Goal: Information Seeking & Learning: Understand process/instructions

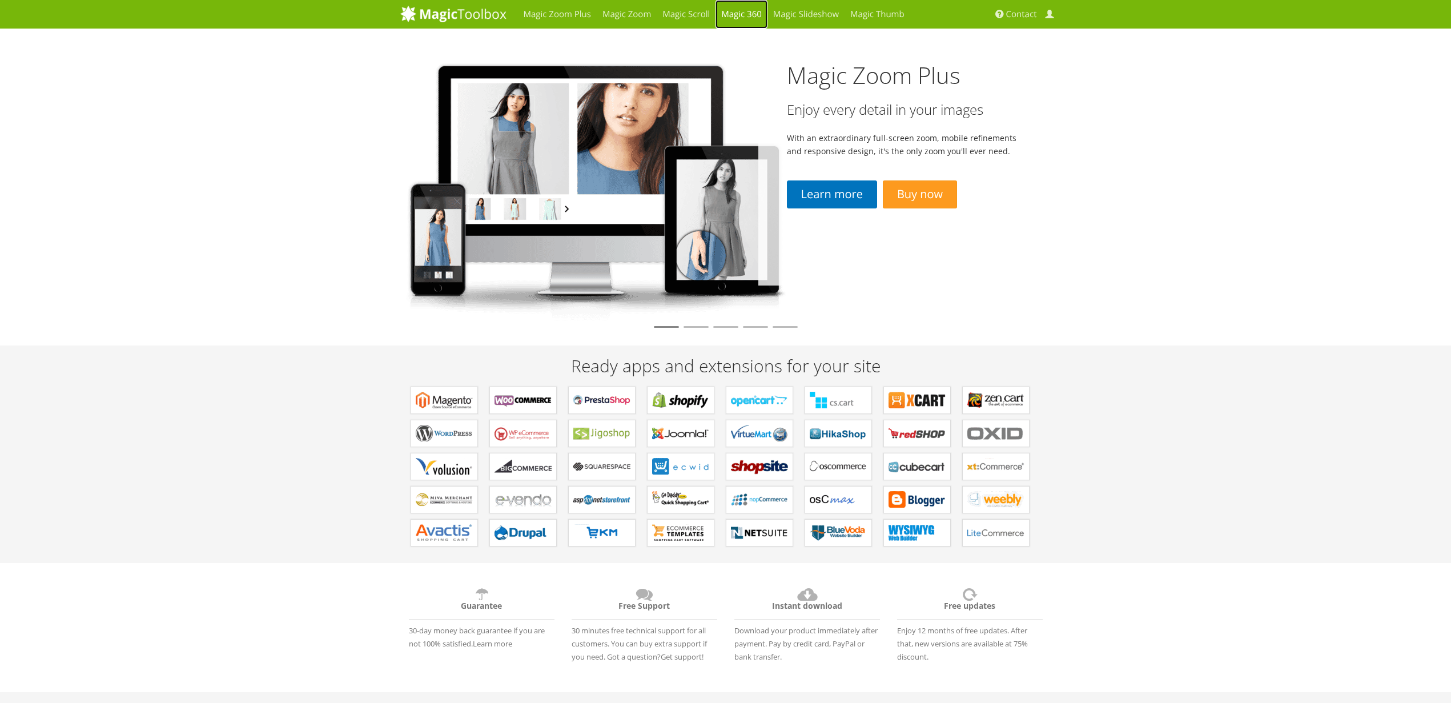
click at [735, 11] on link "Magic 360" at bounding box center [742, 14] width 52 height 29
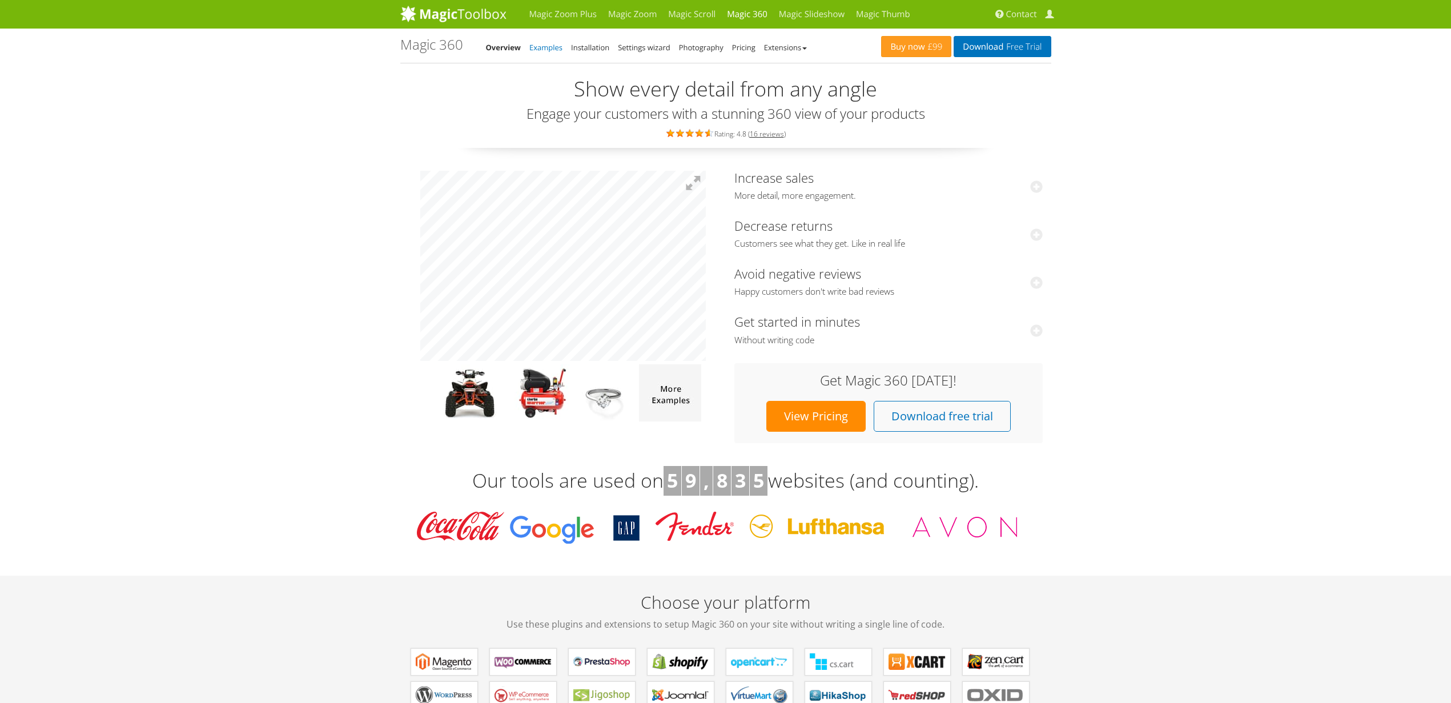
click at [539, 45] on link "Examples" at bounding box center [545, 47] width 33 height 10
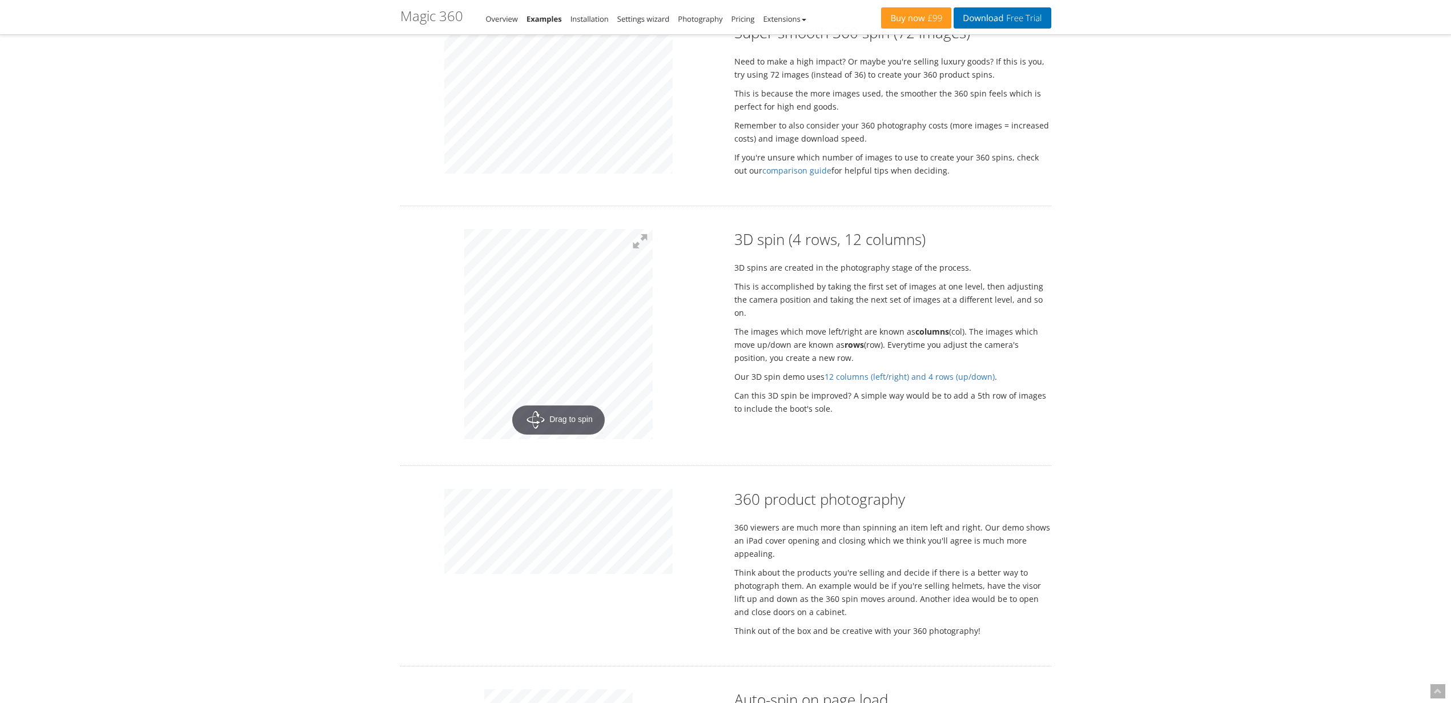
scroll to position [1233, 0]
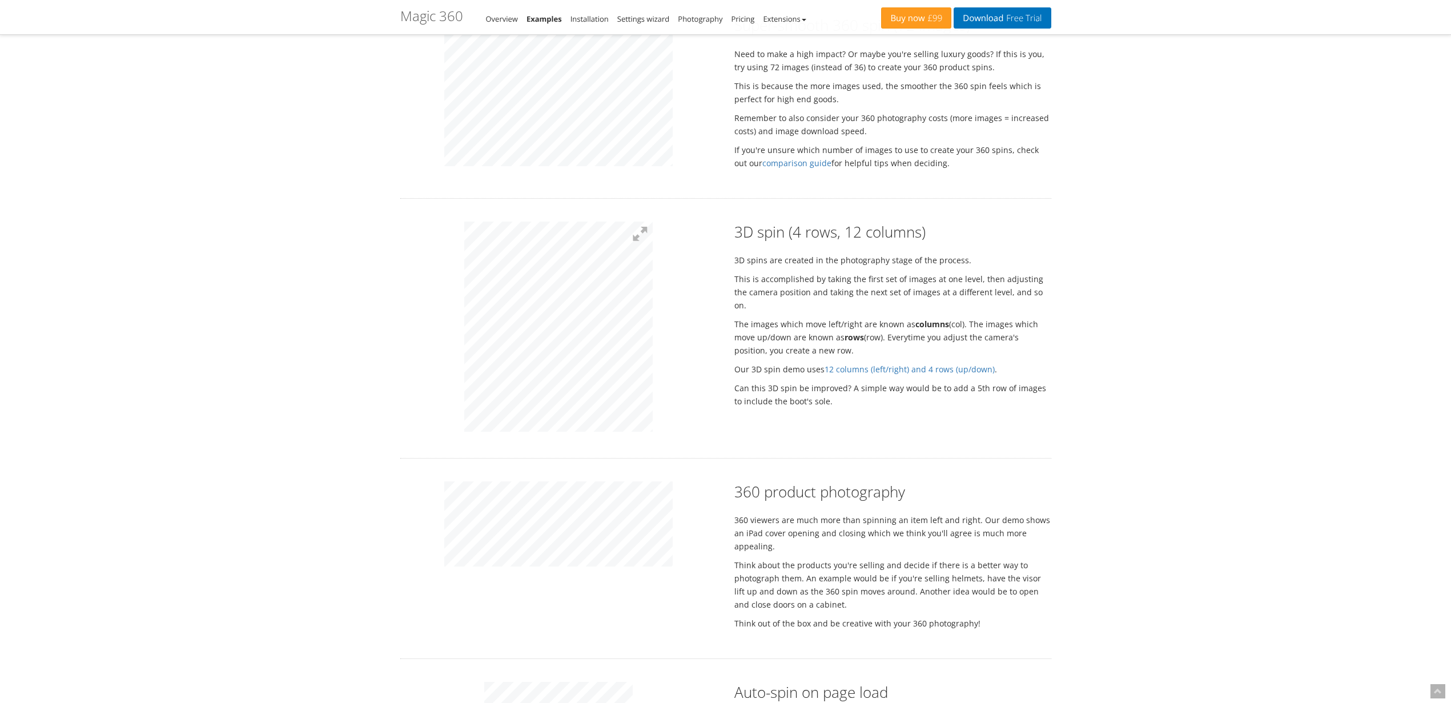
click at [711, 323] on div at bounding box center [559, 329] width 334 height 214
click at [320, 323] on div "Magic Zoom Plus Magic Zoom Magic Scroll Magic 360 Magic Slideshow Magic Thumb C…" at bounding box center [725, 303] width 1451 height 3072
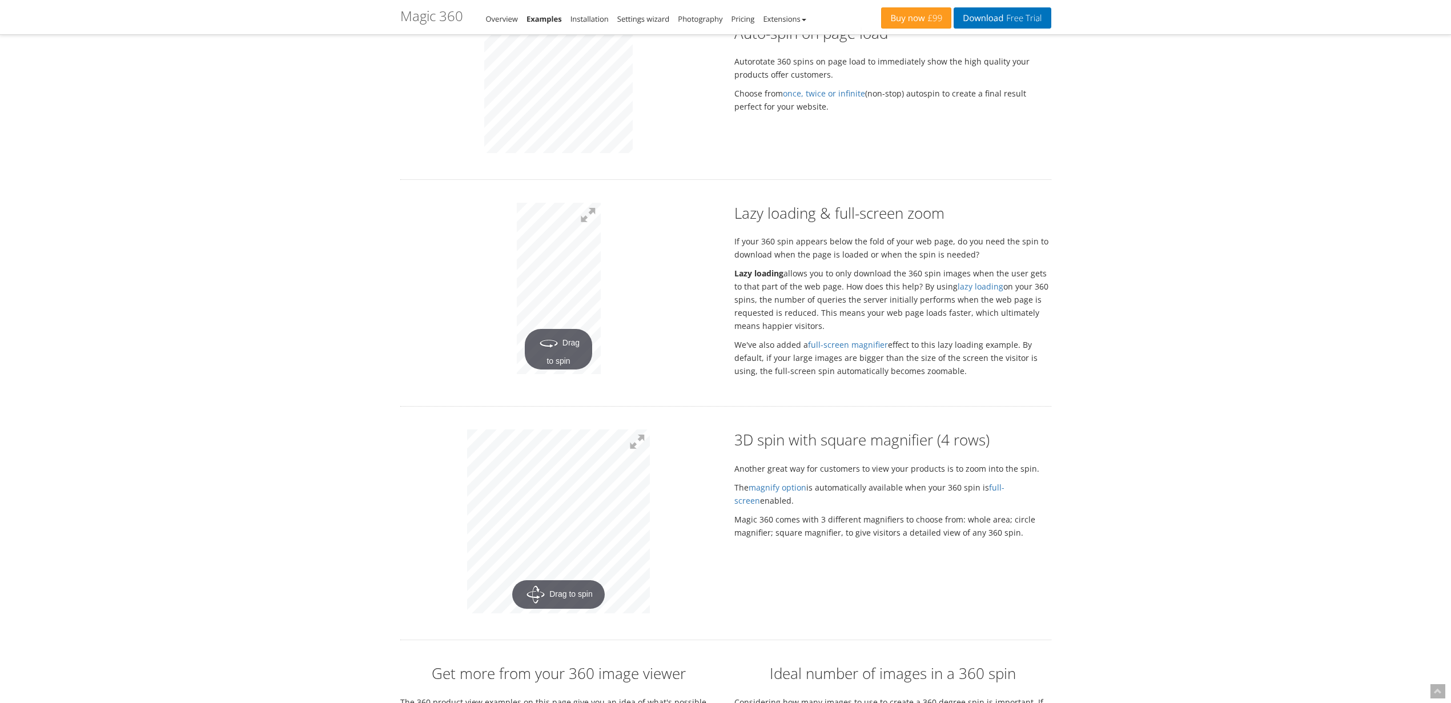
scroll to position [1951, 0]
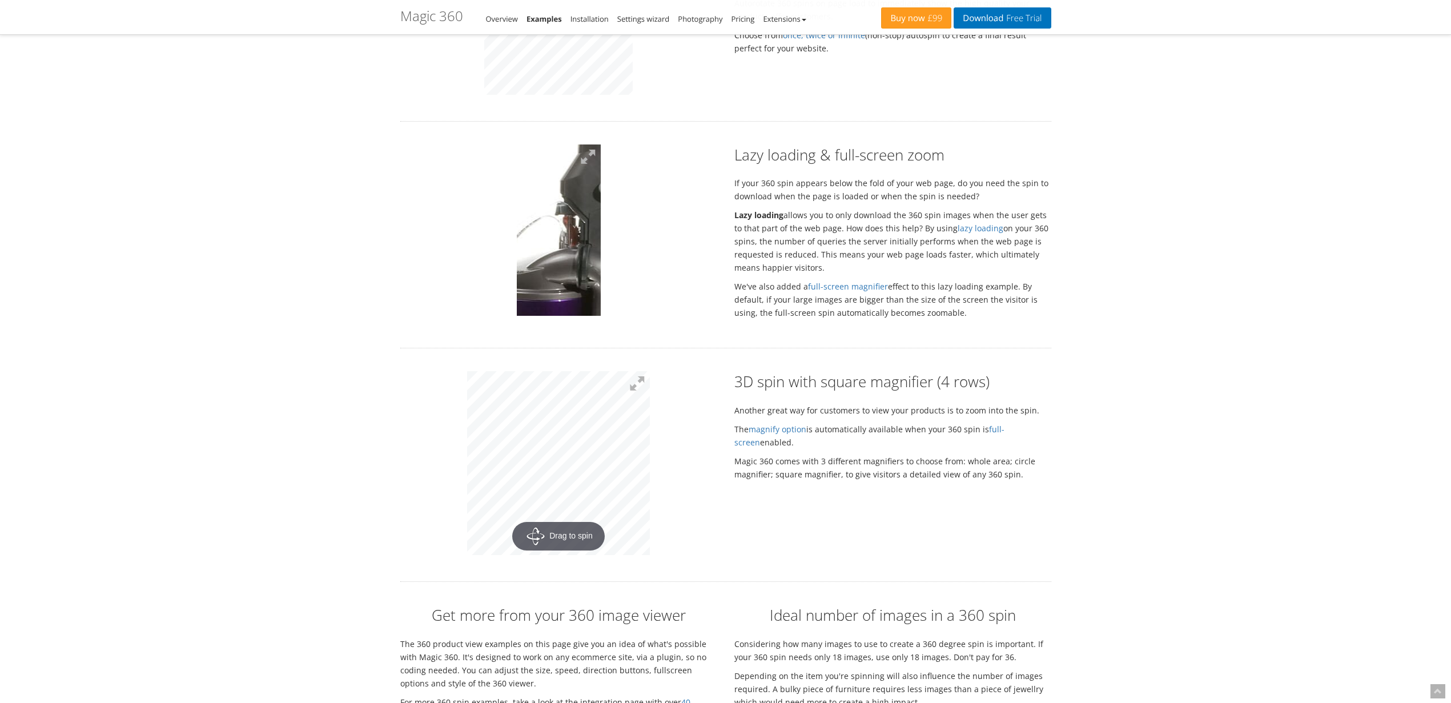
click at [561, 207] on img at bounding box center [542, 286] width 497 height 1008
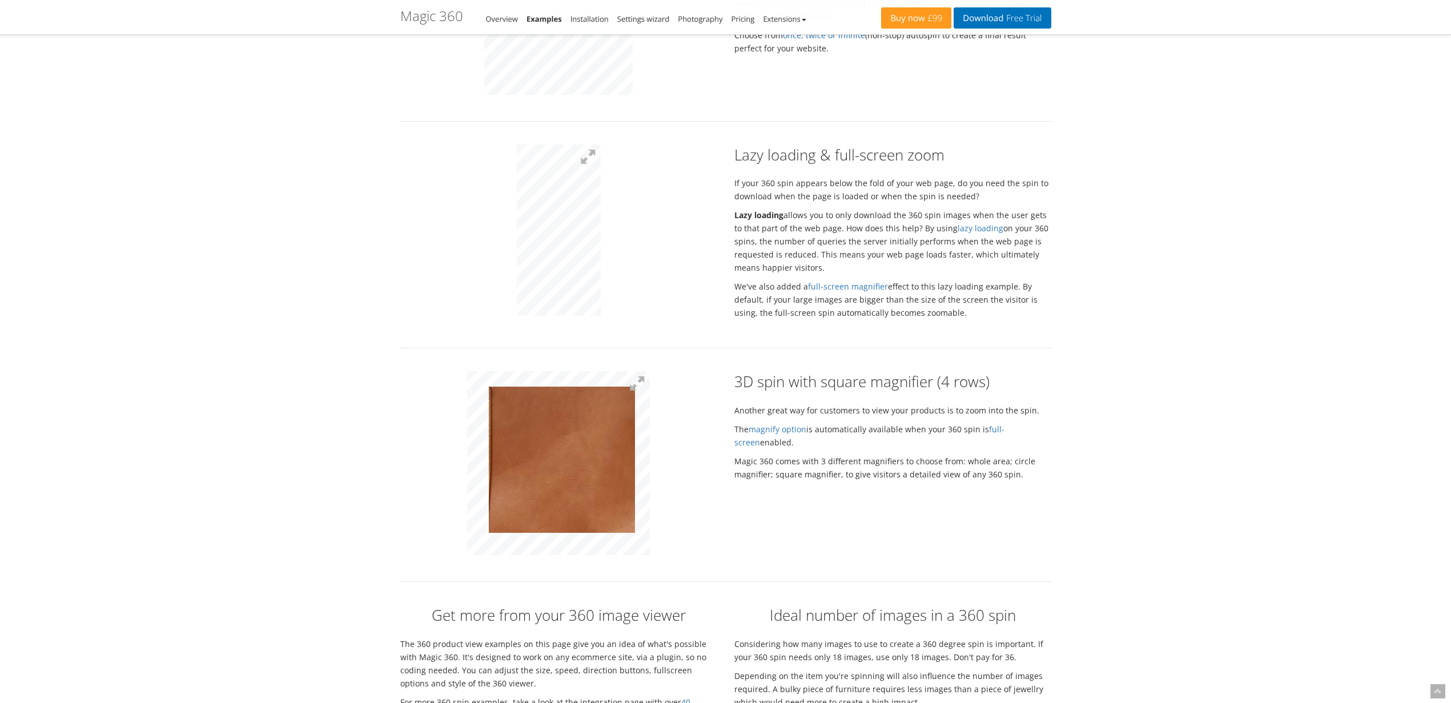
click at [562, 447] on img at bounding box center [551, 471] width 571 height 576
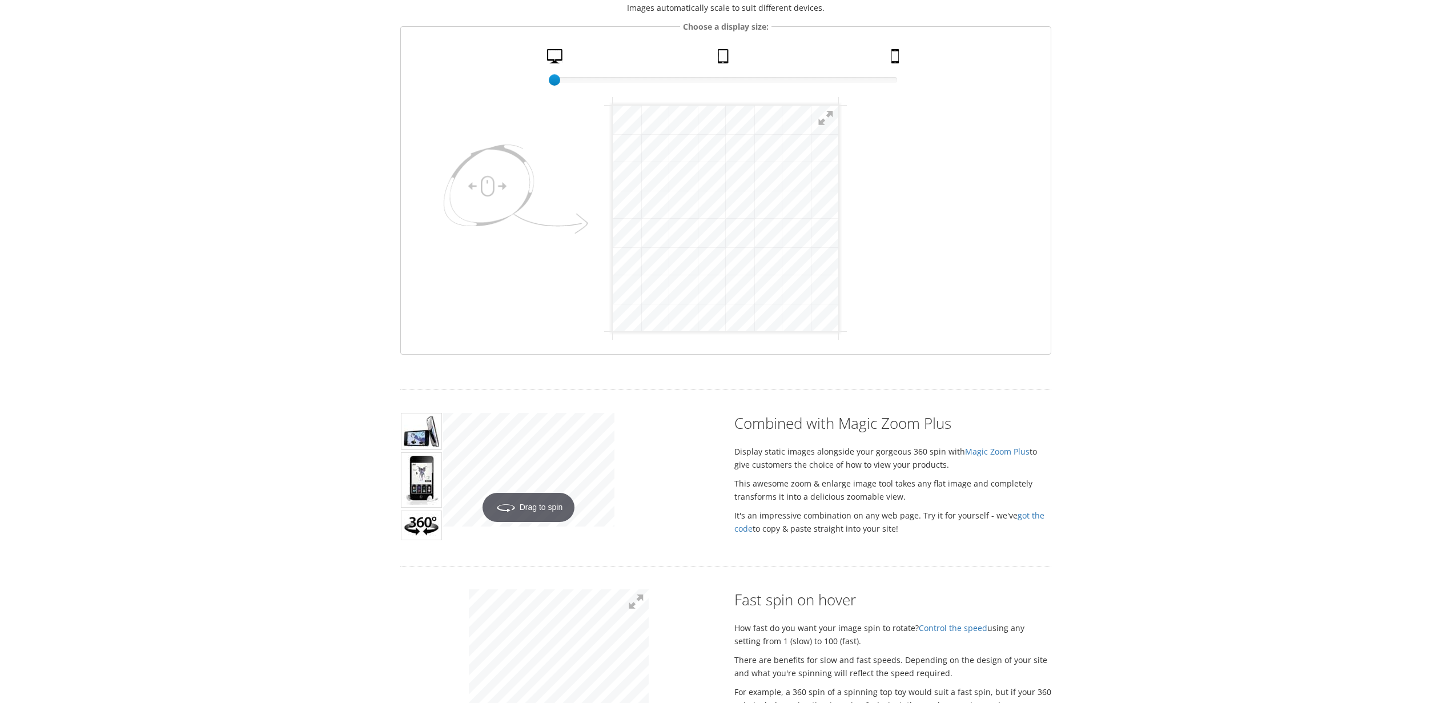
scroll to position [0, 0]
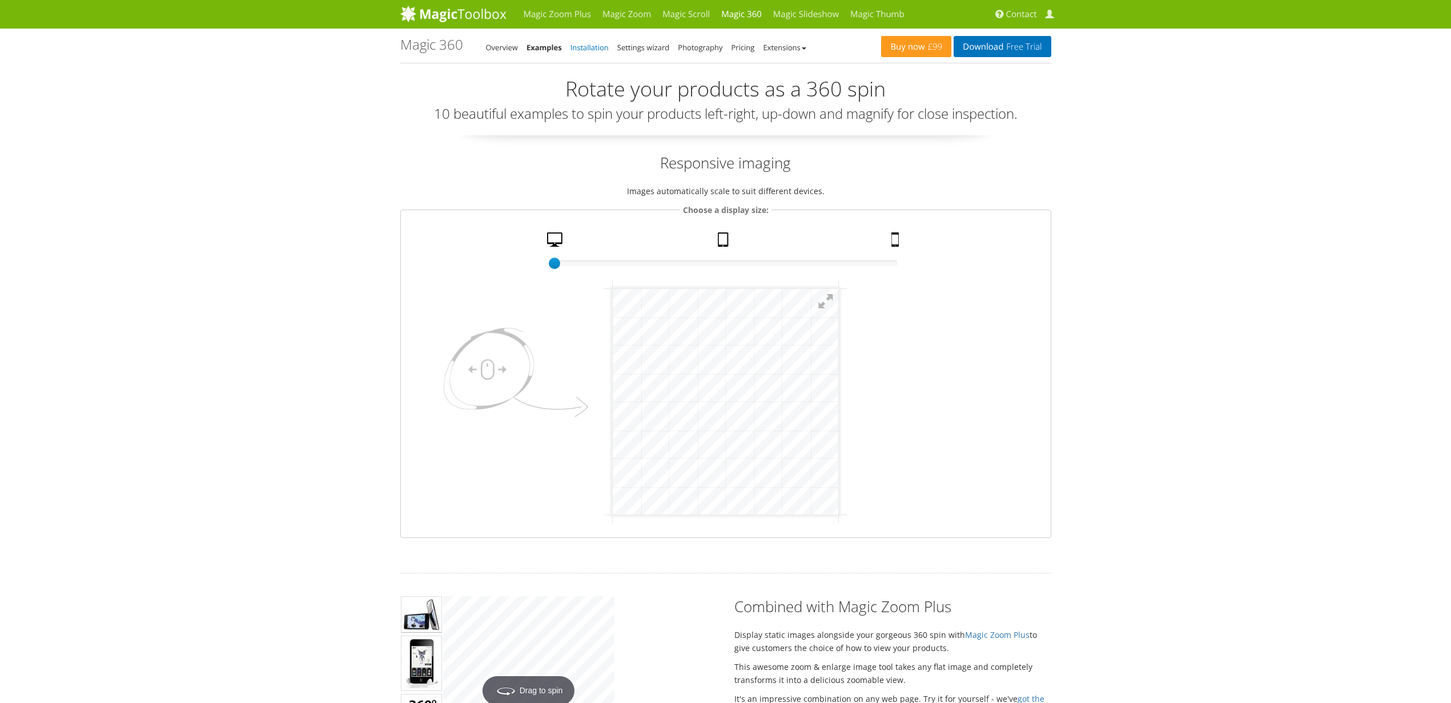
click at [594, 49] on link "Installation" at bounding box center [590, 47] width 38 height 10
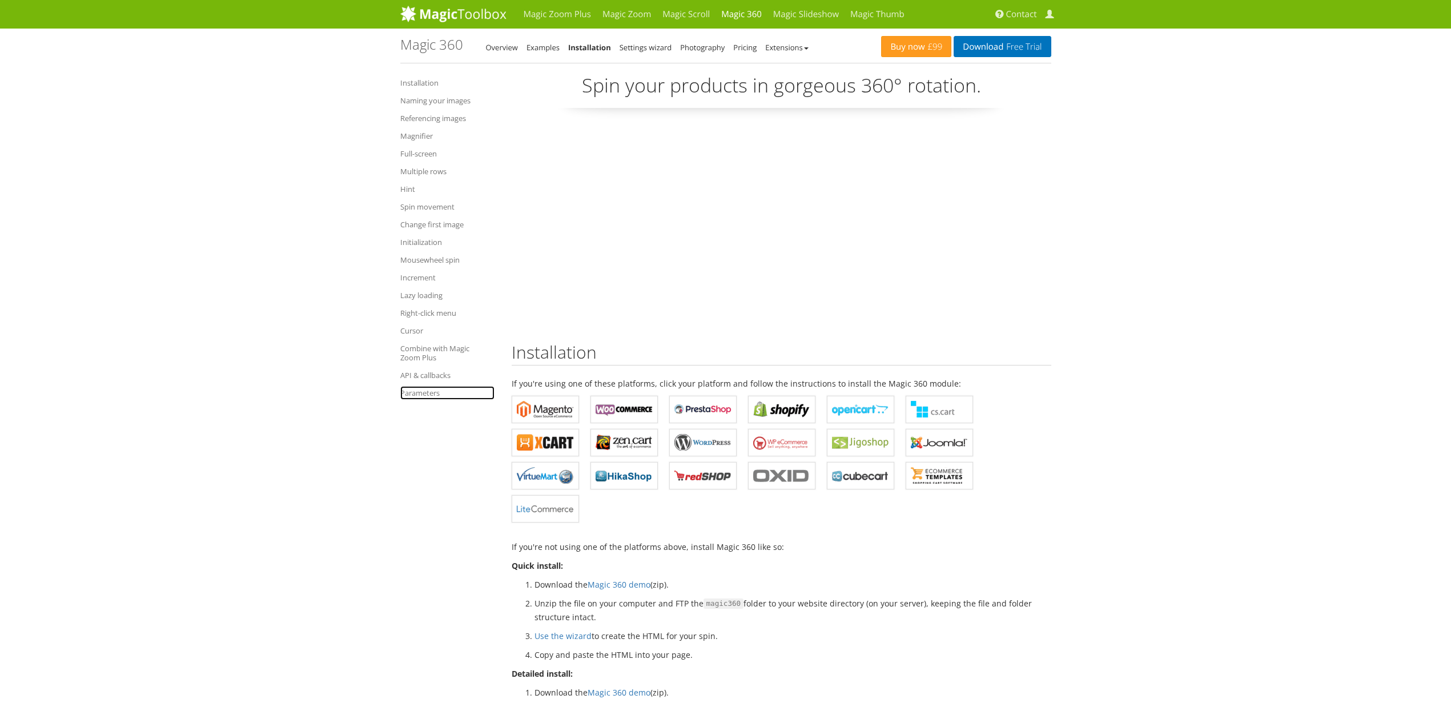
click at [415, 392] on link "Parameters" at bounding box center [447, 393] width 94 height 14
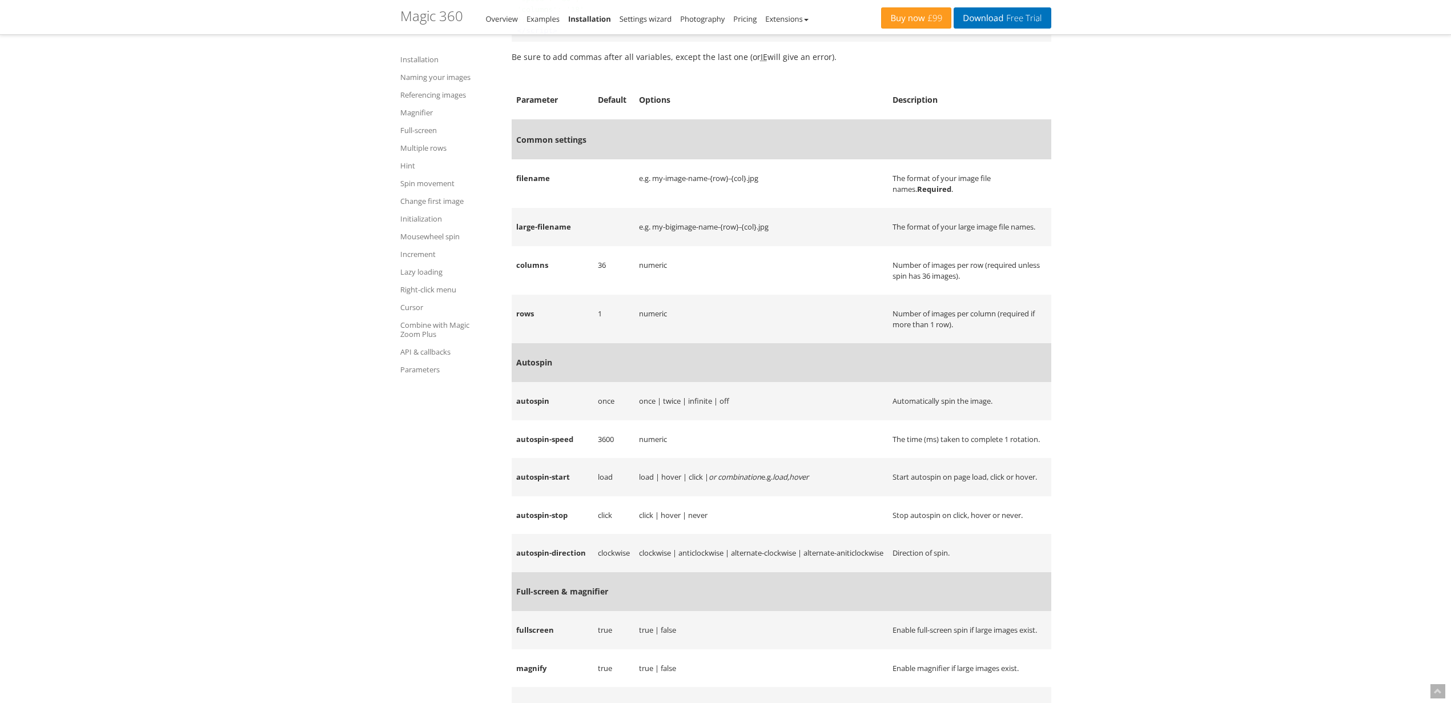
scroll to position [11359, 0]
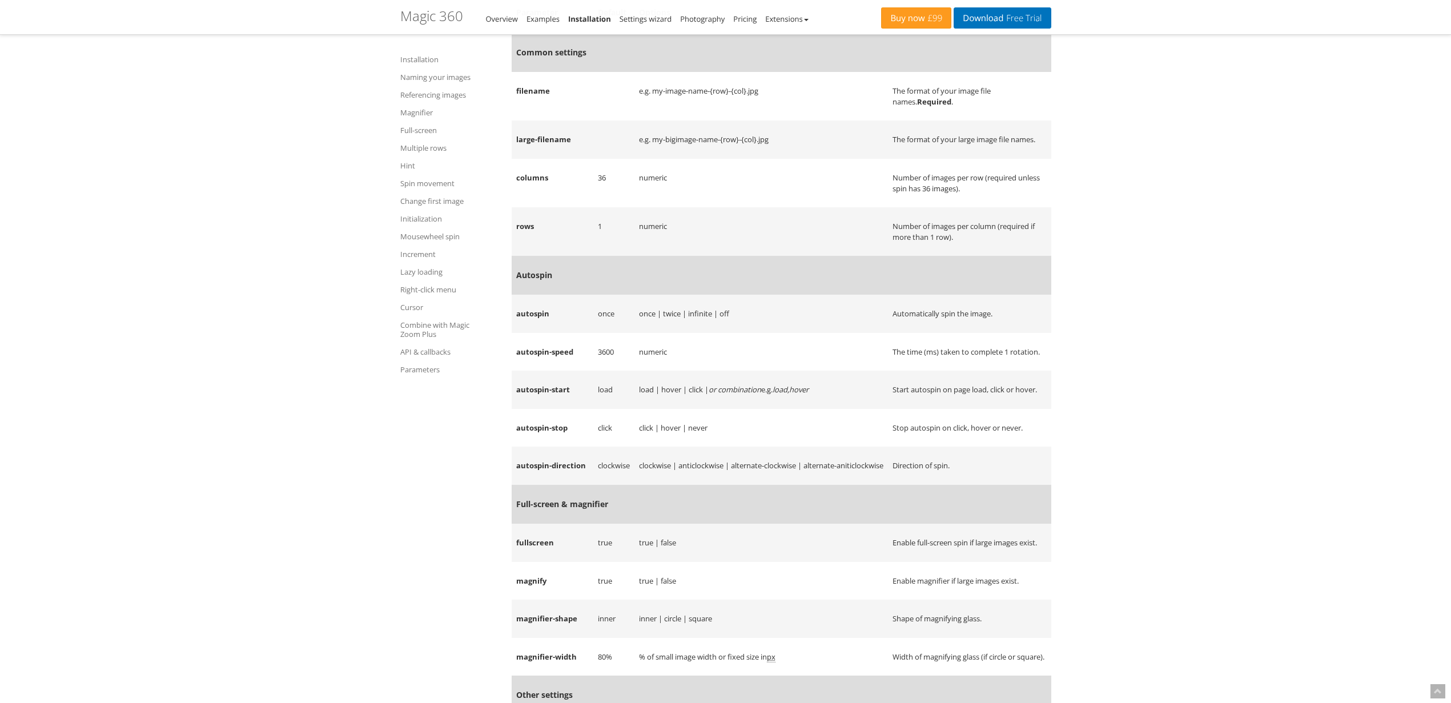
click at [519, 333] on td "autospin" at bounding box center [553, 314] width 82 height 38
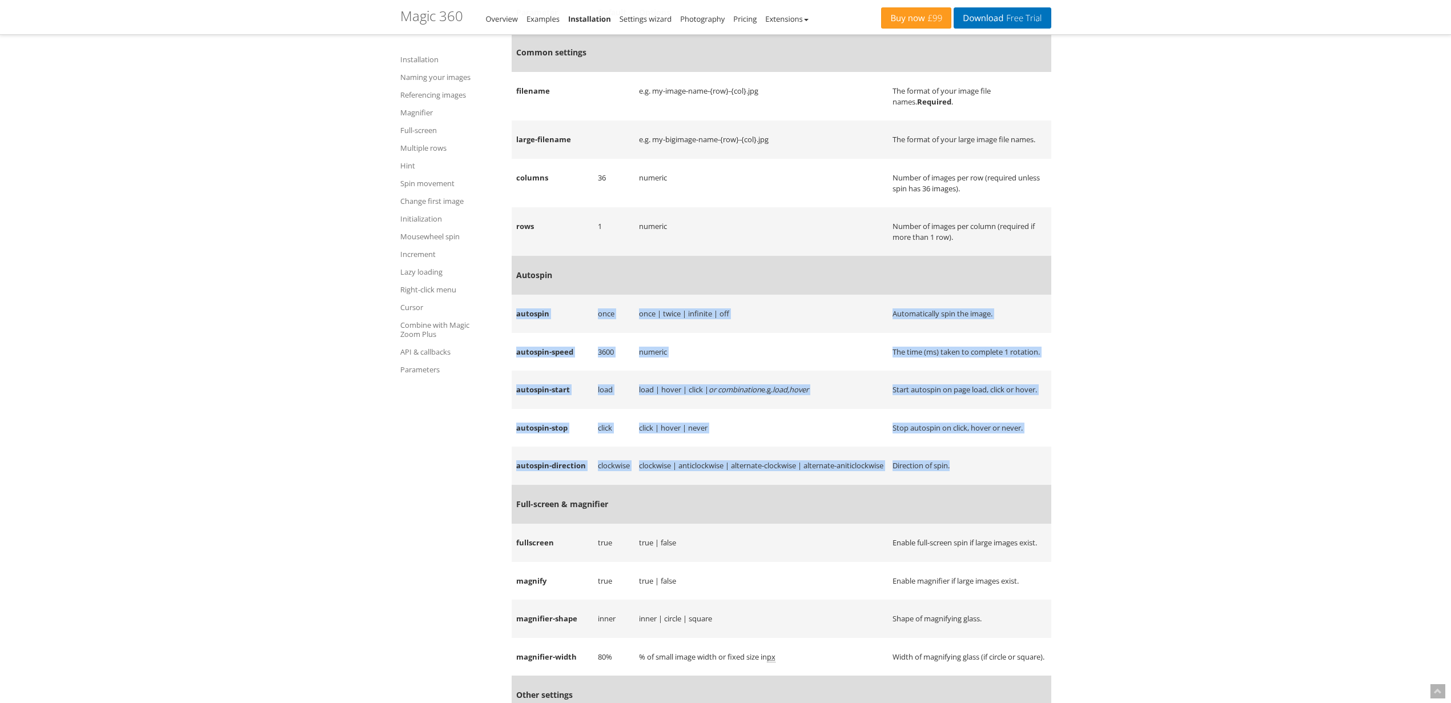
drag, startPoint x: 519, startPoint y: 348, endPoint x: 988, endPoint y: 519, distance: 499.4
click at [988, 485] on td "Direction of spin." at bounding box center [969, 466] width 163 height 38
drag, startPoint x: 947, startPoint y: 469, endPoint x: 527, endPoint y: 345, distance: 437.9
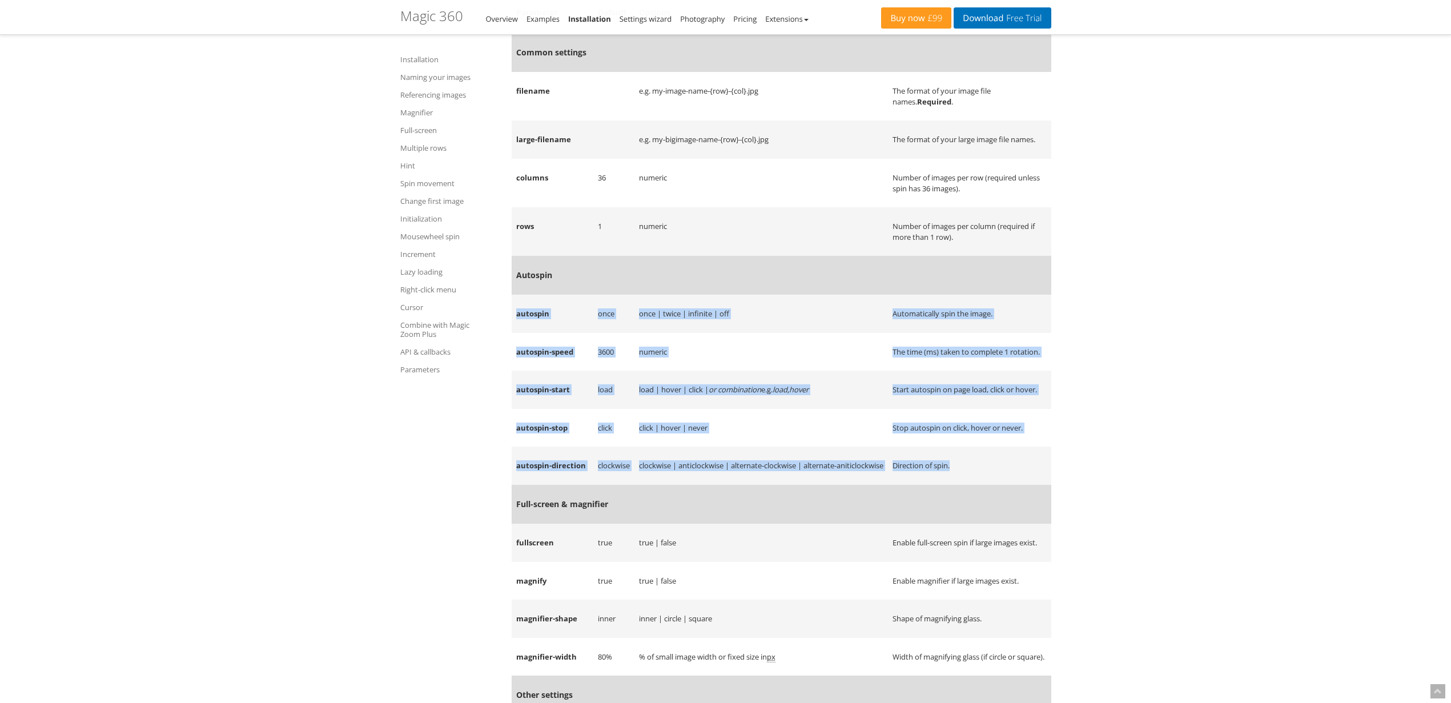
click at [525, 333] on td "autospin" at bounding box center [553, 314] width 82 height 38
drag, startPoint x: 525, startPoint y: 349, endPoint x: 990, endPoint y: 509, distance: 491.3
click at [990, 485] on td "Direction of spin." at bounding box center [969, 466] width 163 height 38
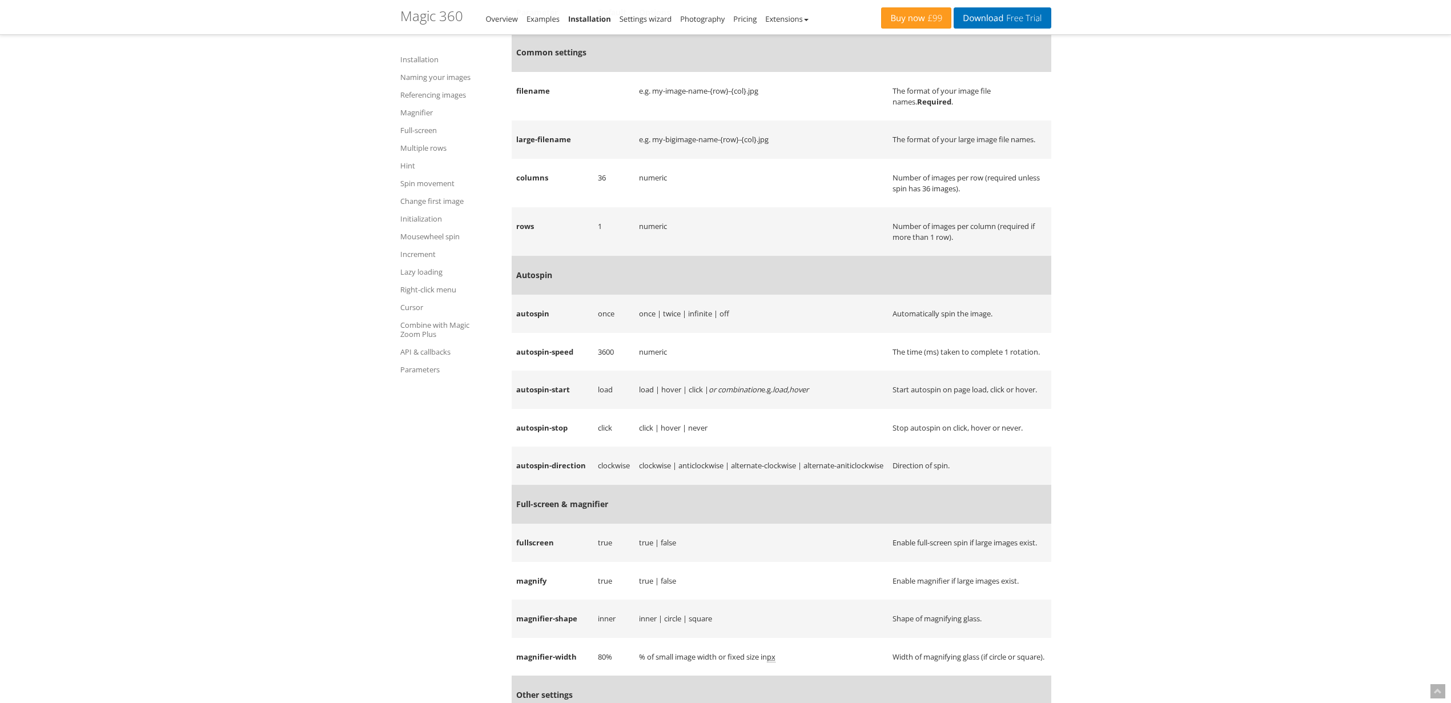
click at [521, 333] on td "autospin" at bounding box center [553, 314] width 82 height 38
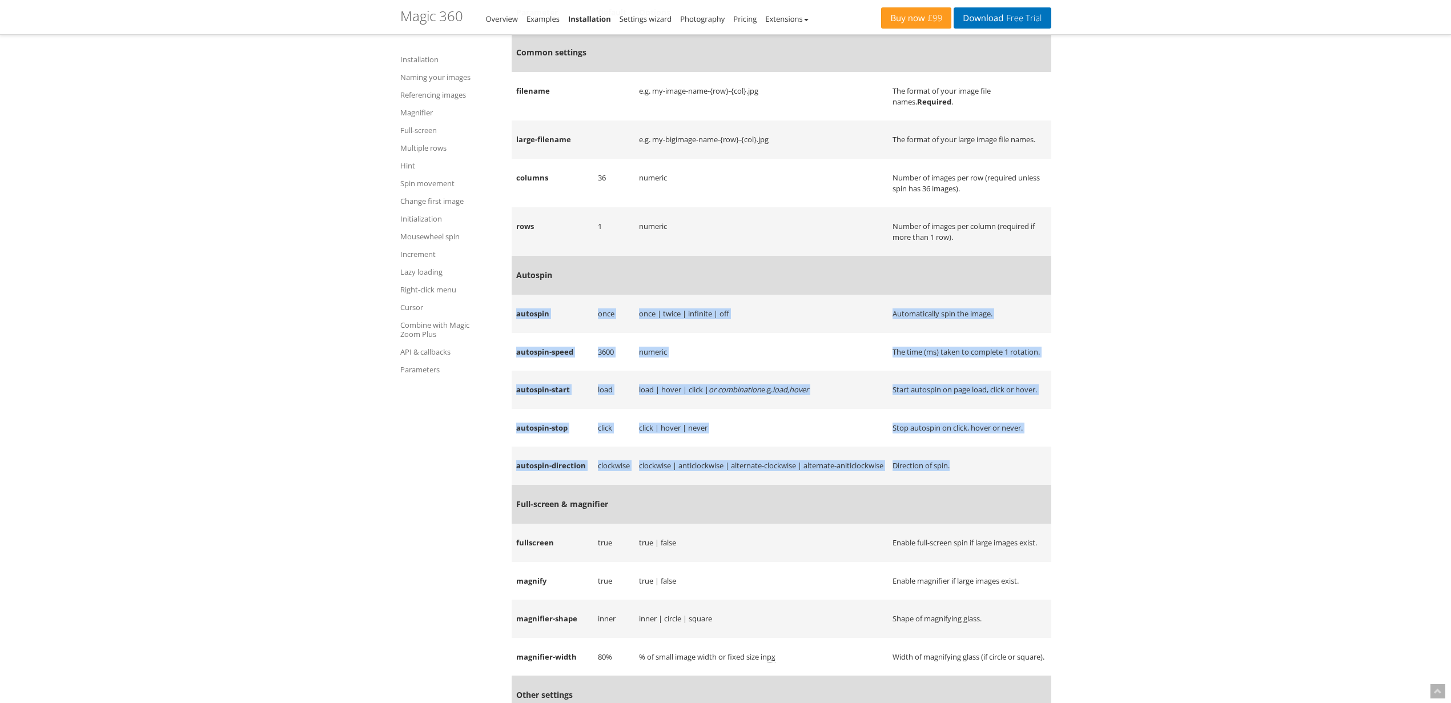
drag, startPoint x: 521, startPoint y: 351, endPoint x: 995, endPoint y: 513, distance: 501.0
click at [995, 485] on td "Direction of spin." at bounding box center [969, 466] width 163 height 38
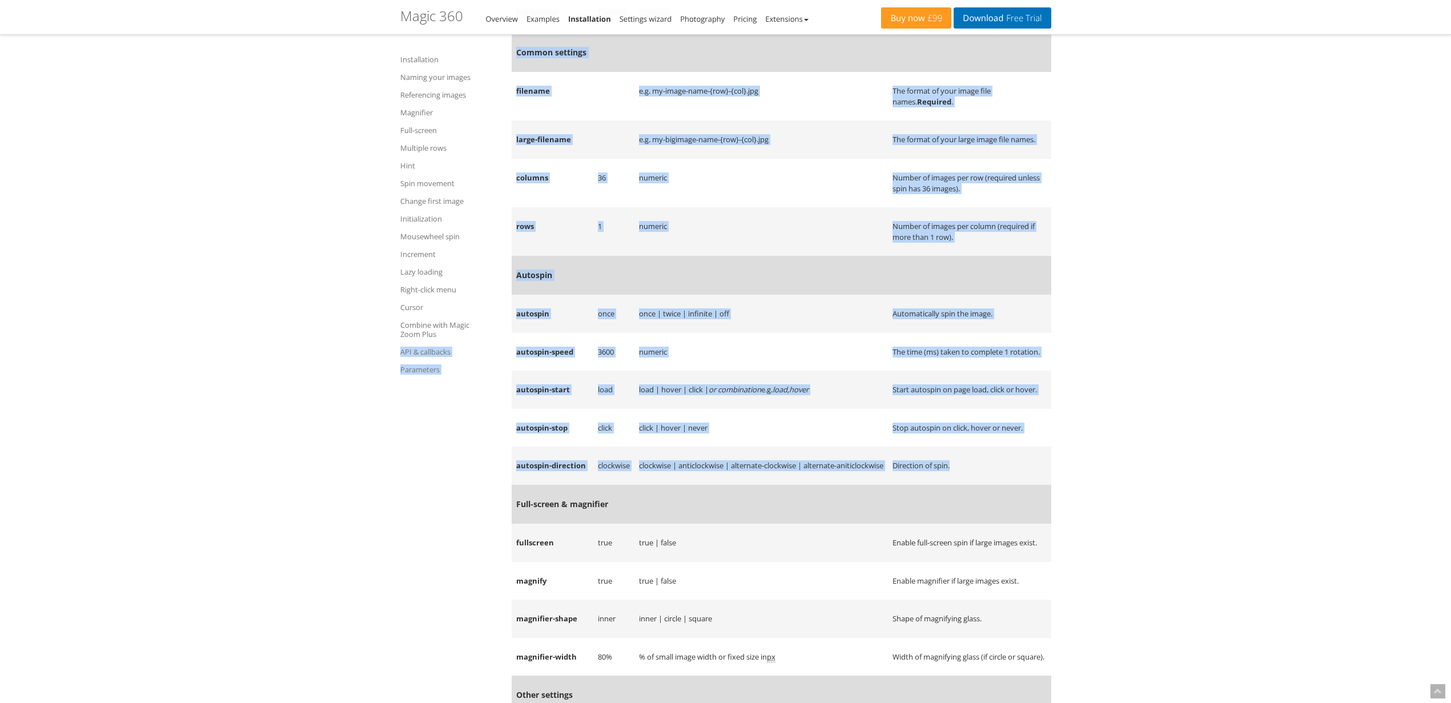
drag, startPoint x: 978, startPoint y: 512, endPoint x: 485, endPoint y: 342, distance: 522.0
click at [522, 333] on td "autospin" at bounding box center [553, 314] width 82 height 38
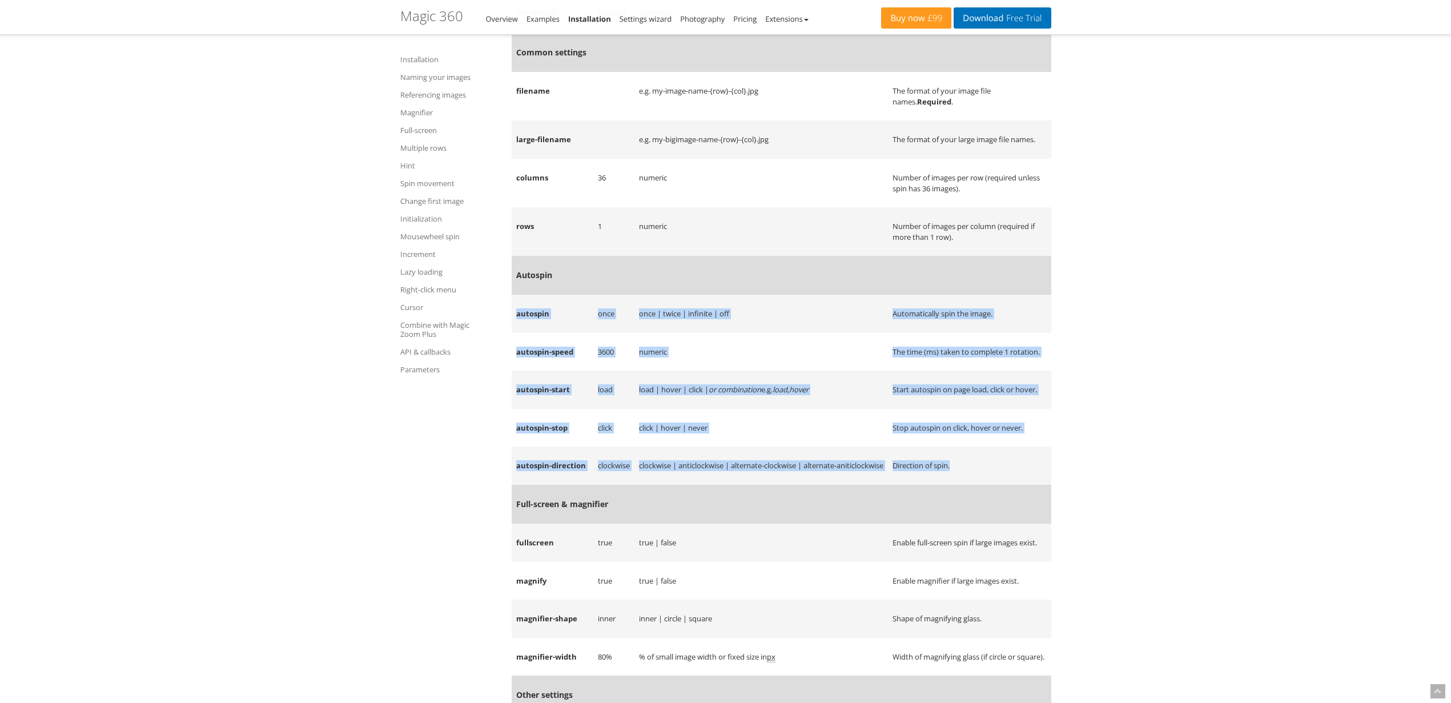
drag, startPoint x: 522, startPoint y: 355, endPoint x: 971, endPoint y: 519, distance: 477.7
click at [971, 485] on td "Direction of spin." at bounding box center [969, 466] width 163 height 38
drag, startPoint x: 971, startPoint y: 519, endPoint x: 524, endPoint y: 348, distance: 478.2
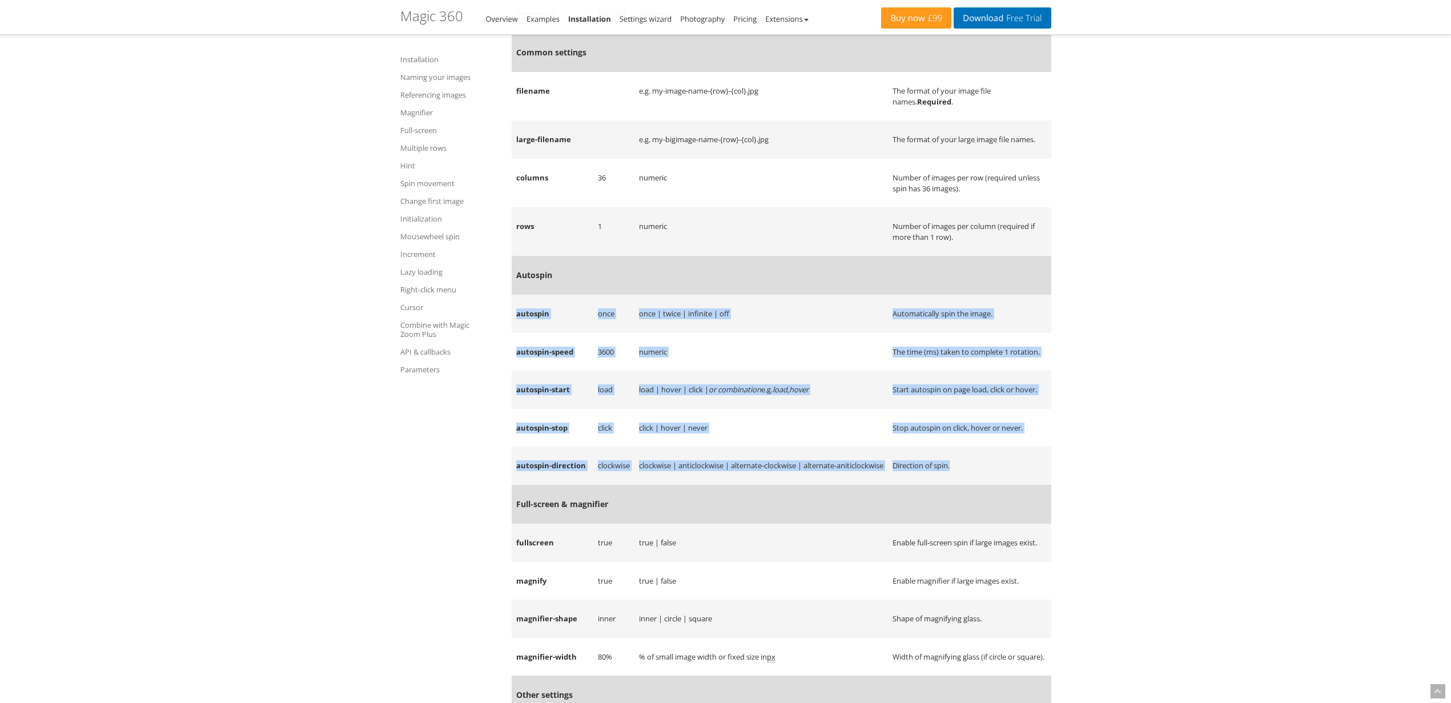
click at [525, 333] on td "autospin" at bounding box center [553, 314] width 82 height 38
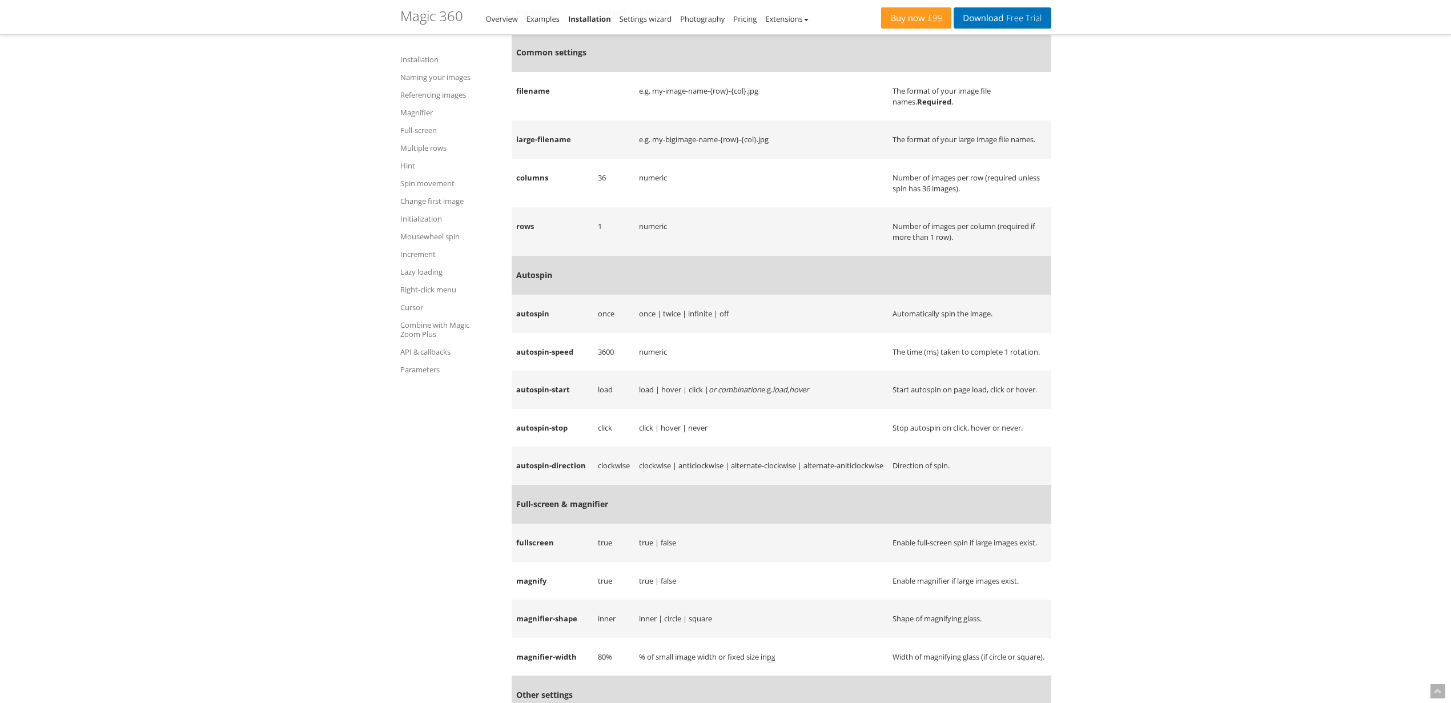
click at [520, 333] on td "autospin" at bounding box center [553, 314] width 82 height 38
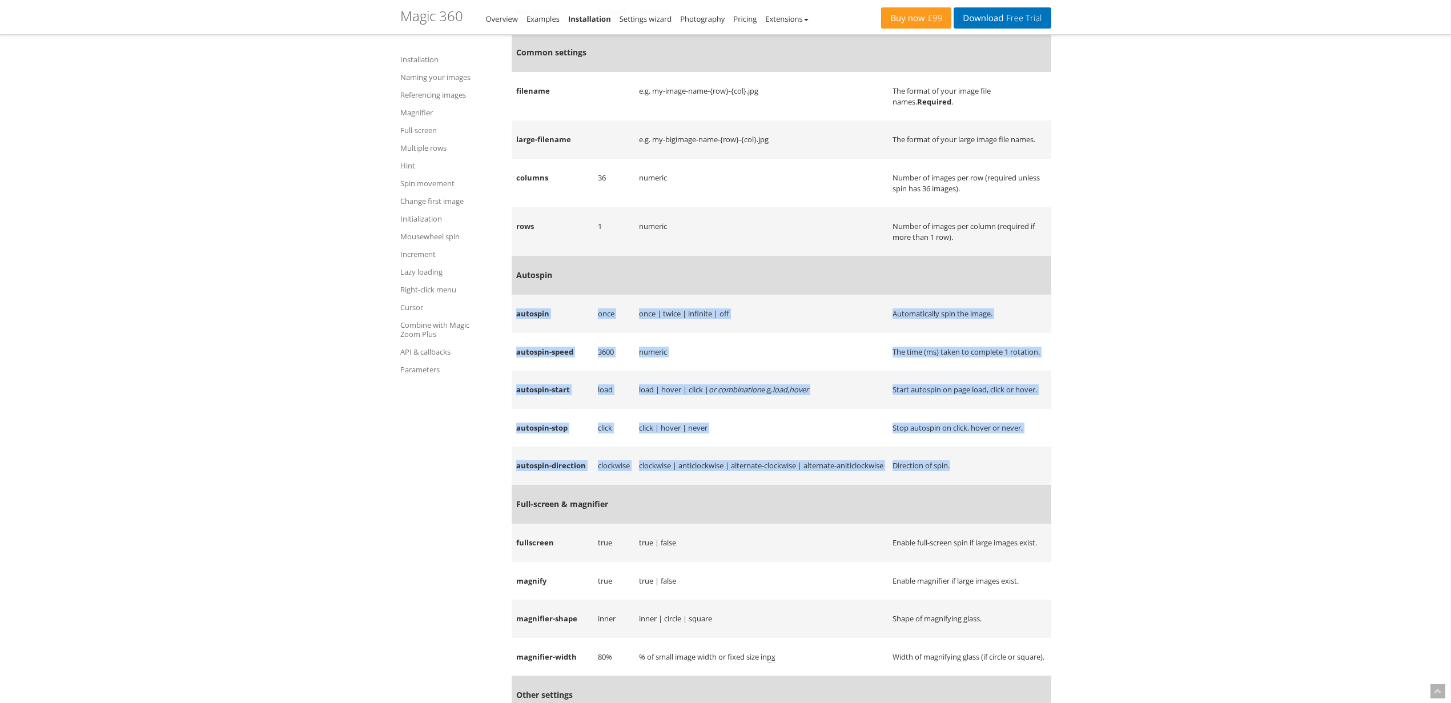
drag, startPoint x: 520, startPoint y: 347, endPoint x: 982, endPoint y: 516, distance: 491.8
click at [982, 485] on td "Direction of spin." at bounding box center [969, 466] width 163 height 38
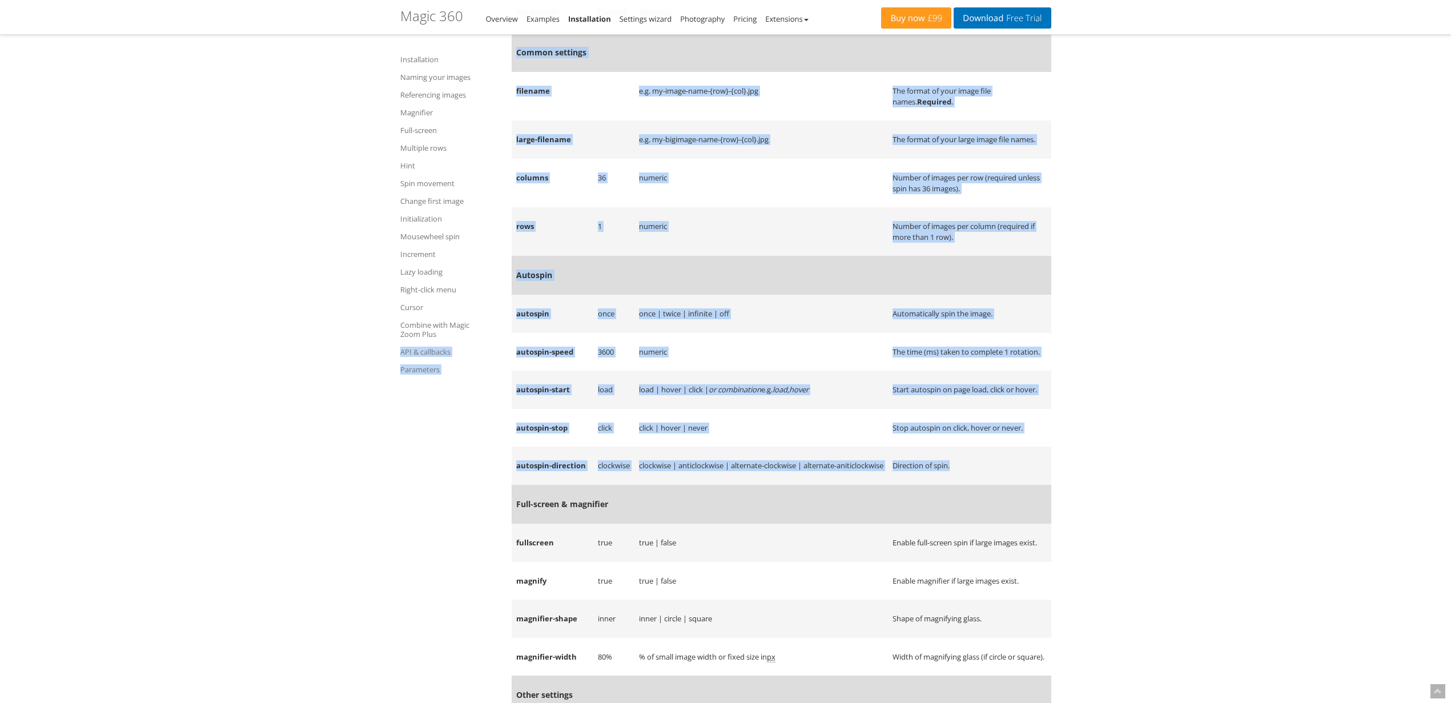
drag, startPoint x: 935, startPoint y: 515, endPoint x: 500, endPoint y: 340, distance: 468.5
click at [537, 333] on td "autospin" at bounding box center [553, 314] width 82 height 38
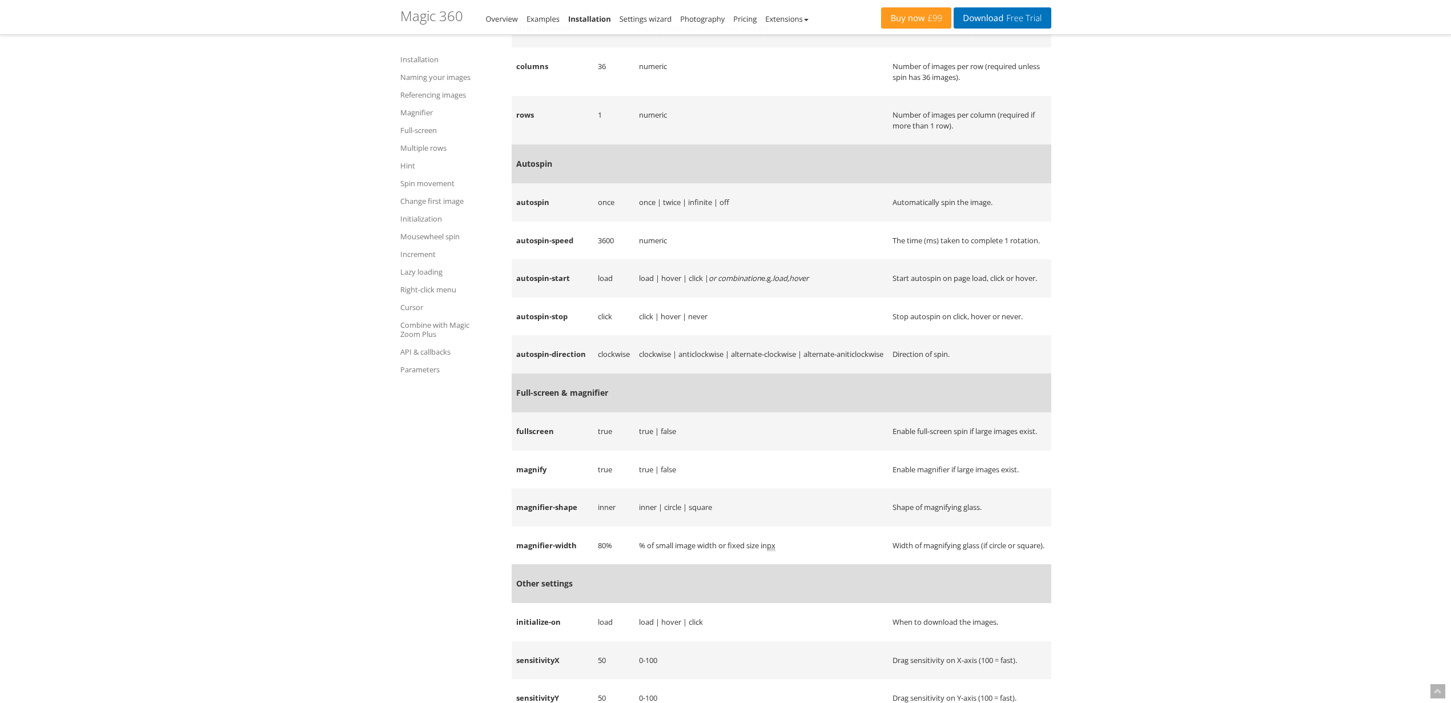
scroll to position [11588, 0]
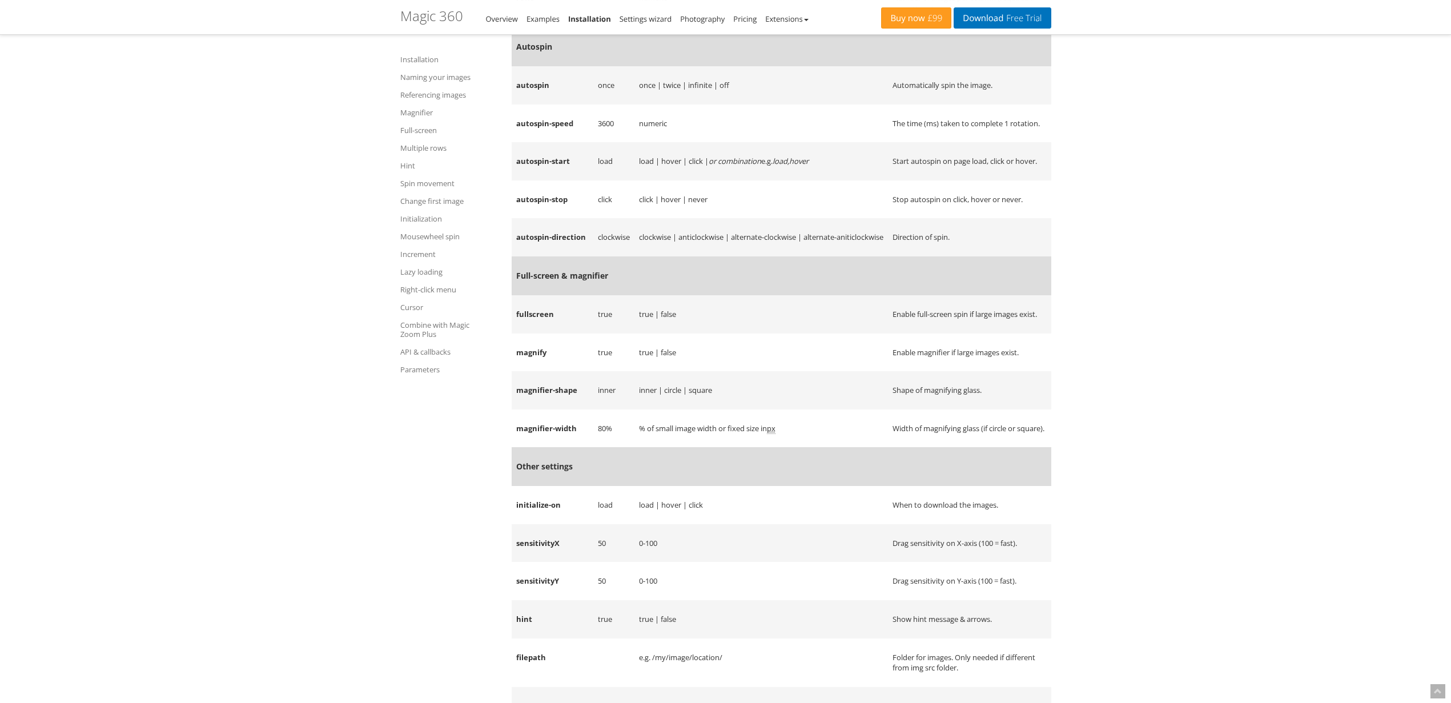
click at [525, 334] on td "fullscreen" at bounding box center [553, 314] width 82 height 38
drag, startPoint x: 525, startPoint y: 360, endPoint x: 960, endPoint y: 374, distance: 434.9
click at [960, 334] on tr "fullscreen true true | false Enable full-screen spin if large images exist." at bounding box center [782, 314] width 540 height 38
click at [960, 334] on td "Enable full-screen spin if large images exist." at bounding box center [969, 314] width 163 height 38
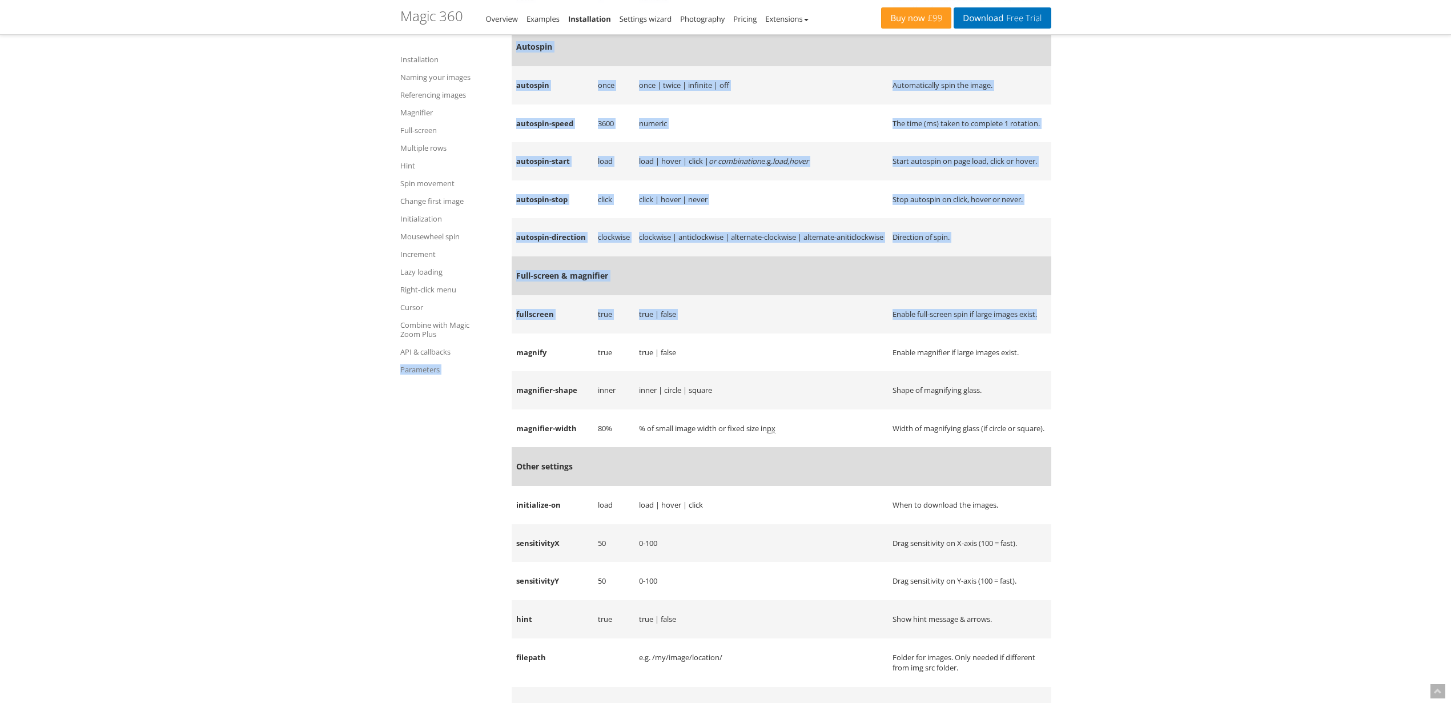
drag, startPoint x: 856, startPoint y: 373, endPoint x: 464, endPoint y: 352, distance: 391.8
click at [518, 334] on td "fullscreen" at bounding box center [553, 314] width 82 height 38
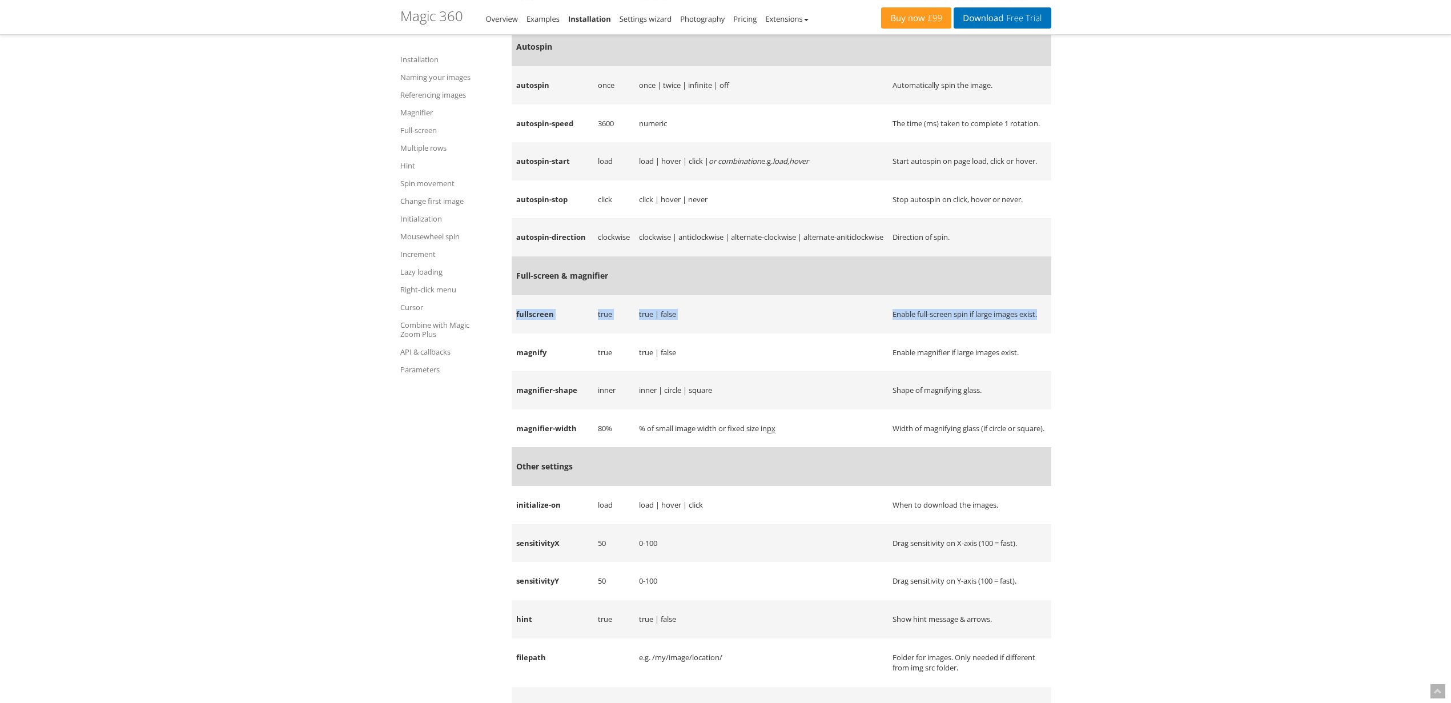
drag, startPoint x: 518, startPoint y: 361, endPoint x: 933, endPoint y: 380, distance: 415.7
click at [933, 334] on tr "fullscreen true true | false Enable full-screen spin if large images exist." at bounding box center [782, 314] width 540 height 38
click at [933, 334] on td "Enable full-screen spin if large images exist." at bounding box center [969, 314] width 163 height 38
click at [527, 372] on td "magnify" at bounding box center [553, 353] width 82 height 38
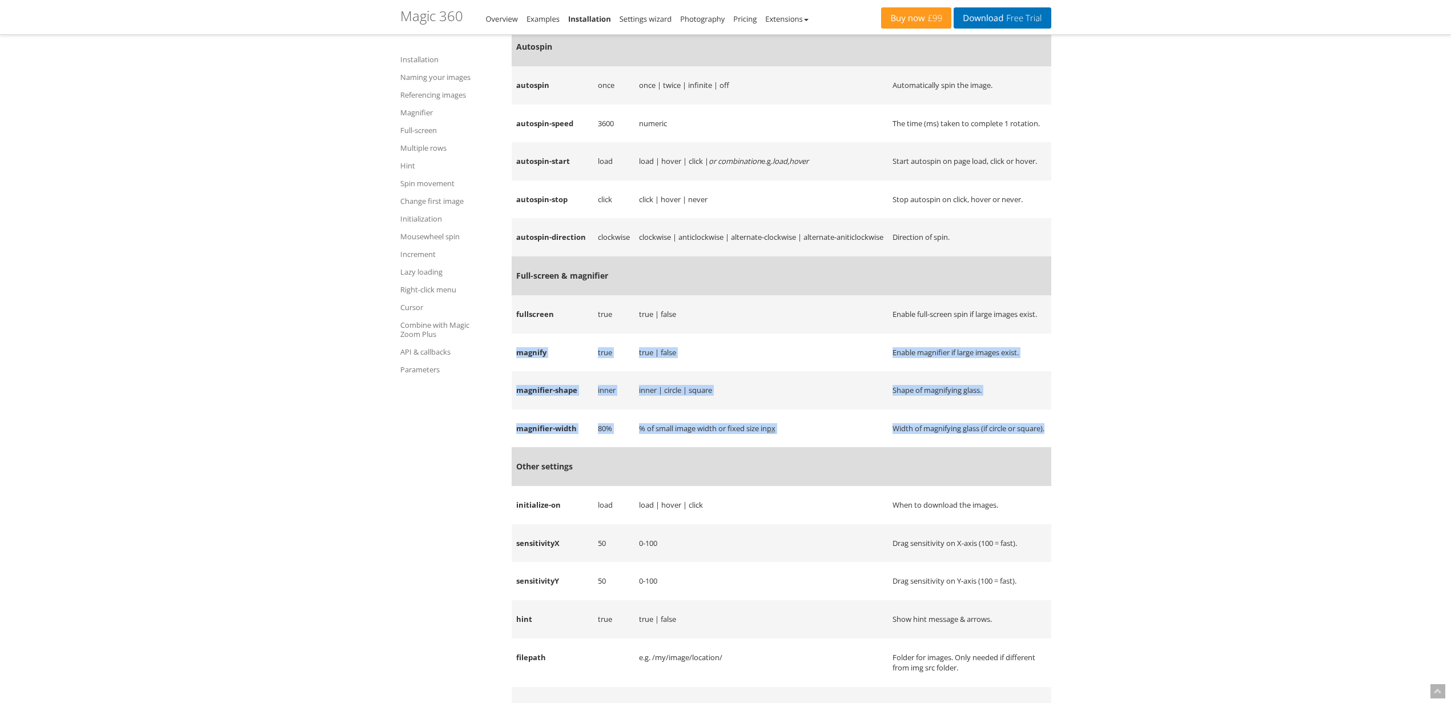
drag, startPoint x: 527, startPoint y: 410, endPoint x: 978, endPoint y: 500, distance: 460.2
click at [978, 500] on tbody "Common settings filename e.g. my-image-name-{row}-{col}.jpg The format of your …" at bounding box center [782, 600] width 540 height 1592
click at [978, 448] on td "Width of magnifying glass (if circle or square)." at bounding box center [969, 429] width 163 height 38
drag, startPoint x: 978, startPoint y: 500, endPoint x: 517, endPoint y: 410, distance: 470.2
click at [517, 410] on tbody "Common settings filename e.g. my-image-name-{row}-{col}.jpg The format of your …" at bounding box center [782, 600] width 540 height 1592
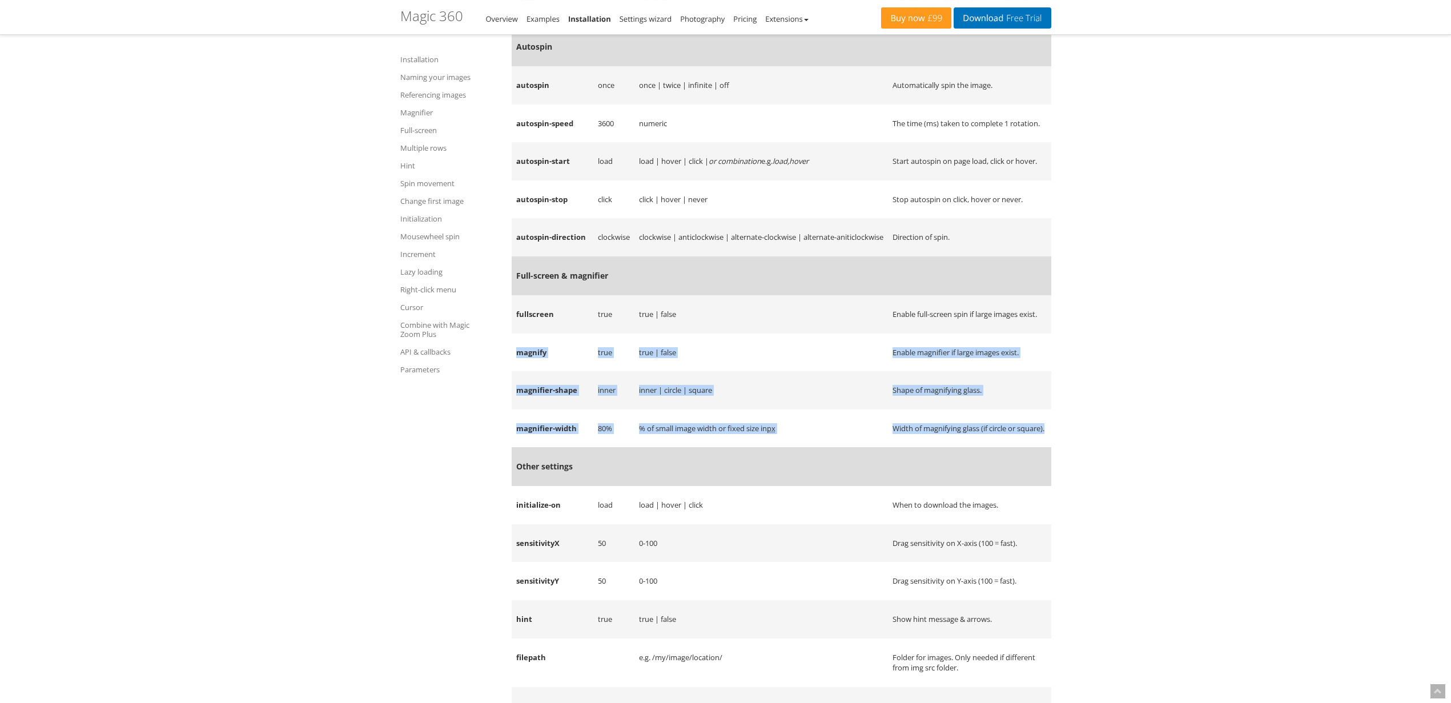
click at [528, 372] on td "magnify" at bounding box center [553, 353] width 82 height 38
drag, startPoint x: 528, startPoint y: 411, endPoint x: 964, endPoint y: 496, distance: 444.5
click at [964, 496] on tbody "Common settings filename e.g. my-image-name-{row}-{col}.jpg The format of your …" at bounding box center [782, 600] width 540 height 1592
click at [964, 448] on td "Width of magnifying glass (if circle or square)." at bounding box center [969, 429] width 163 height 38
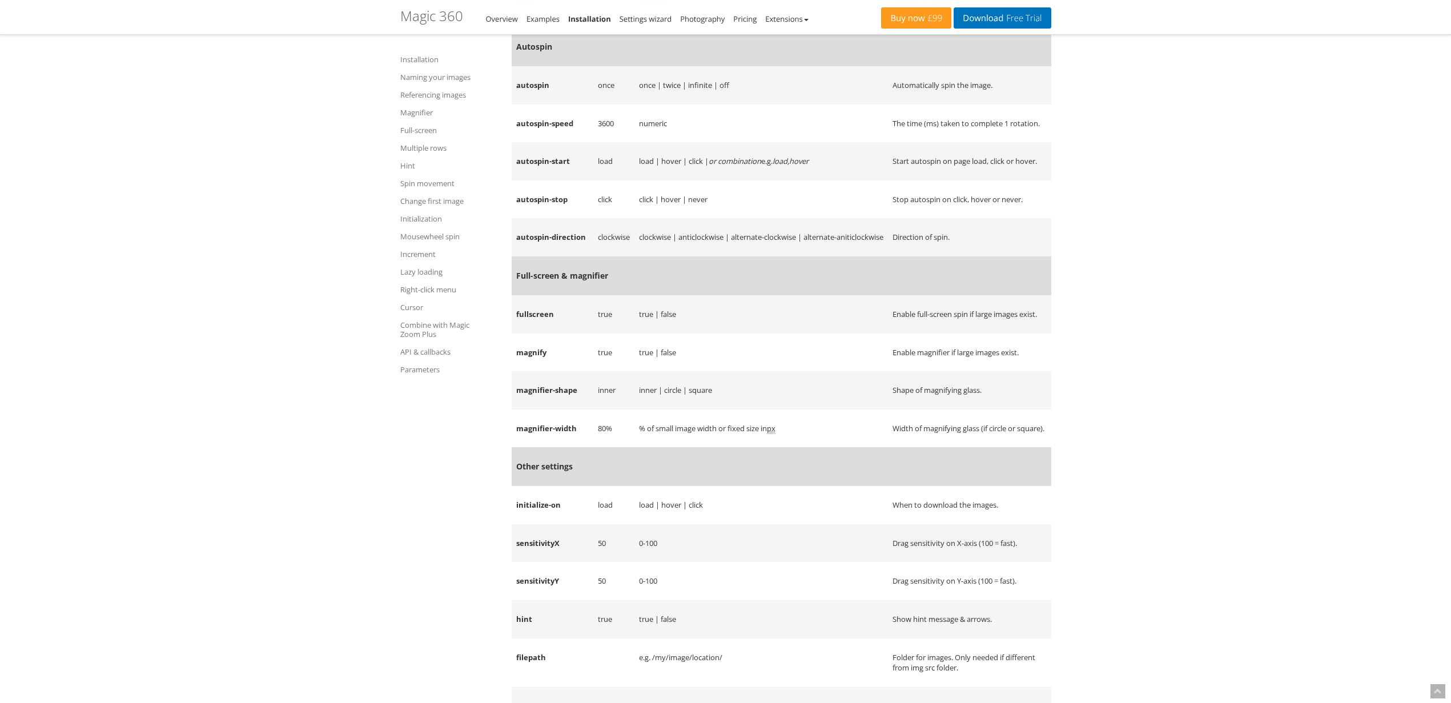
click at [905, 410] on td "Shape of magnifying glass." at bounding box center [969, 390] width 163 height 38
drag, startPoint x: 905, startPoint y: 448, endPoint x: 997, endPoint y: 516, distance: 114.5
click at [997, 516] on tbody "Common settings filename e.g. my-image-name-{row}-{col}.jpg The format of your …" at bounding box center [782, 600] width 540 height 1592
click at [988, 448] on td "Width of magnifying glass (if circle or square)." at bounding box center [969, 429] width 163 height 38
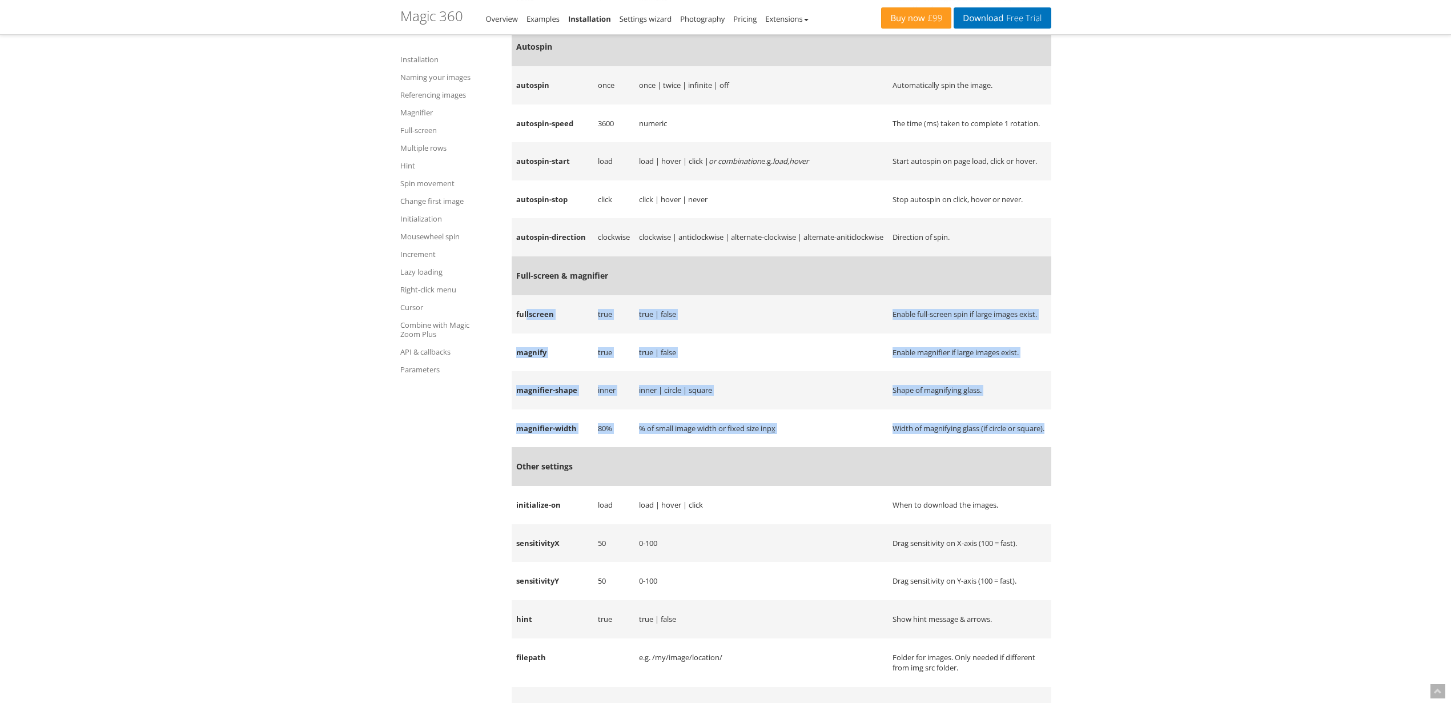
drag, startPoint x: 935, startPoint y: 501, endPoint x: 527, endPoint y: 366, distance: 430.2
click at [527, 366] on tbody "Common settings filename e.g. my-image-name-{row}-{col}.jpg The format of your …" at bounding box center [782, 600] width 540 height 1592
click at [527, 334] on td "fullscreen" at bounding box center [553, 314] width 82 height 38
drag, startPoint x: 527, startPoint y: 366, endPoint x: 976, endPoint y: 492, distance: 466.3
click at [976, 492] on tbody "Common settings filename e.g. my-image-name-{row}-{col}.jpg The format of your …" at bounding box center [782, 600] width 540 height 1592
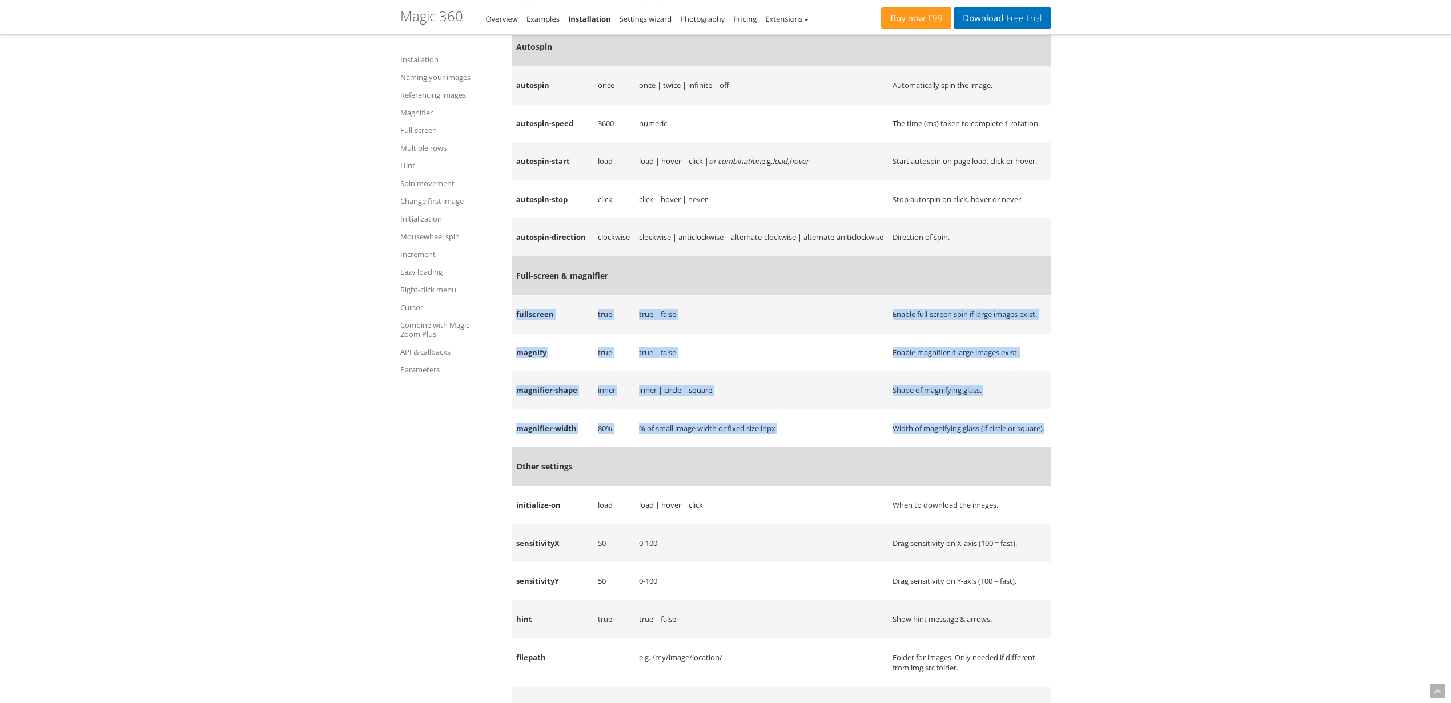
click at [974, 448] on td "Width of magnifying glass (if circle or square)." at bounding box center [969, 429] width 163 height 38
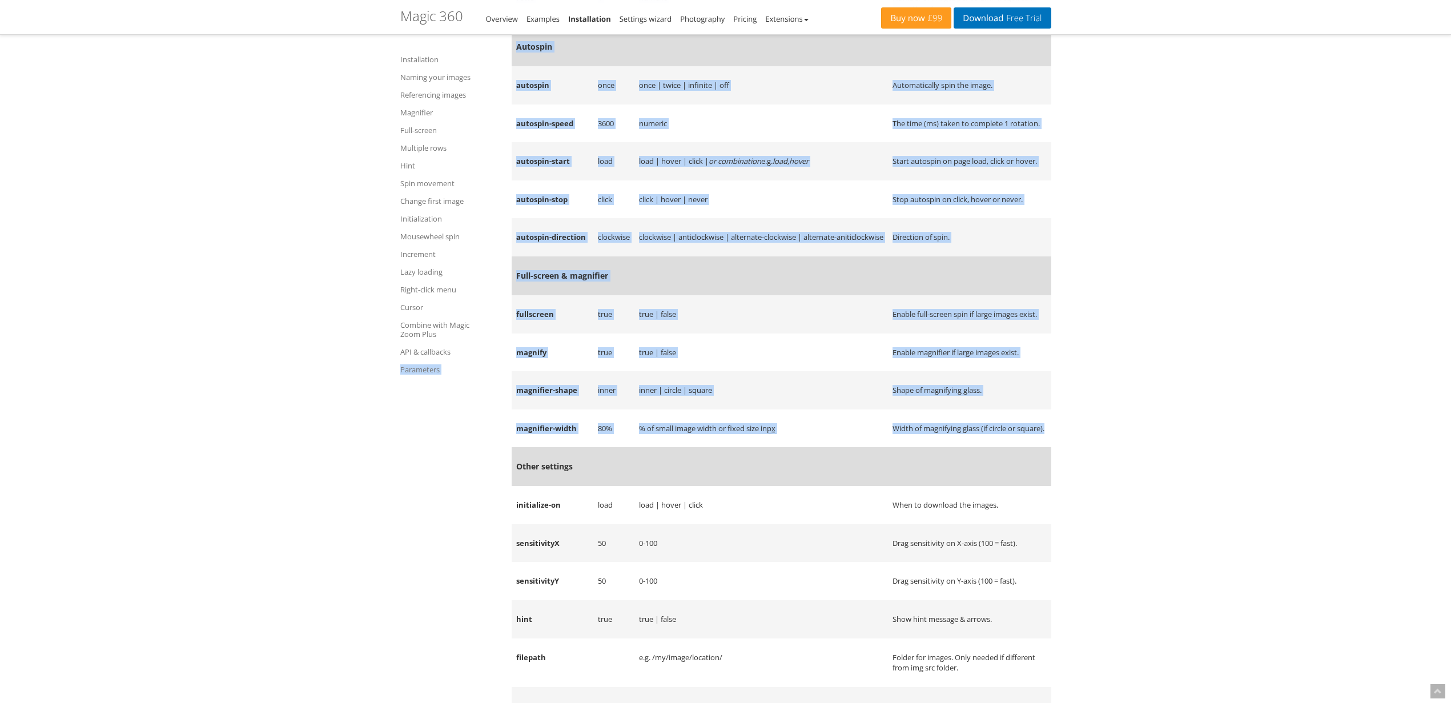
drag, startPoint x: 968, startPoint y: 501, endPoint x: 501, endPoint y: 359, distance: 487.5
click at [535, 334] on td "fullscreen" at bounding box center [553, 314] width 82 height 38
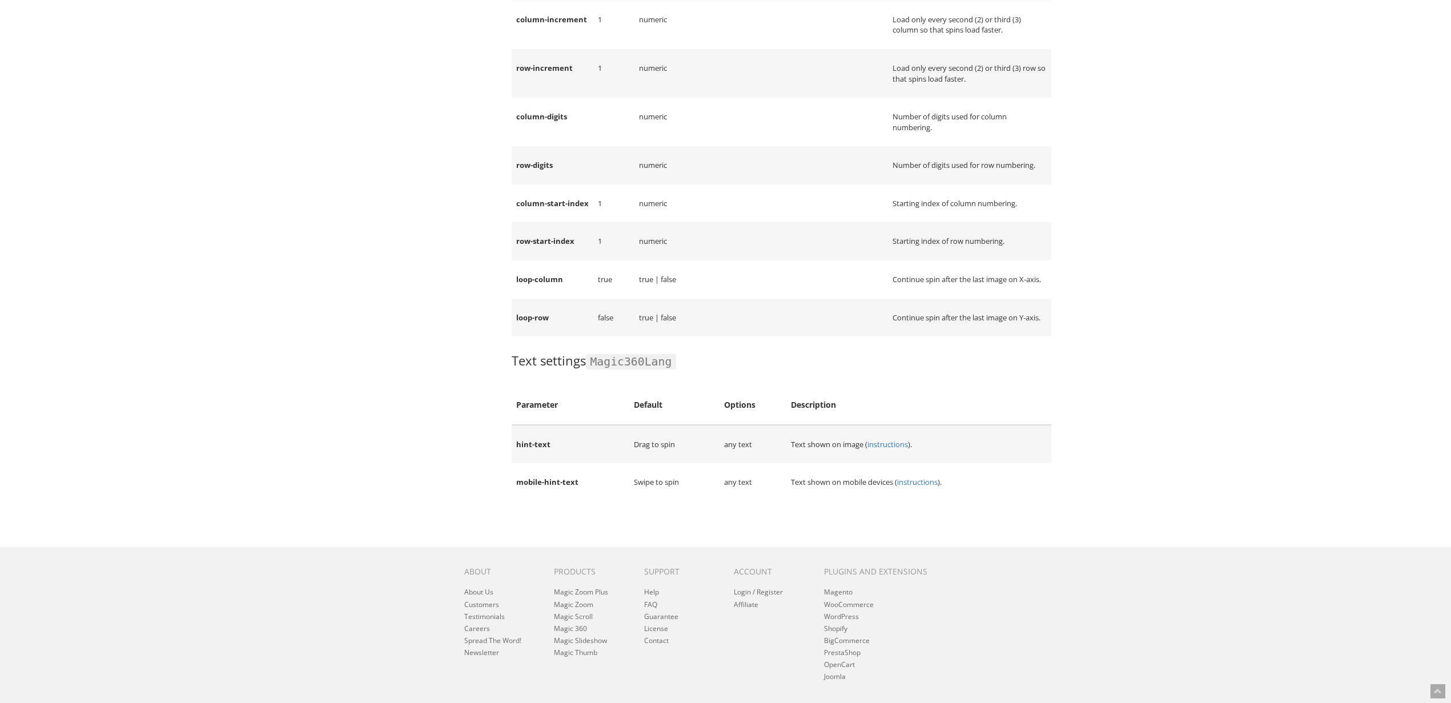
scroll to position [11588, 0]
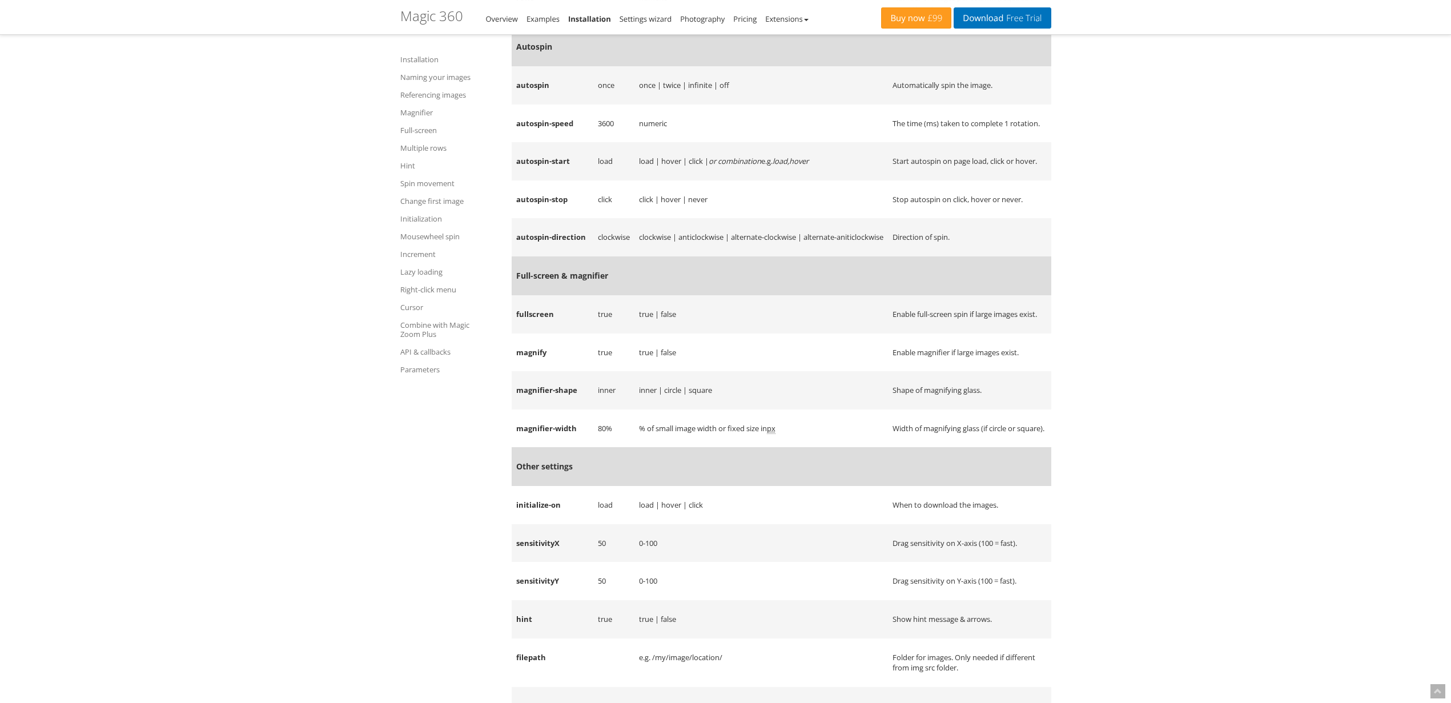
click at [535, 372] on td "magnify" at bounding box center [553, 353] width 82 height 38
copy td "magnify"
click at [625, 180] on td "load" at bounding box center [613, 161] width 41 height 38
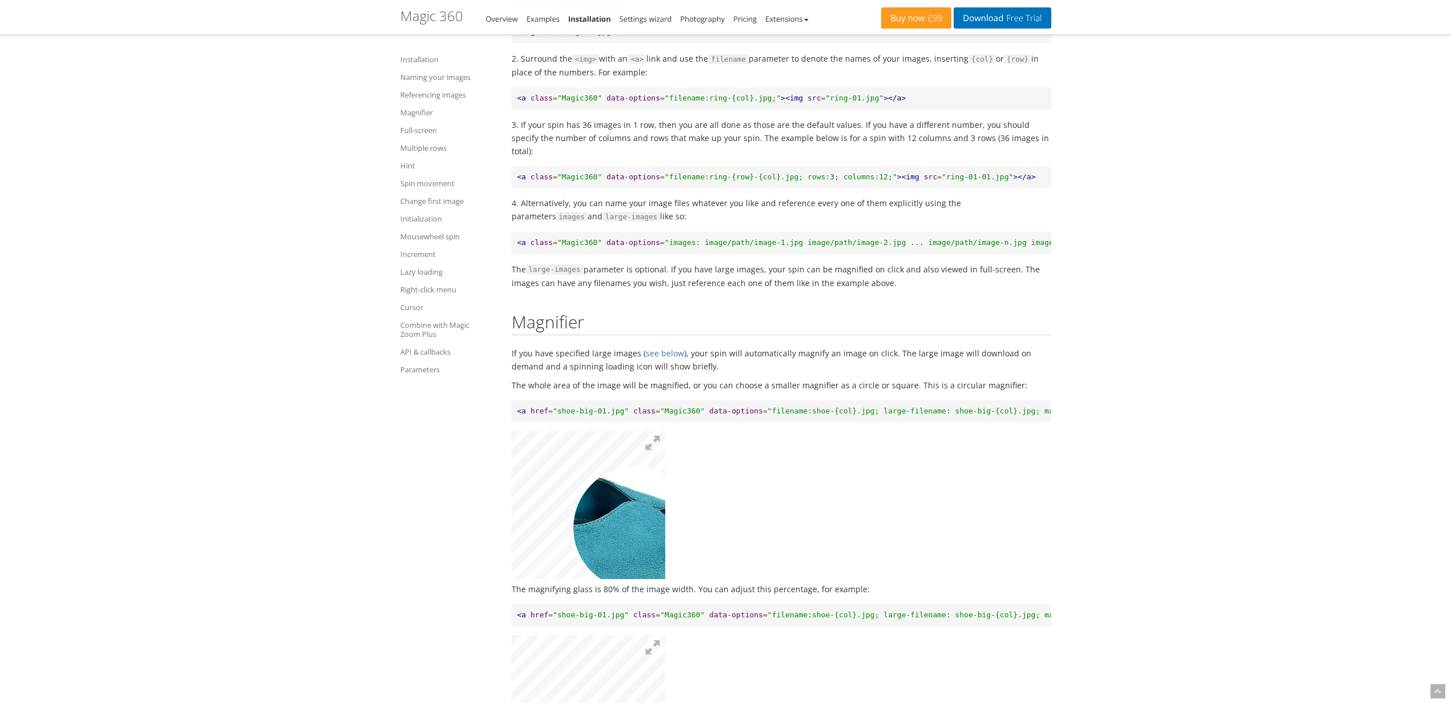
click at [635, 535] on img at bounding box center [497, 460] width 457 height 440
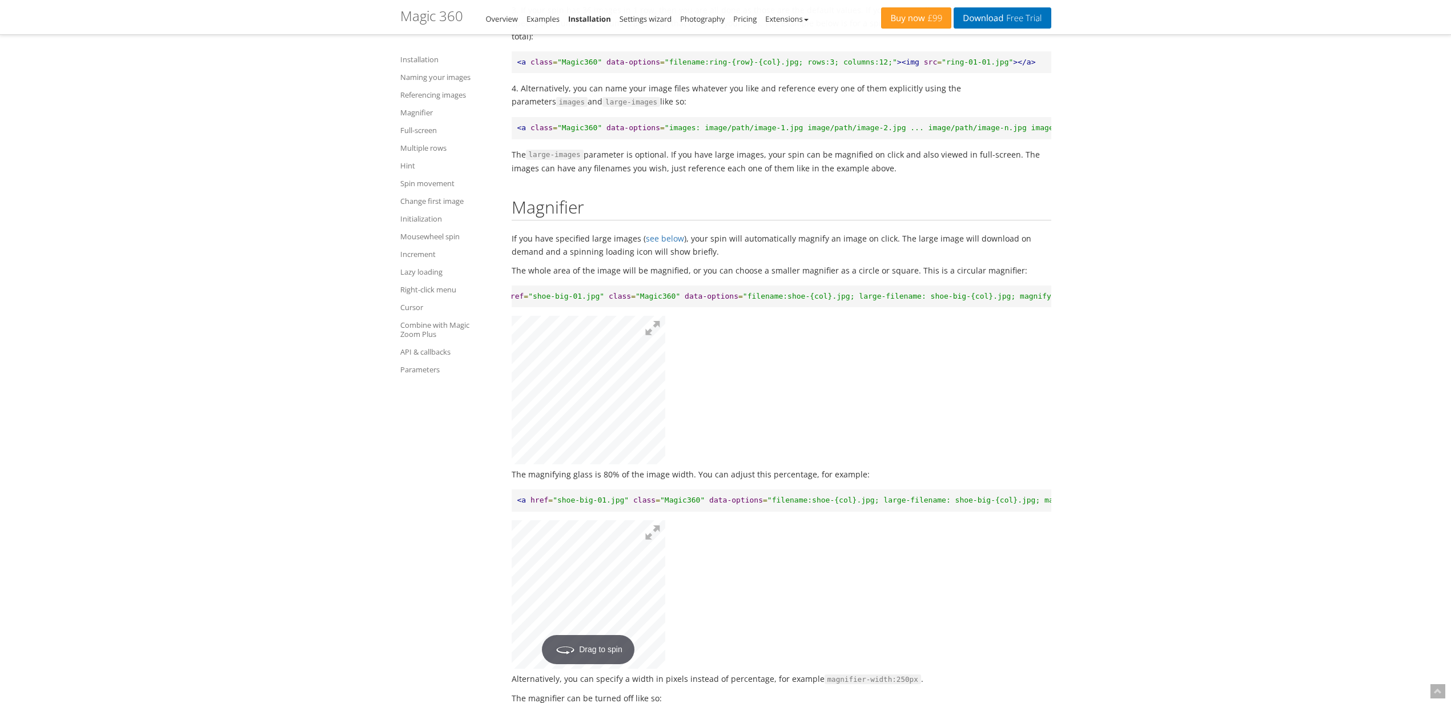
scroll to position [2120, 0]
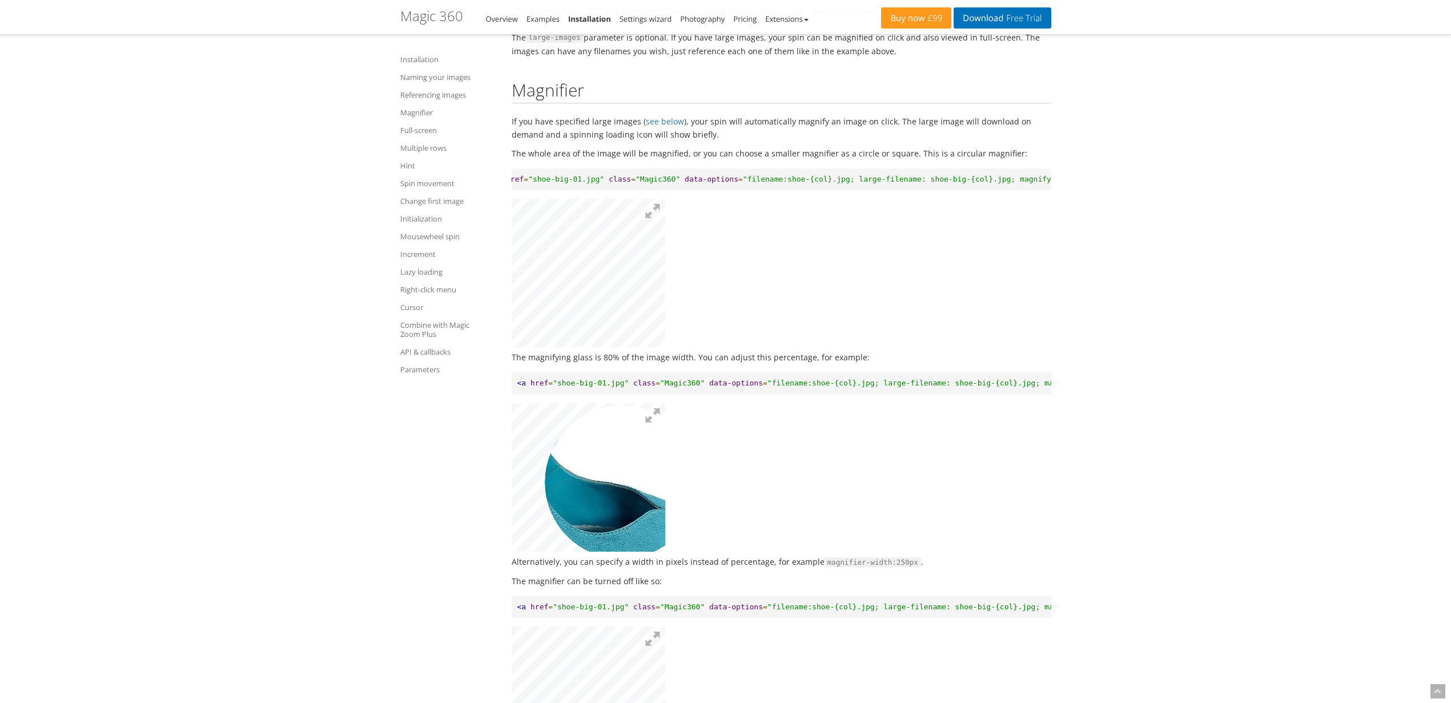
click at [621, 498] on img at bounding box center [523, 468] width 457 height 440
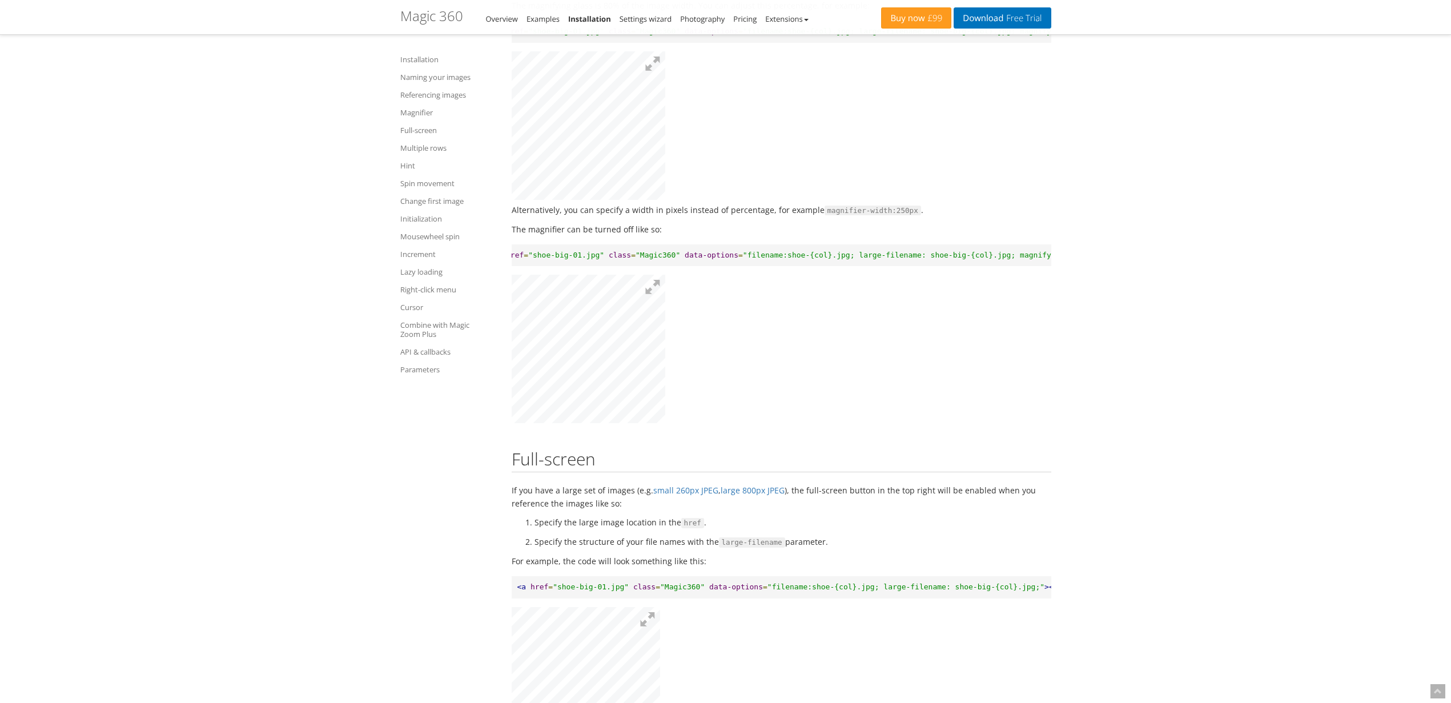
scroll to position [2530, 0]
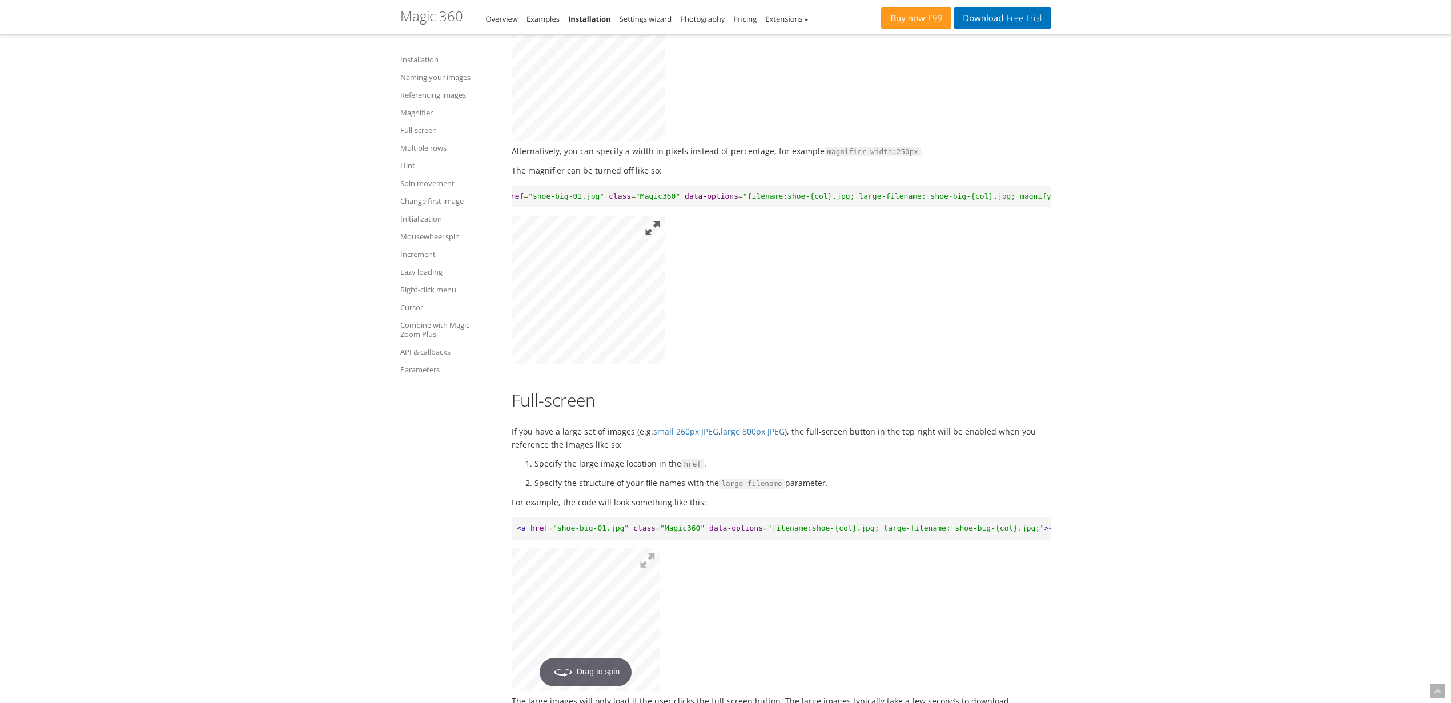
click at [652, 241] on button at bounding box center [652, 228] width 25 height 25
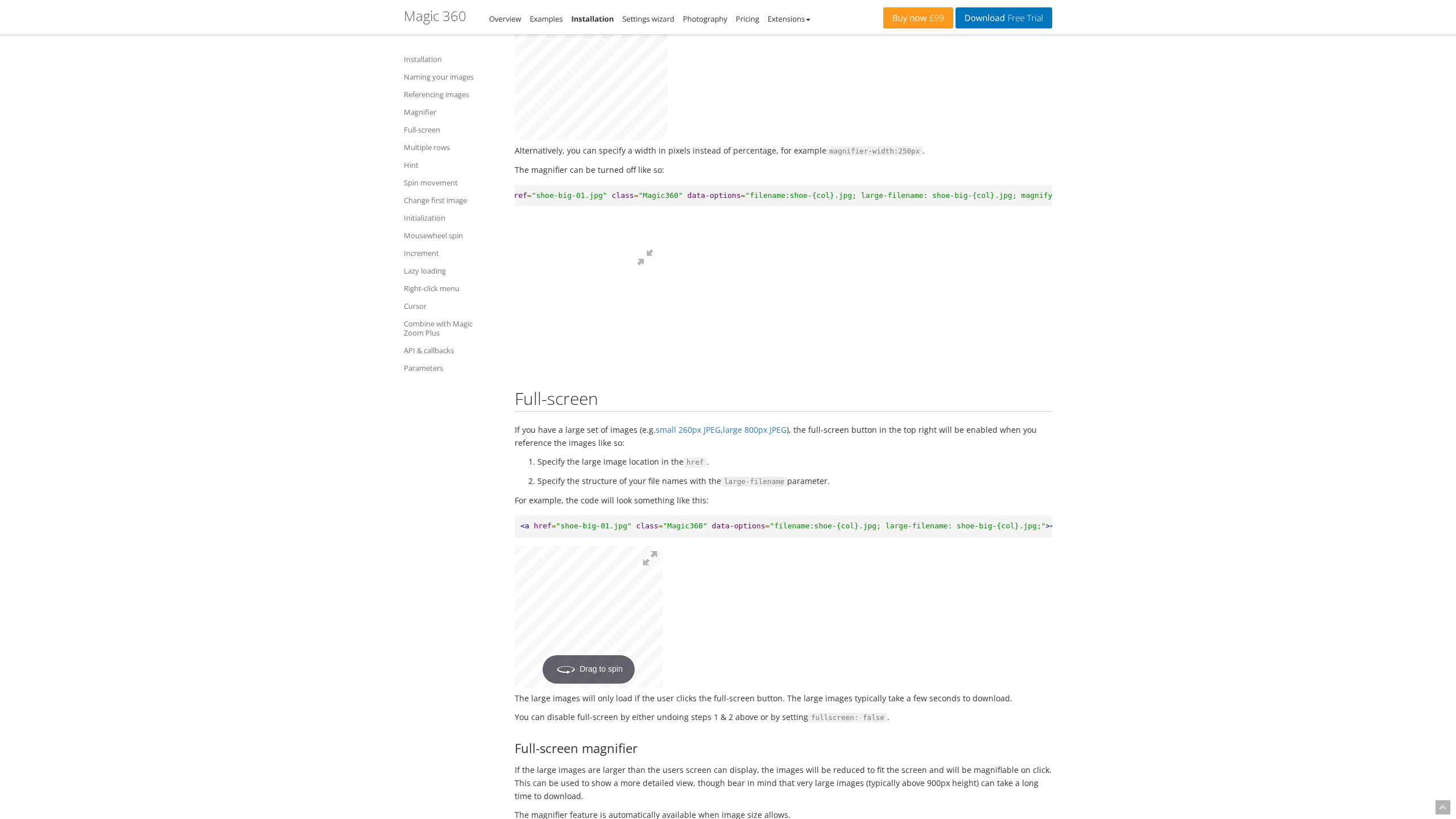
click at [662, 389] on div at bounding box center [587, 315] width 153 height 148
drag, startPoint x: 1435, startPoint y: 11, endPoint x: 1435, endPoint y: 765, distance: 754.0
click at [662, 241] on button at bounding box center [645, 258] width 34 height 34
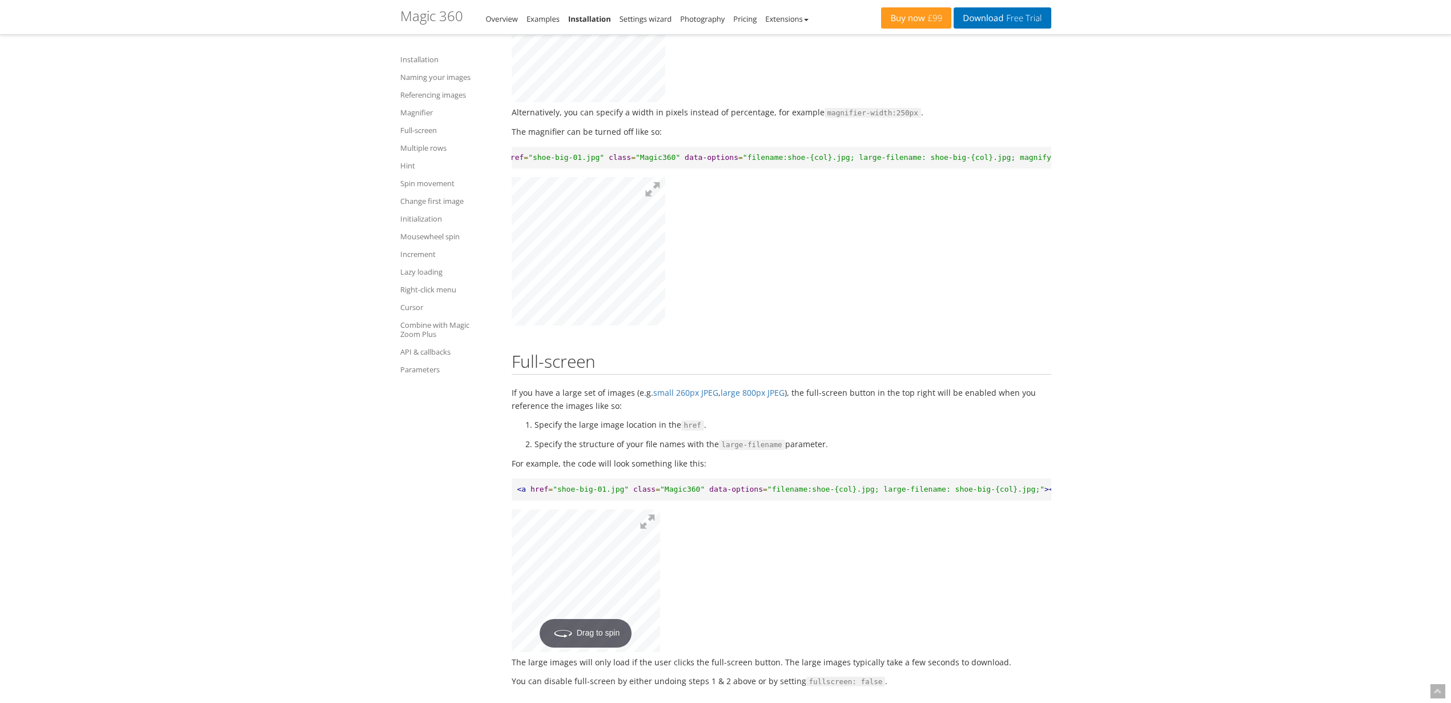
scroll to position [3587, 0]
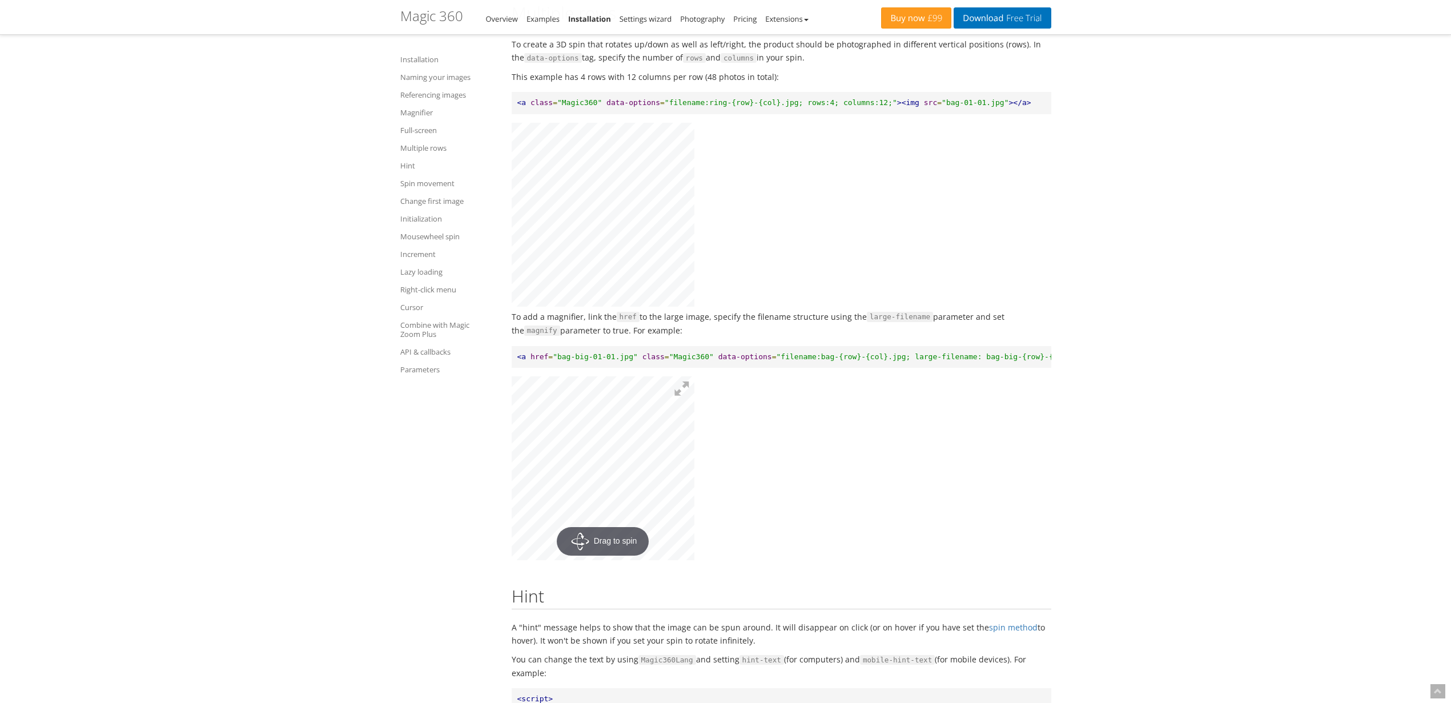
click at [535, 338] on p "To add a magnifier, link the href to the large image, specify the filename stru…" at bounding box center [782, 323] width 540 height 27
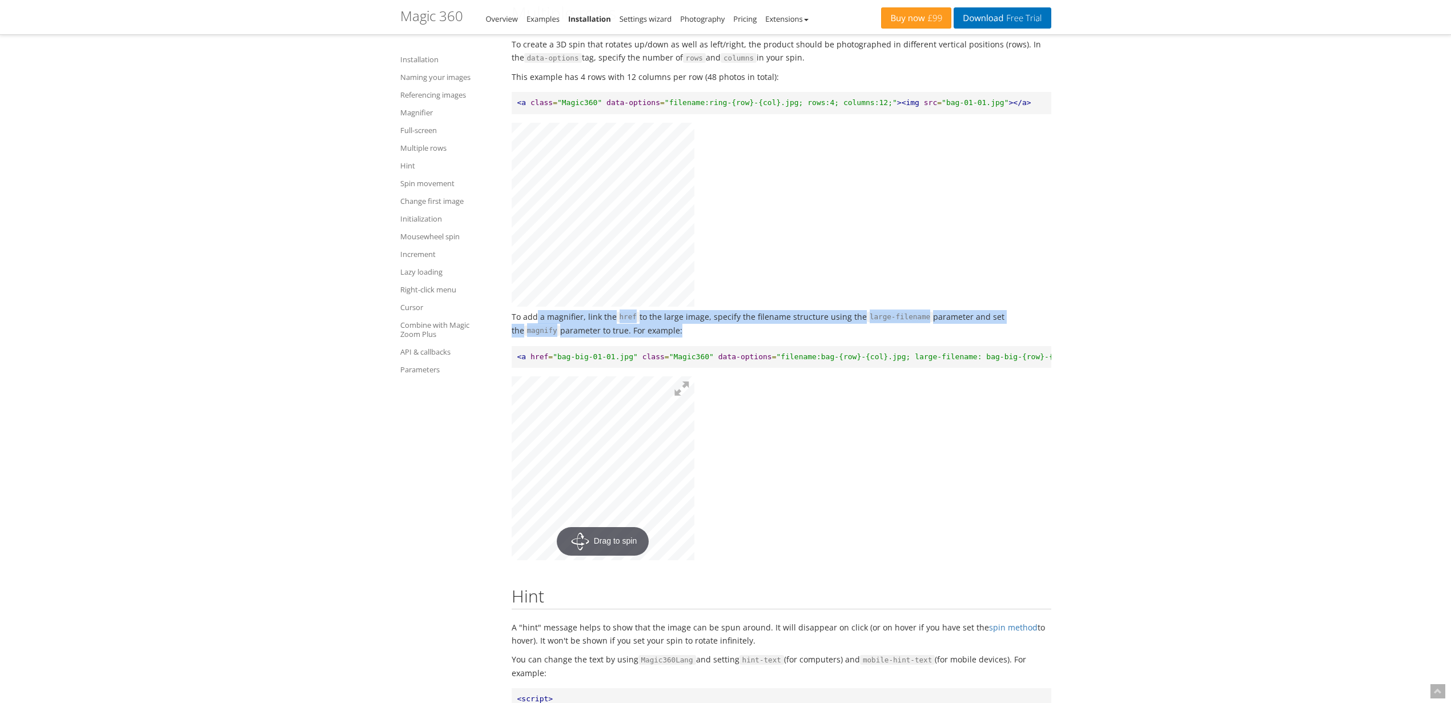
drag, startPoint x: 535, startPoint y: 350, endPoint x: 782, endPoint y: 364, distance: 247.2
click at [782, 338] on p "To add a magnifier, link the href to the large image, specify the filename stru…" at bounding box center [782, 323] width 540 height 27
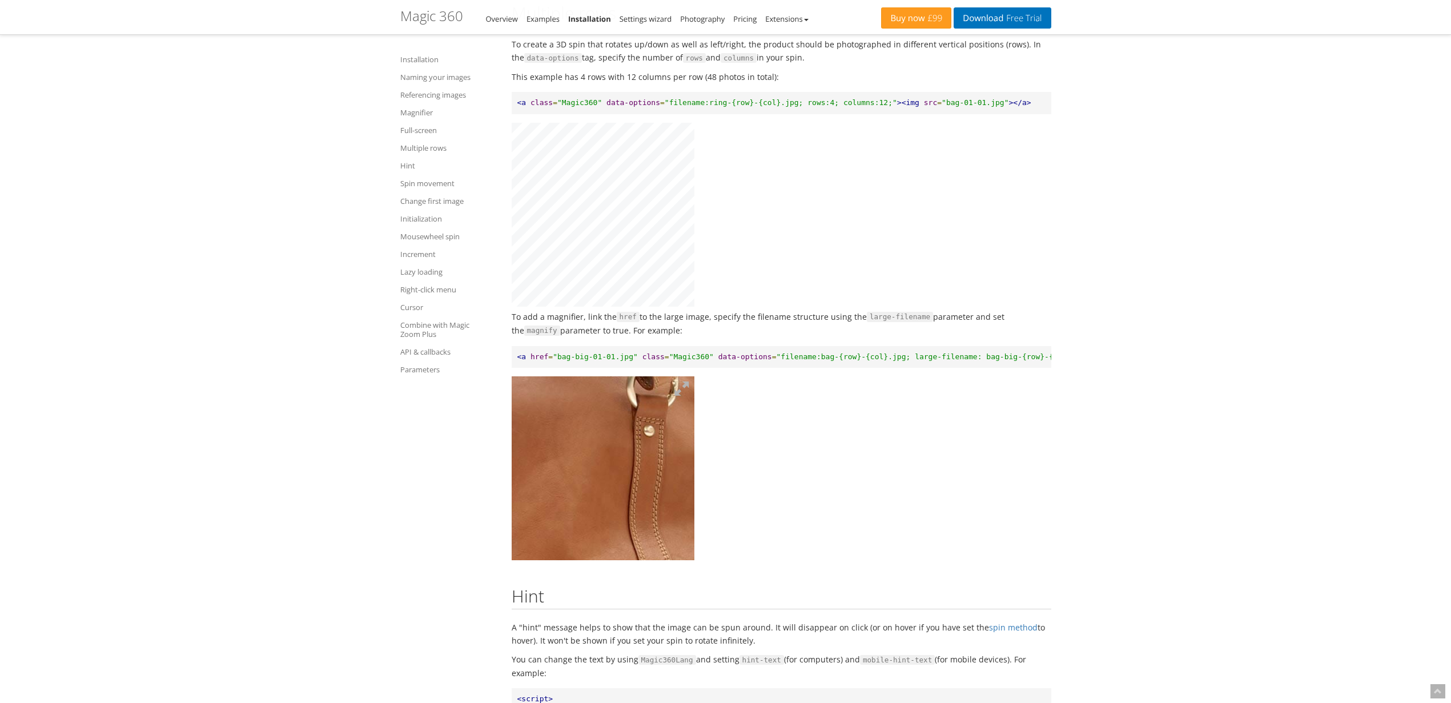
click at [638, 516] on img at bounding box center [529, 498] width 571 height 576
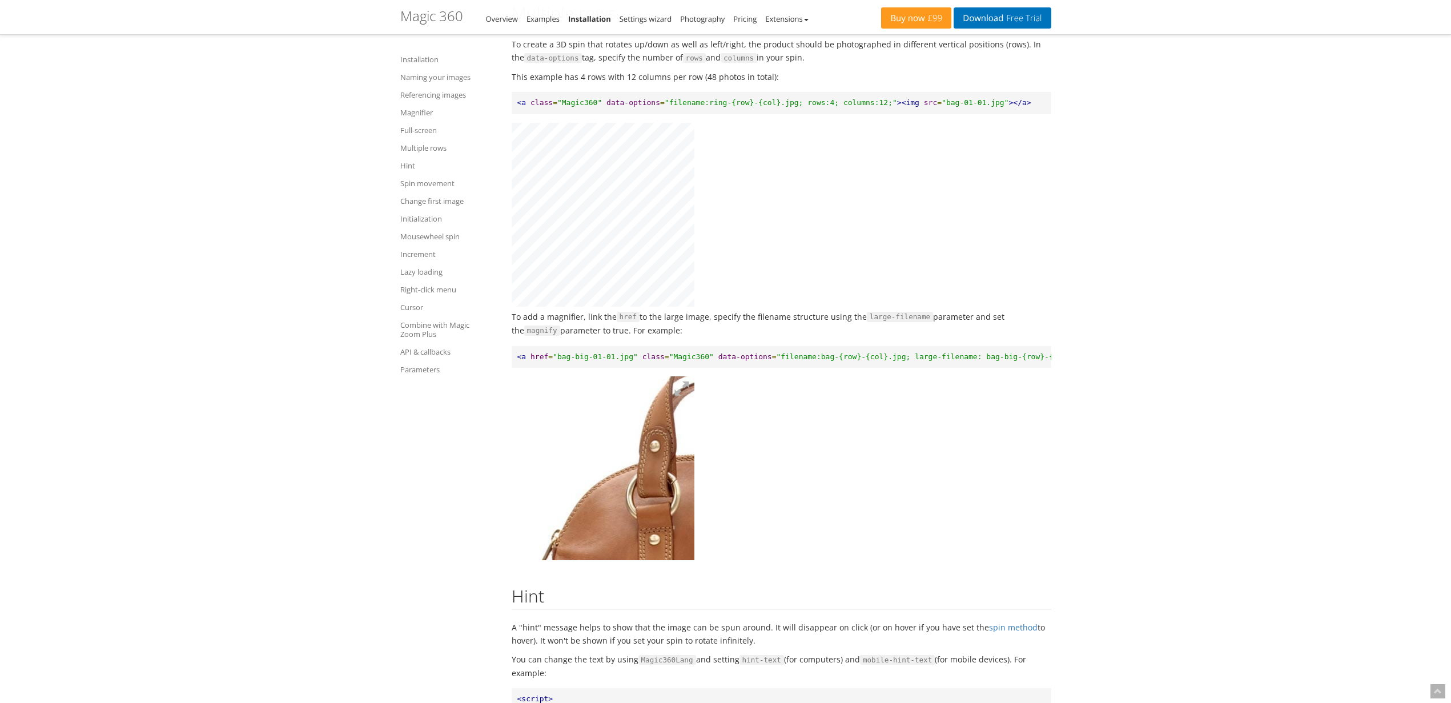
click at [557, 462] on img at bounding box center [732, 612] width 571 height 576
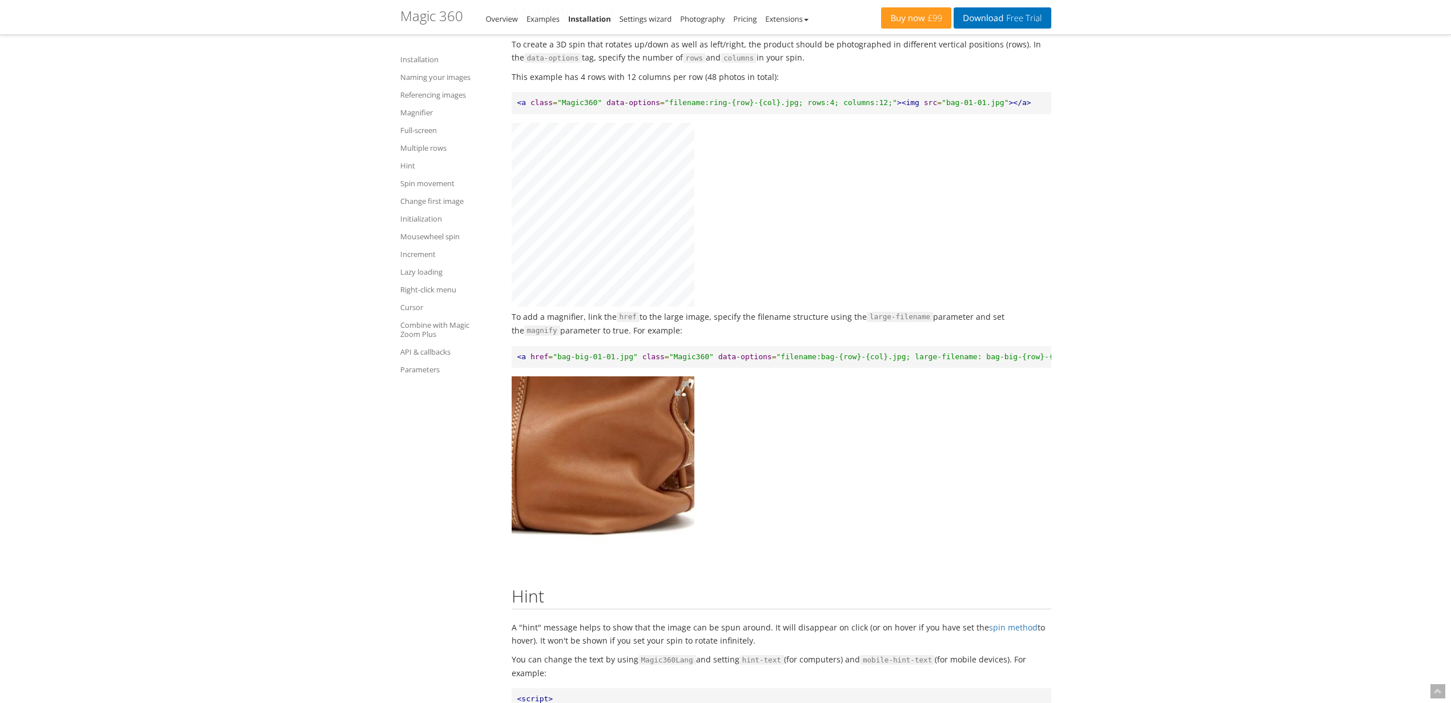
click at [681, 544] on img at bounding box center [443, 366] width 571 height 576
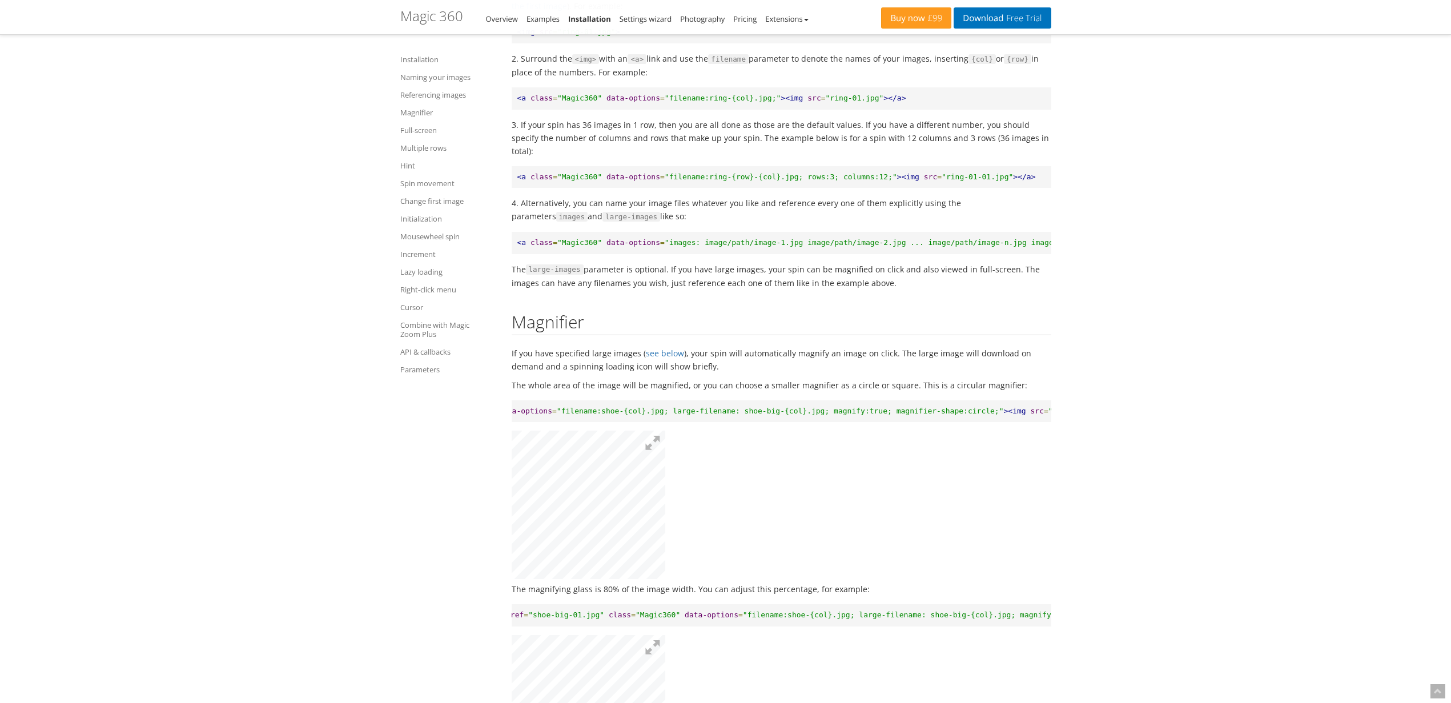
scroll to position [0, 228]
click at [892, 408] on span ""filename:shoe-{col}.jpg; large-filename: shoe-big-{col}.jpg; magnify:true; mag…" at bounding box center [762, 411] width 447 height 9
drag, startPoint x: 892, startPoint y: 408, endPoint x: 930, endPoint y: 410, distance: 38.9
click at [930, 410] on span ""filename:shoe-{col}.jpg; large-filename: shoe-big-{col}.jpg; magnify:true; mag…" at bounding box center [762, 411] width 447 height 9
copy span "magnifier-shape"
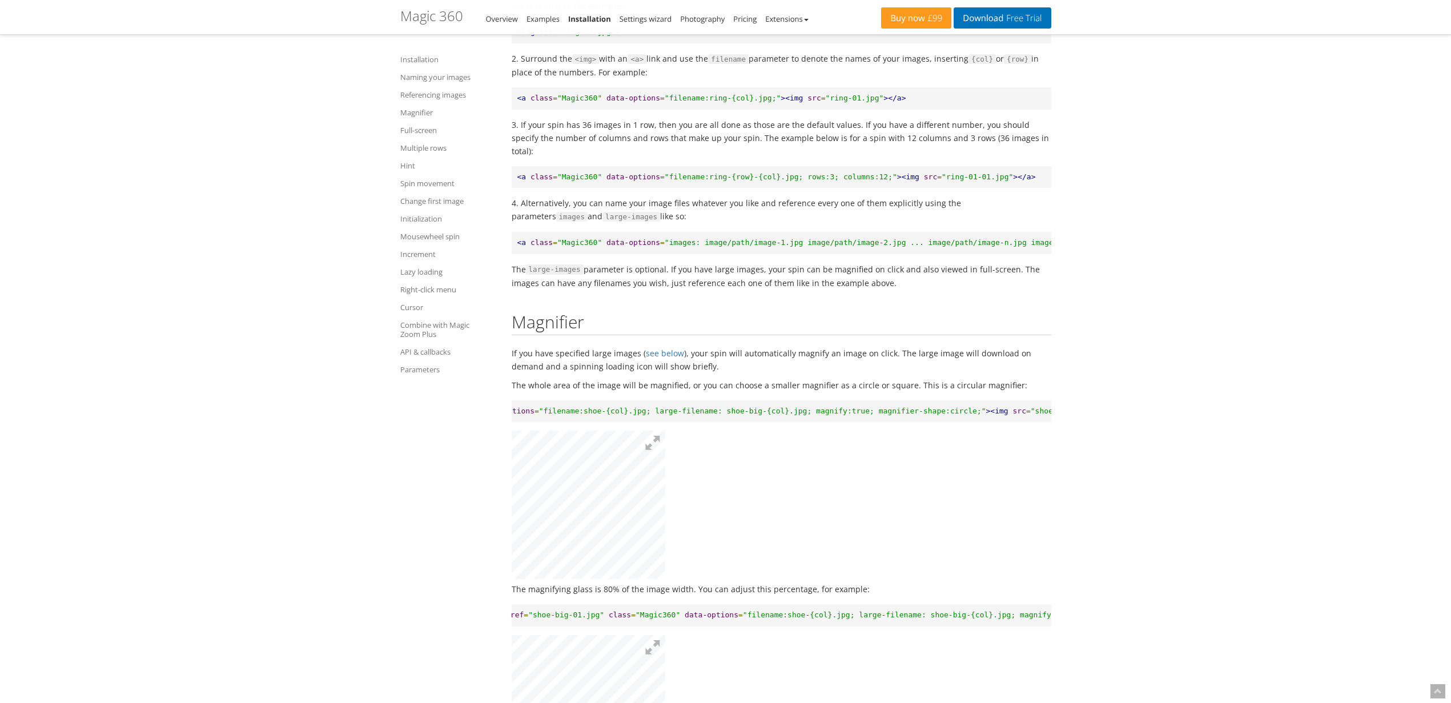
click at [450, 19] on h1 "Magic 360 - Integration Guide" at bounding box center [431, 16] width 63 height 15
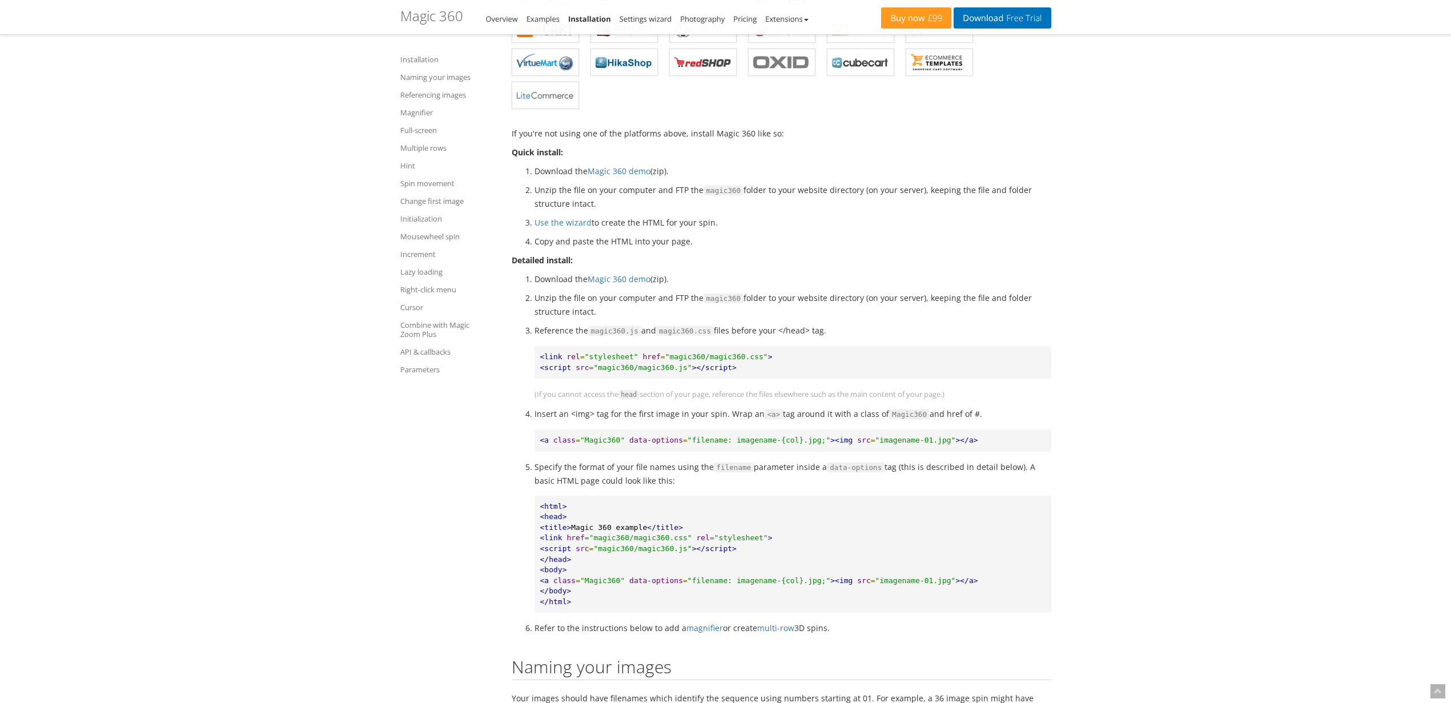
scroll to position [0, 0]
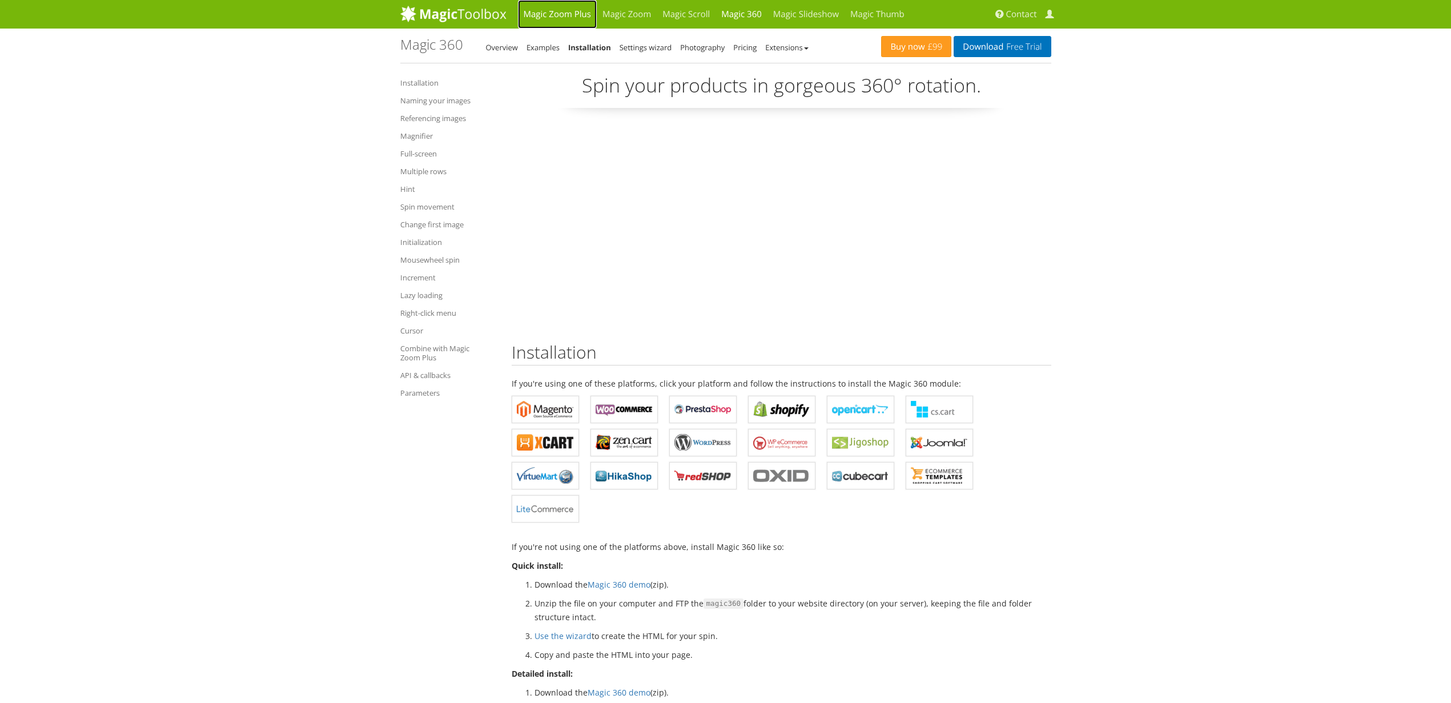
click at [549, 11] on link "Magic Zoom Plus" at bounding box center [557, 14] width 79 height 29
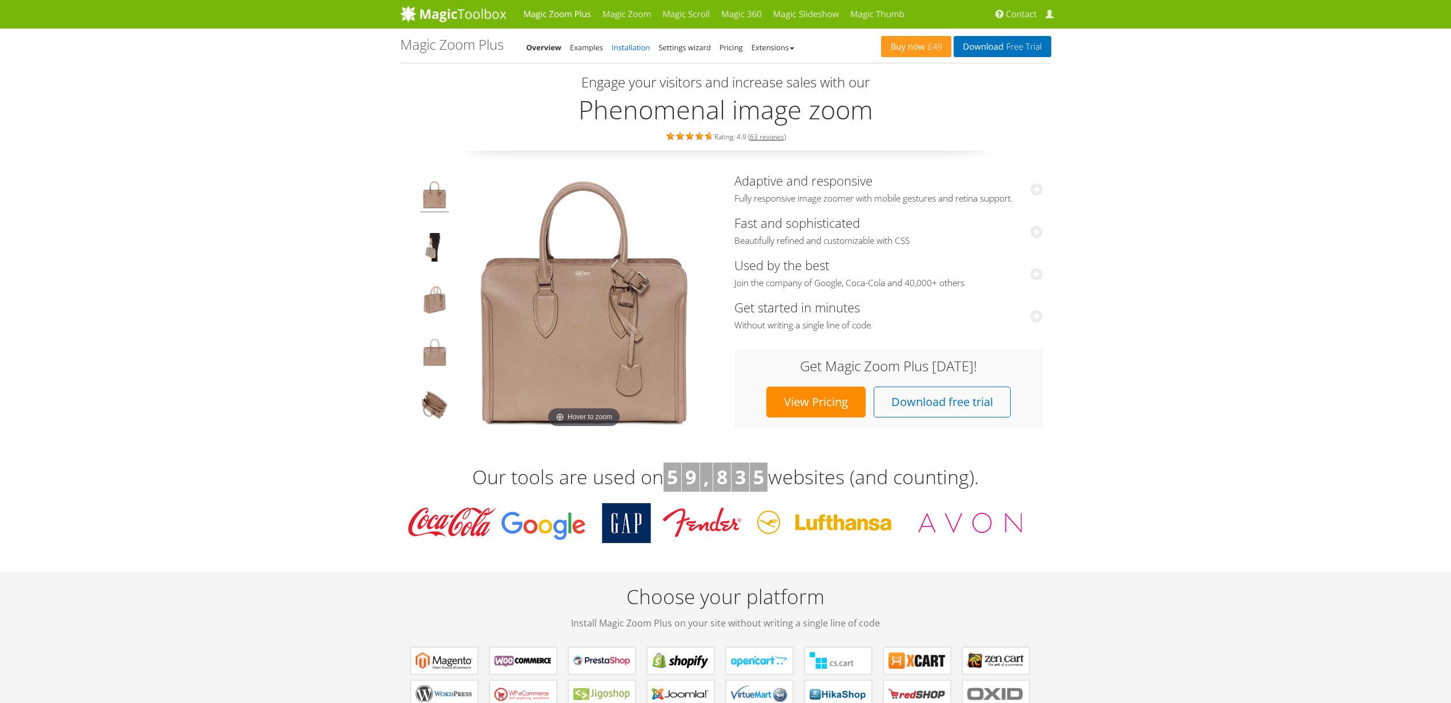
click at [641, 45] on link "Installation" at bounding box center [631, 47] width 38 height 10
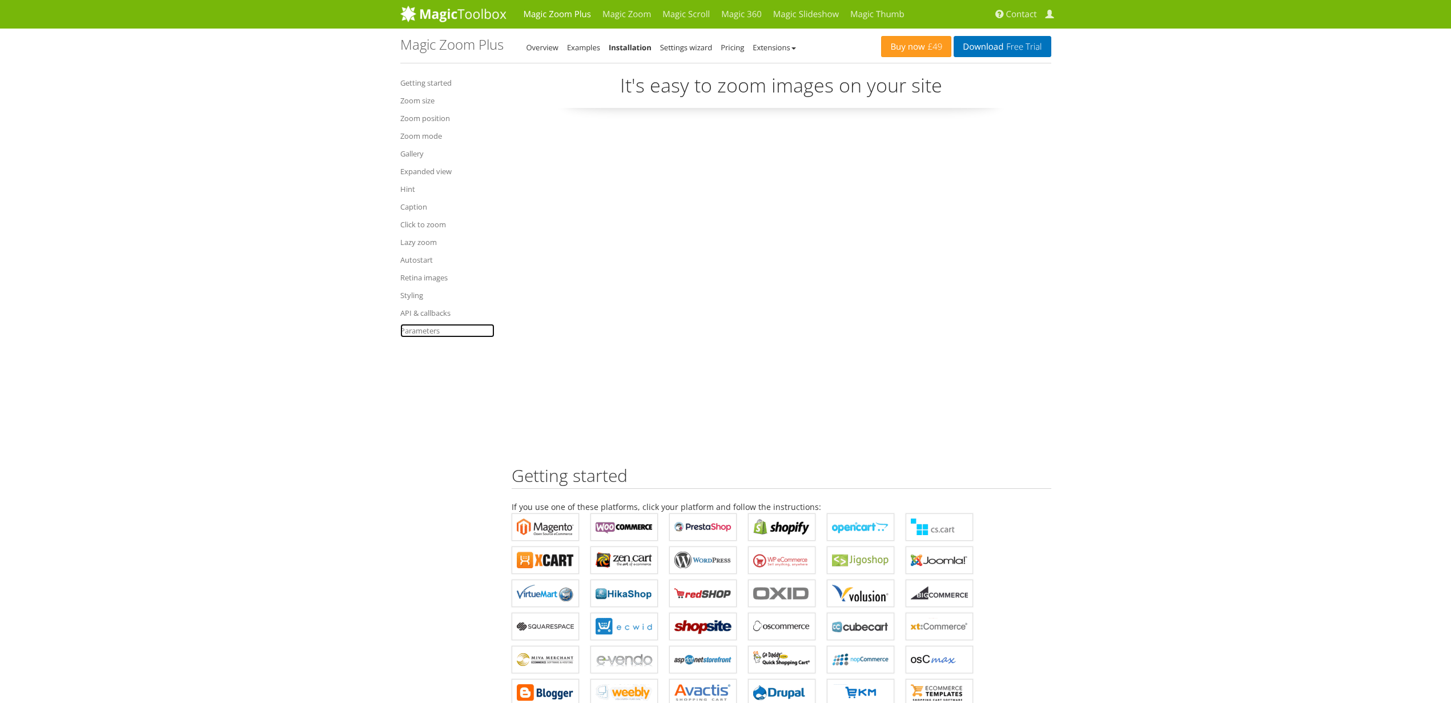
click at [423, 328] on link "Parameters" at bounding box center [447, 331] width 94 height 14
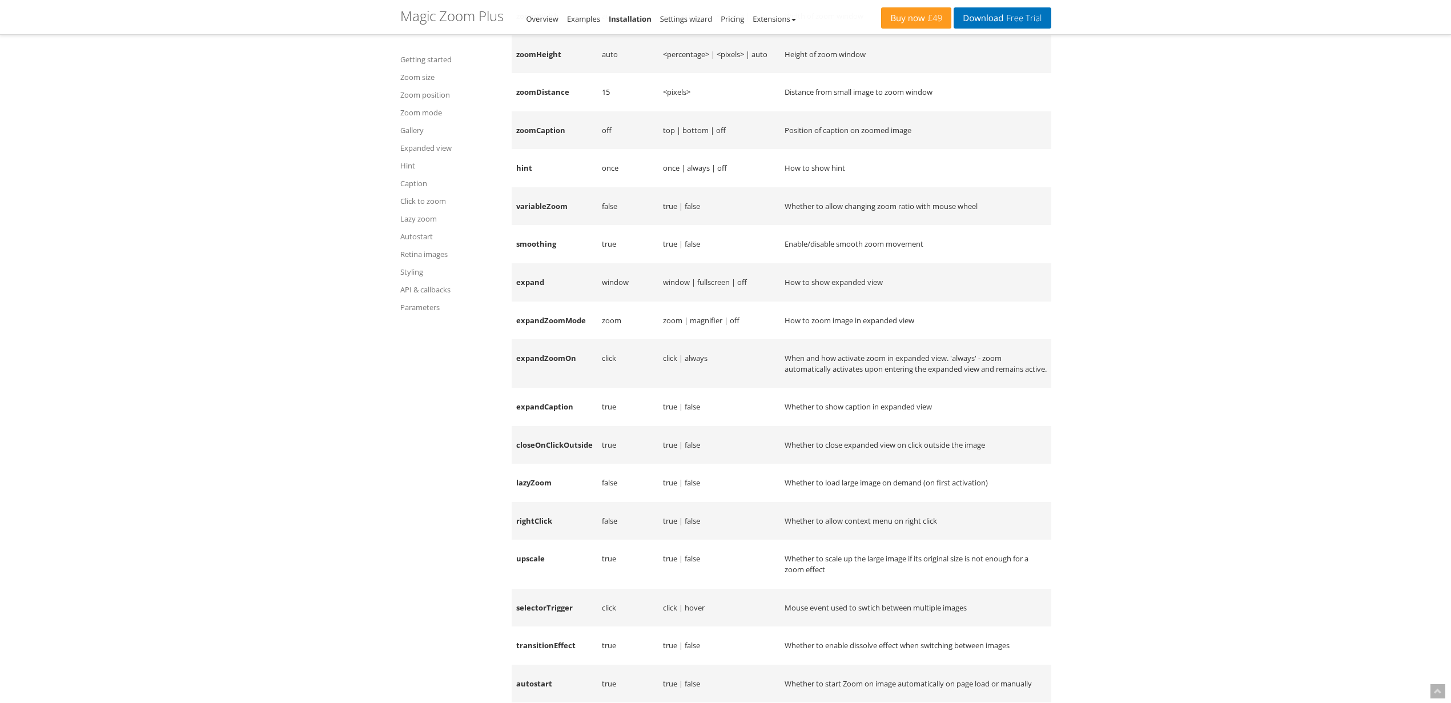
scroll to position [13362, 0]
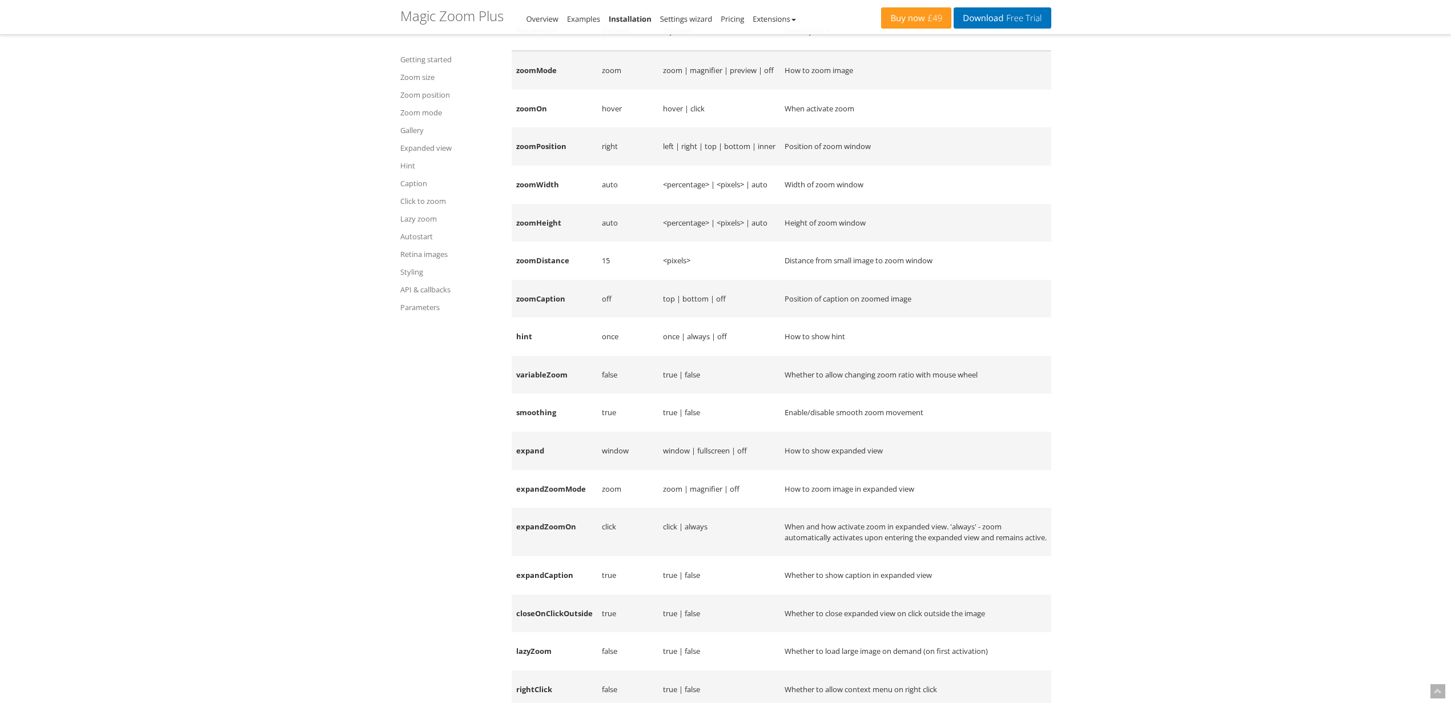
click at [707, 90] on td "zoom | magnifier | preview | off" at bounding box center [720, 70] width 122 height 39
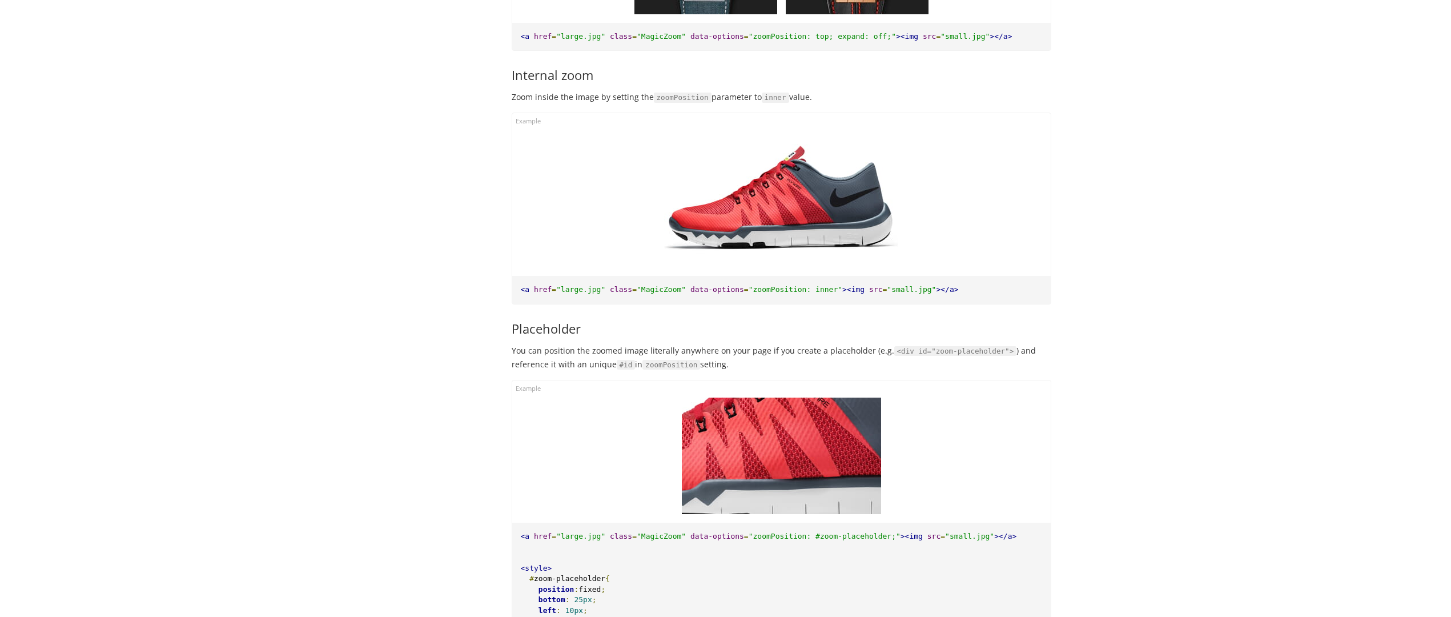
scroll to position [0, 0]
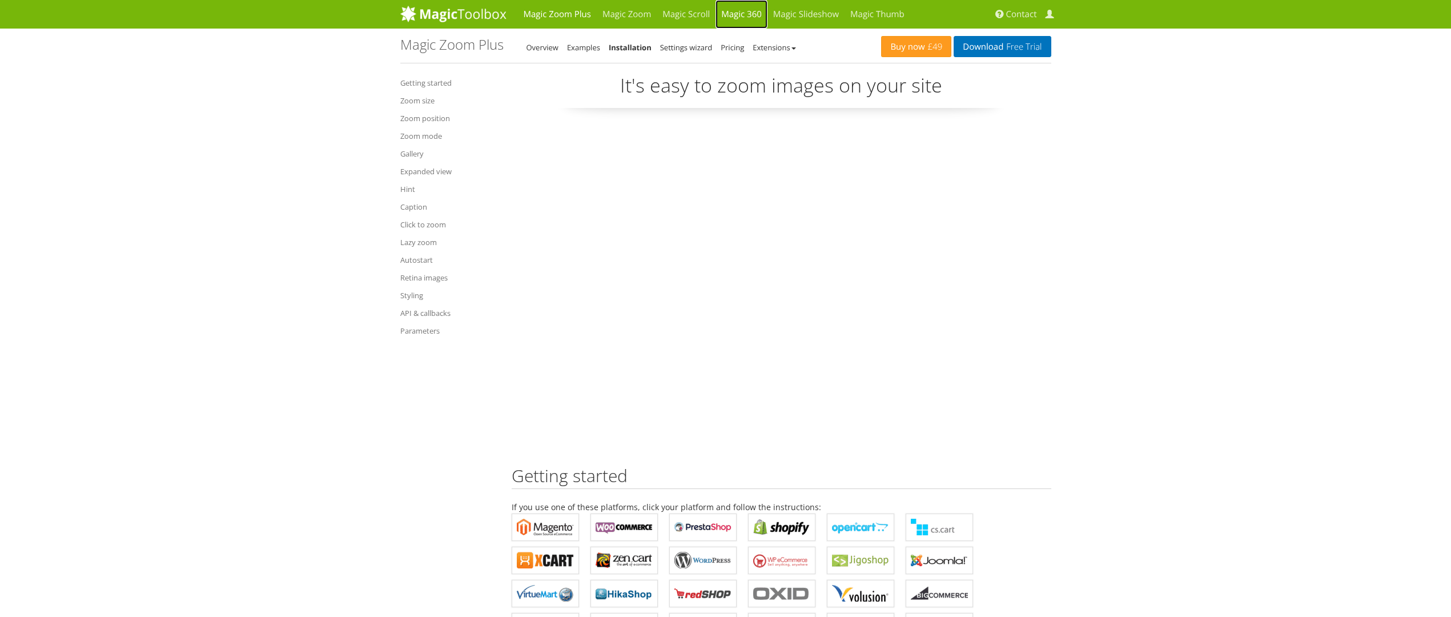
click at [754, 15] on link "Magic 360" at bounding box center [742, 14] width 52 height 29
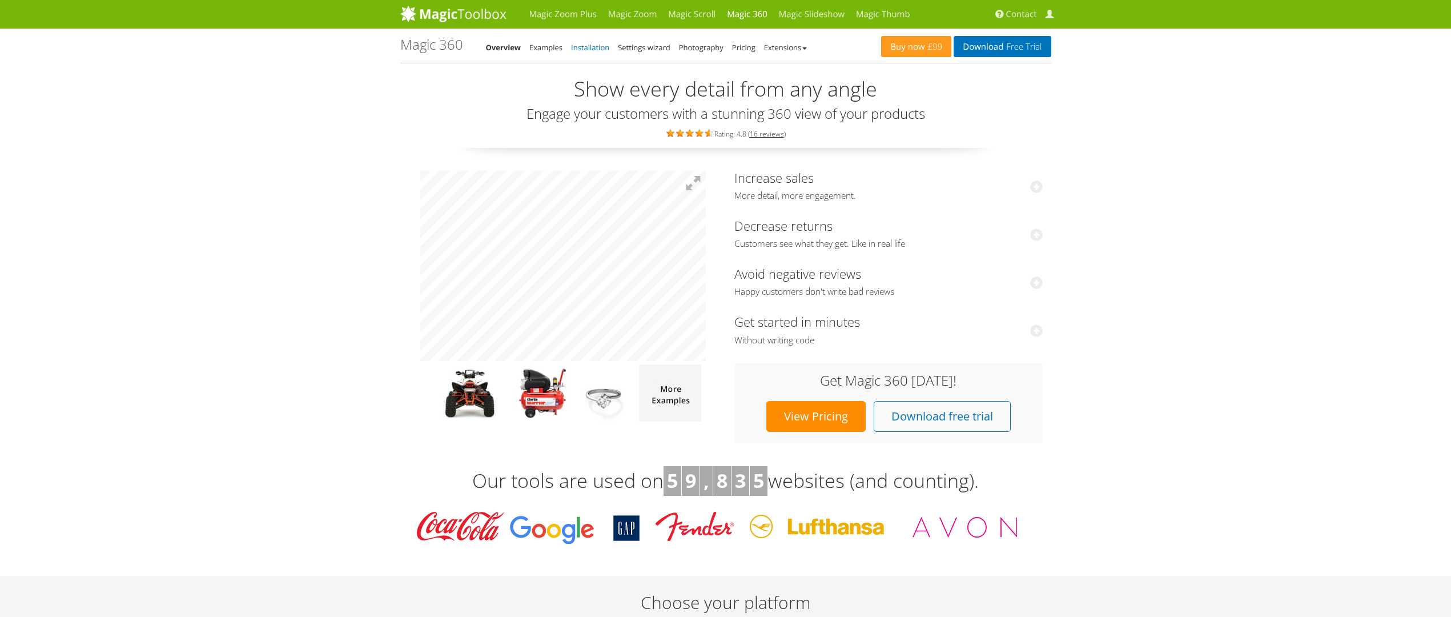
click at [600, 47] on link "Installation" at bounding box center [590, 47] width 38 height 10
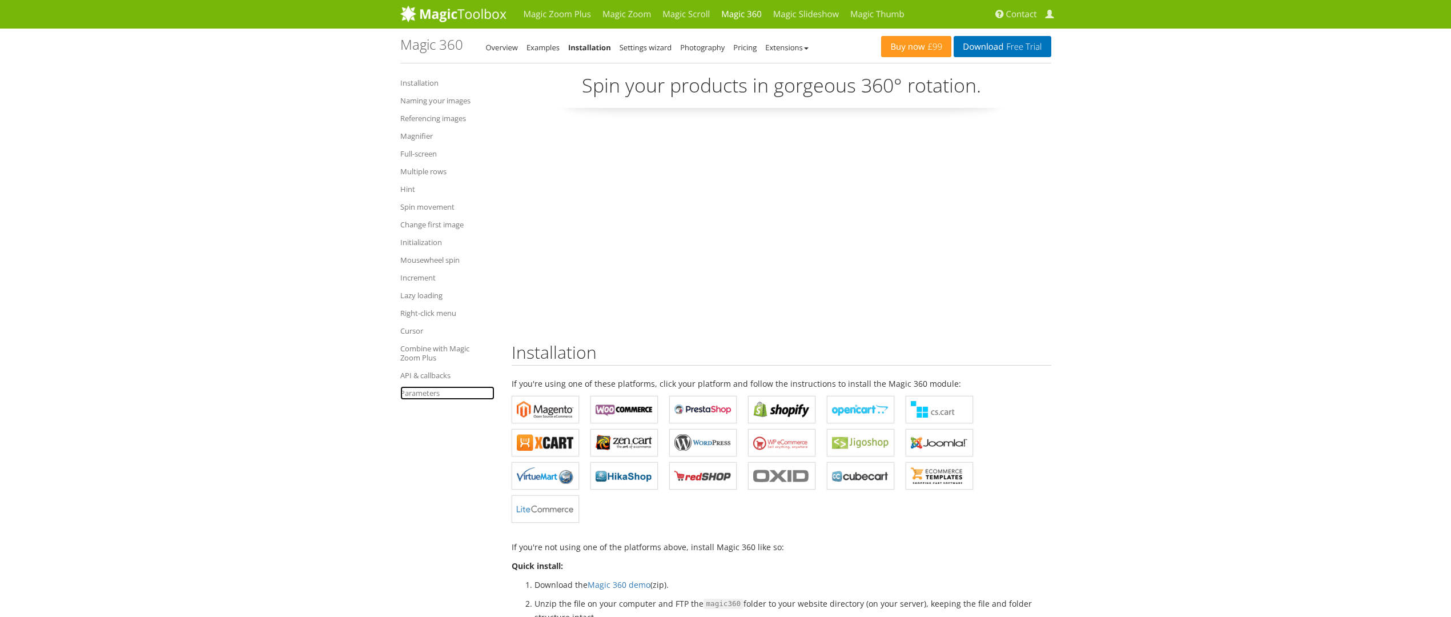
click at [431, 395] on link "Parameters" at bounding box center [447, 393] width 94 height 14
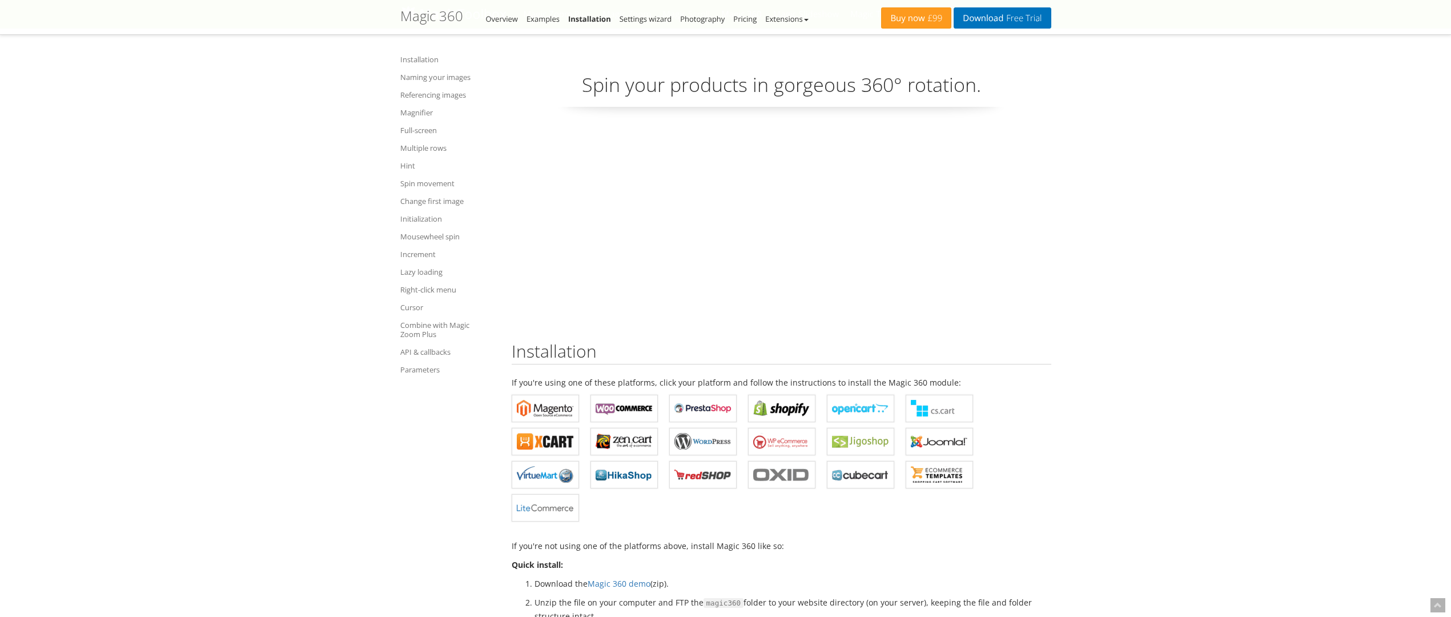
scroll to position [11098, 0]
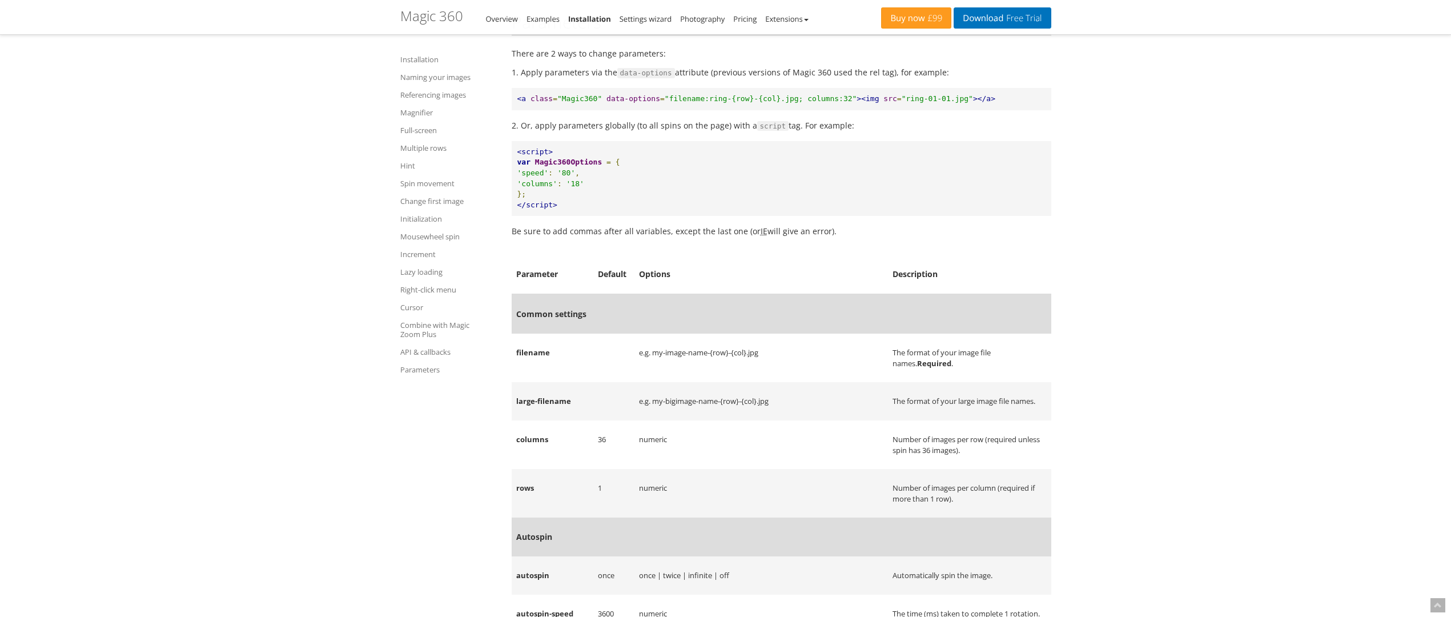
click at [640, 27] on div "Buy now £99 Download Free Trial Magic 360 - Integration Guide Overview Examples…" at bounding box center [725, 17] width 651 height 34
click at [641, 21] on link "Settings wizard" at bounding box center [646, 19] width 53 height 10
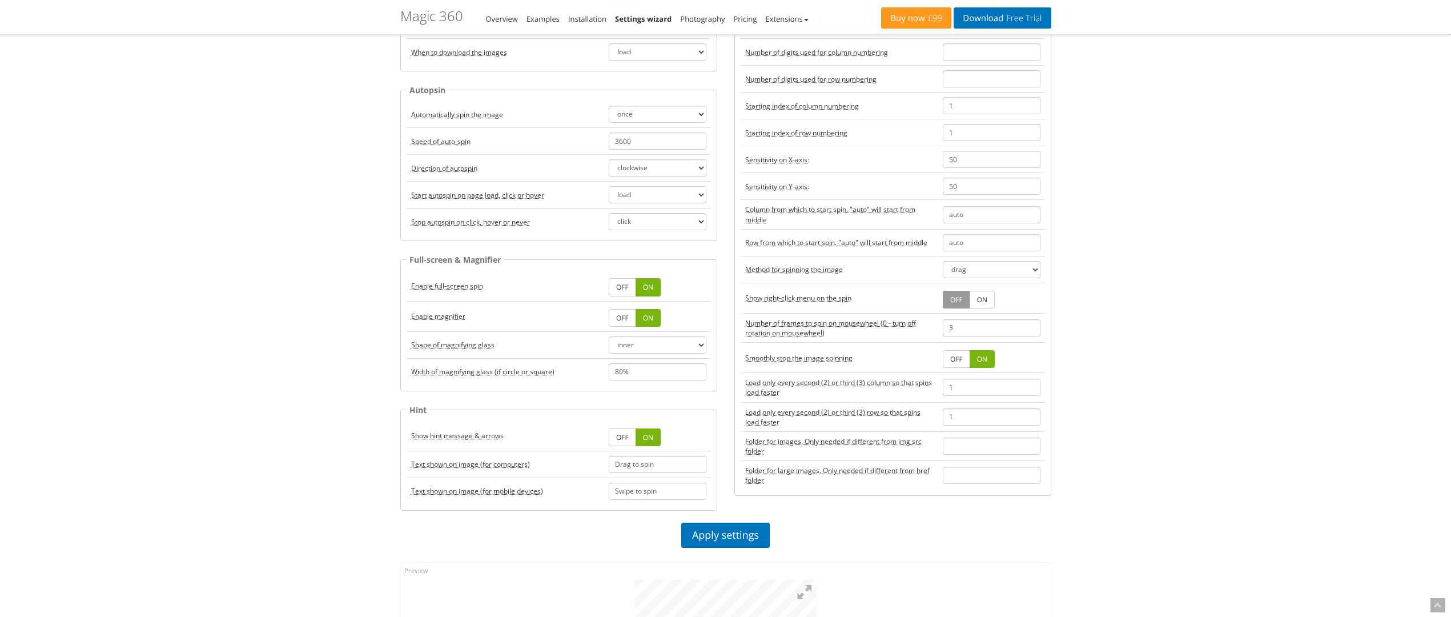
scroll to position [335, 0]
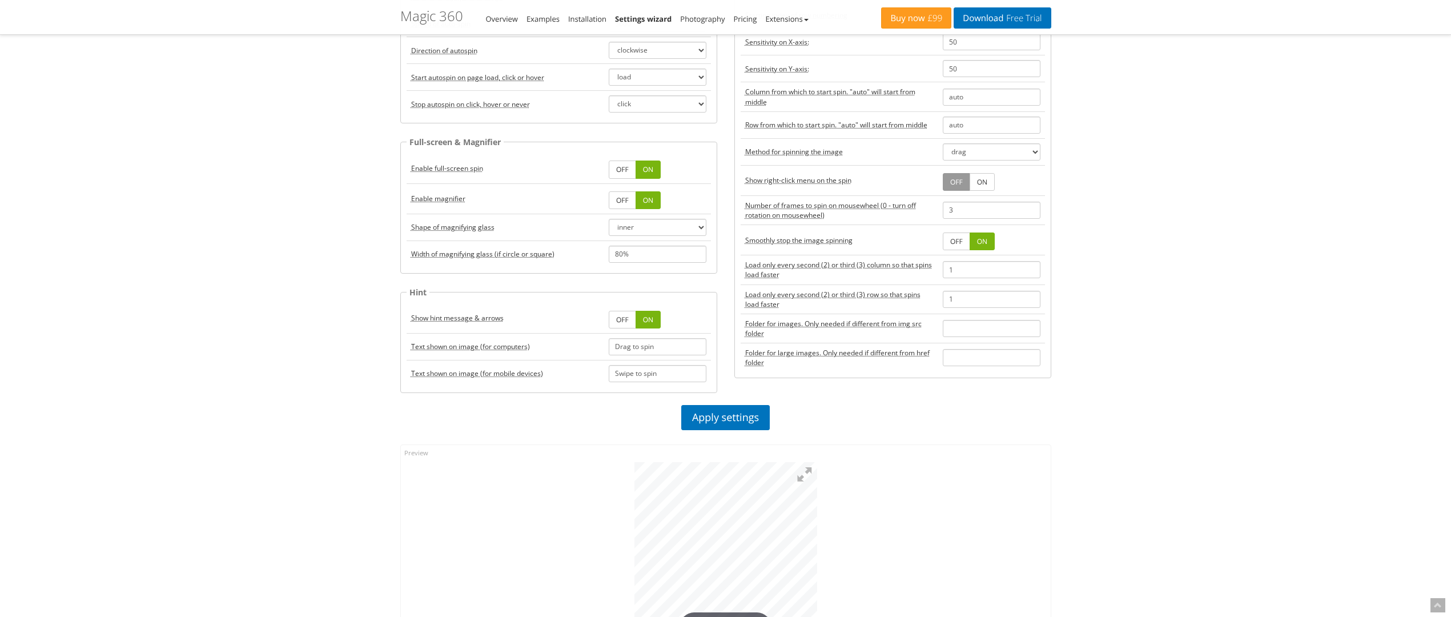
click at [628, 168] on link "OFF" at bounding box center [622, 169] width 27 height 18
click at [621, 203] on link "OFF" at bounding box center [622, 200] width 27 height 18
click at [630, 230] on select "inner circle square" at bounding box center [658, 227] width 98 height 17
click at [609, 219] on select "inner circle square" at bounding box center [658, 227] width 98 height 17
click at [644, 217] on td "inner circle square" at bounding box center [657, 227] width 107 height 27
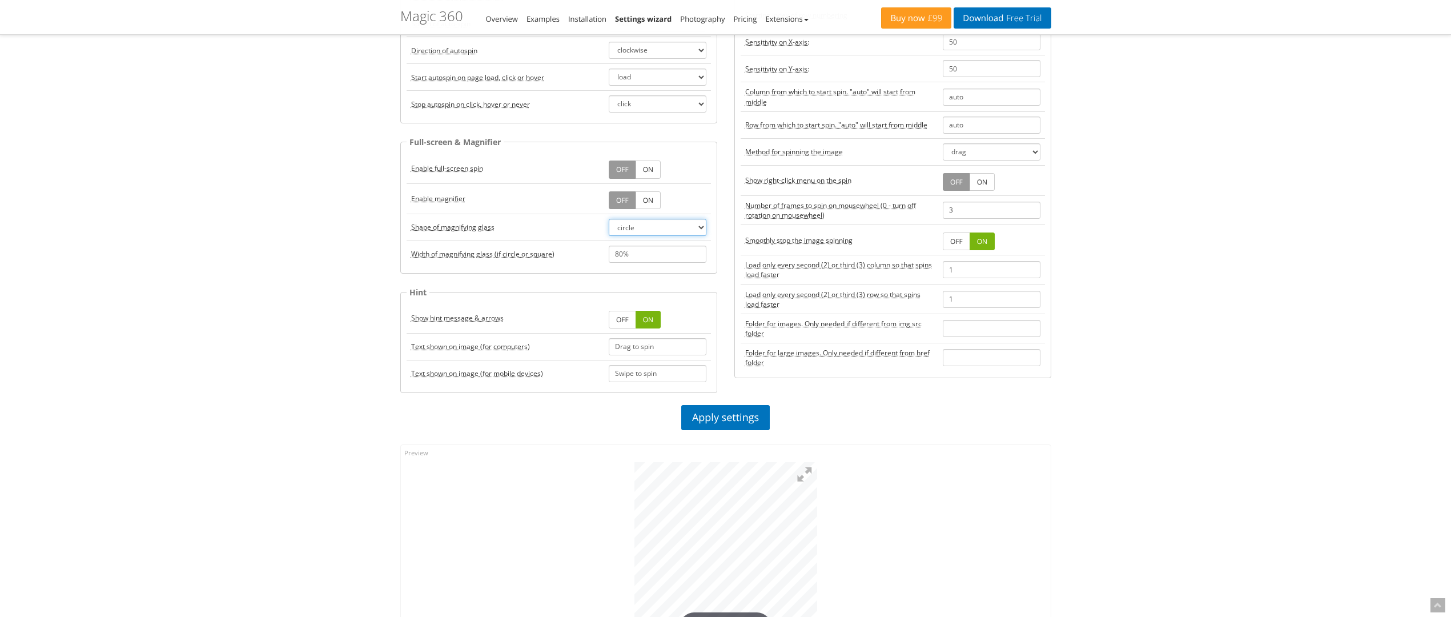
click at [647, 227] on select "inner circle square" at bounding box center [658, 227] width 98 height 17
select select "square"
click at [609, 219] on select "inner circle square" at bounding box center [658, 227] width 98 height 17
click at [640, 198] on link "ON" at bounding box center [648, 200] width 25 height 18
click at [711, 418] on link "Apply settings" at bounding box center [725, 417] width 89 height 25
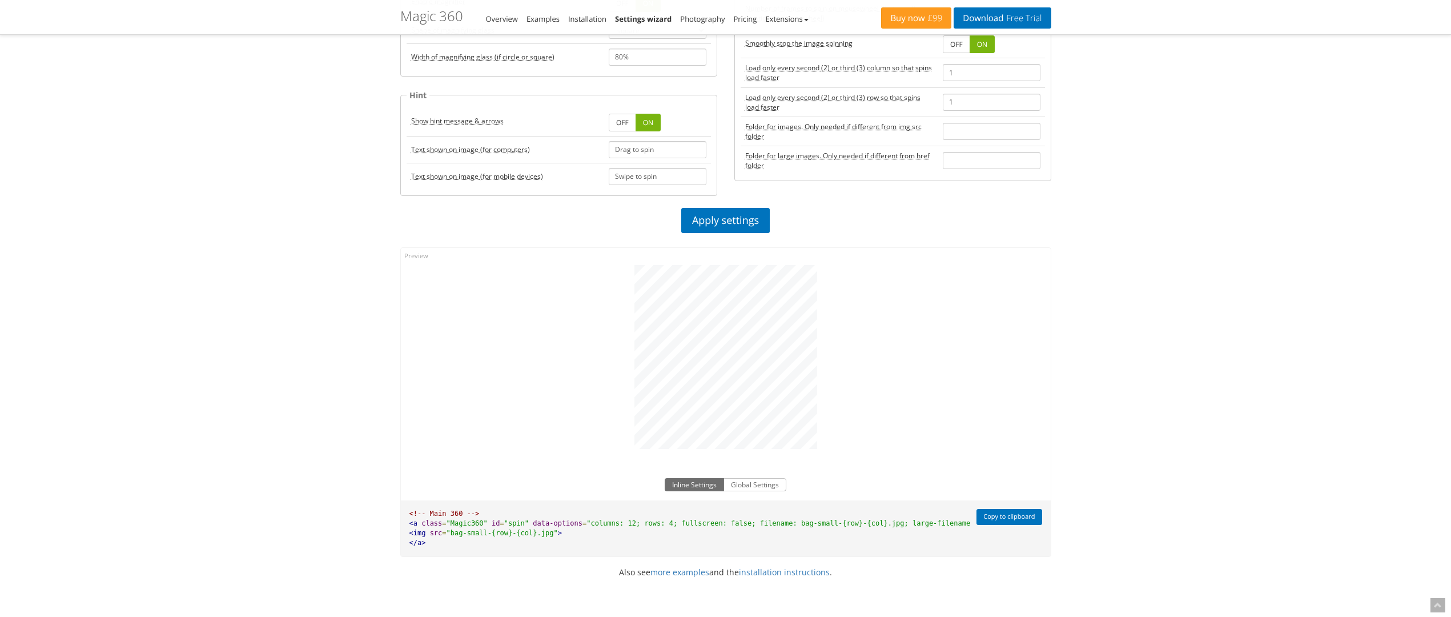
scroll to position [591, 0]
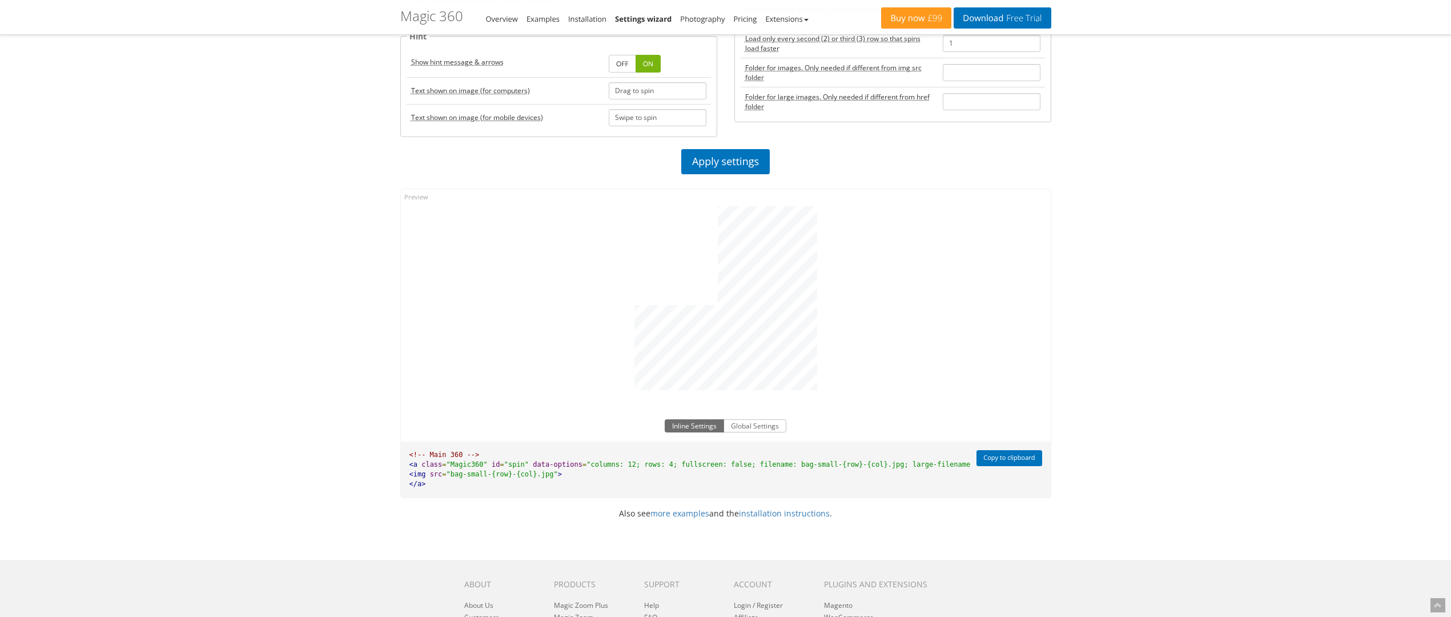
click at [341, 309] on div "Magic Zoom Plus Magic Zoom Magic Scroll Magic 360 Magic Slideshow Magic Thumb C…" at bounding box center [725, 92] width 1451 height 1366
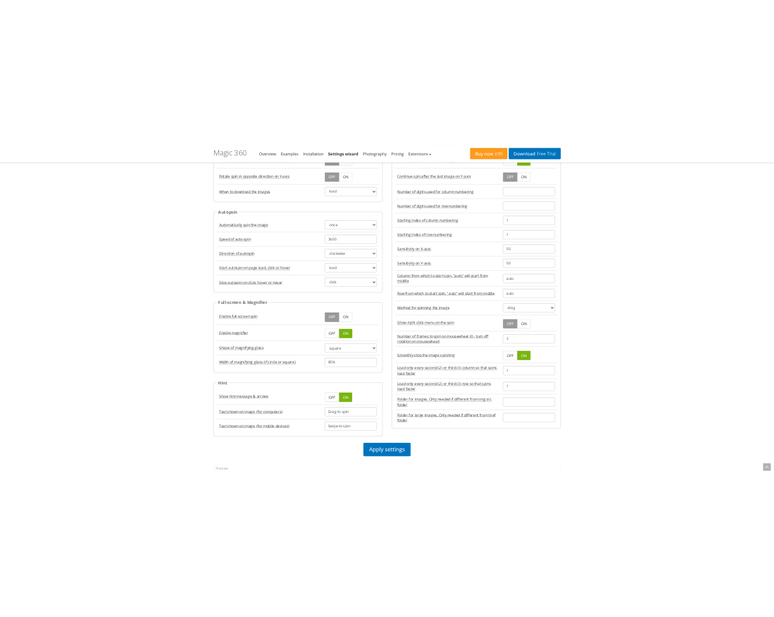
scroll to position [323, 0]
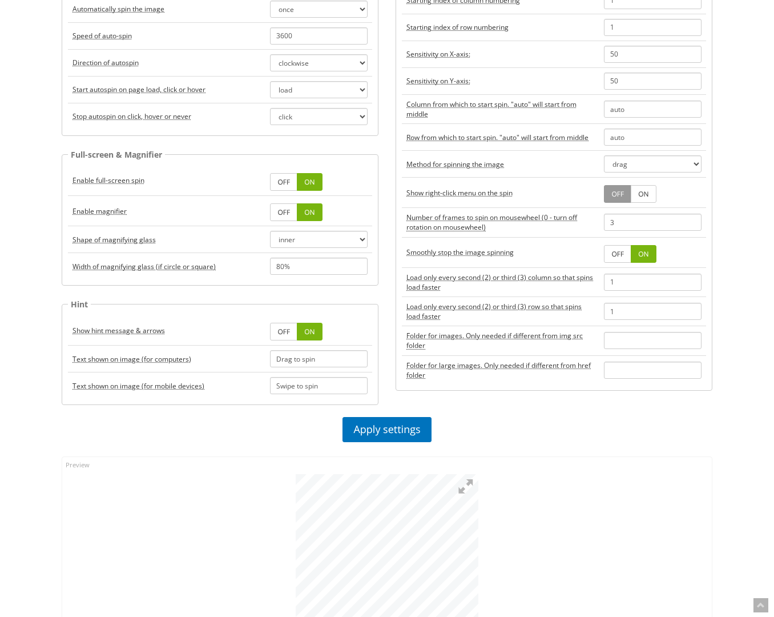
scroll to position [323, 0]
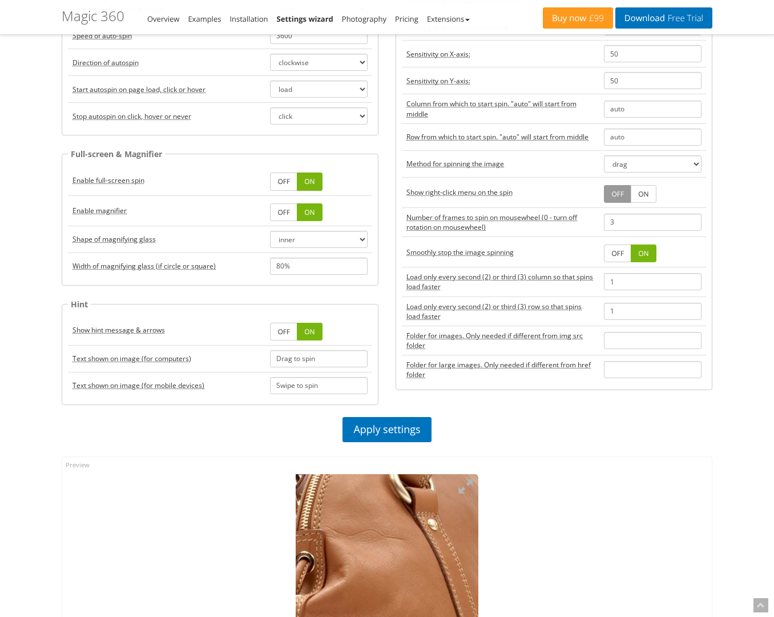
click at [373, 552] on img at bounding box center [411, 610] width 571 height 576
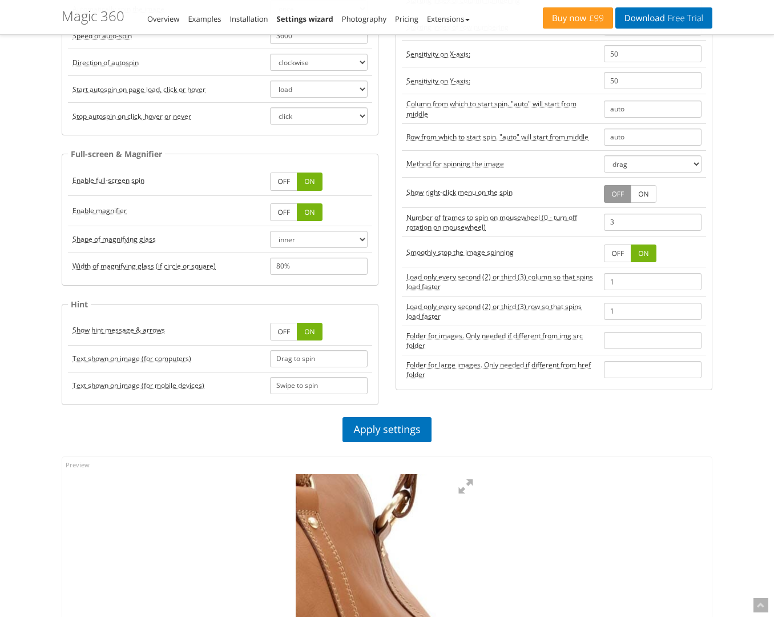
click at [418, 550] on img at bounding box center [292, 608] width 571 height 576
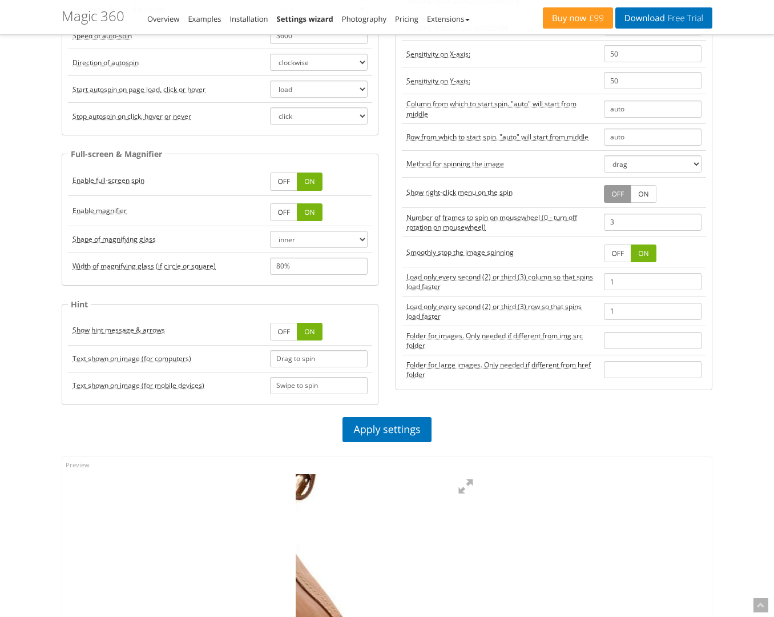
click at [504, 549] on div at bounding box center [387, 563] width 650 height 213
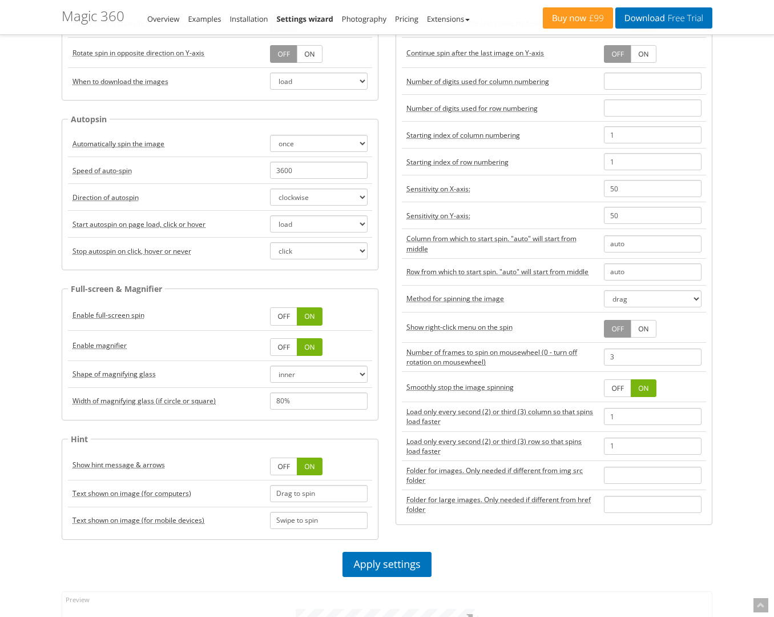
scroll to position [170, 0]
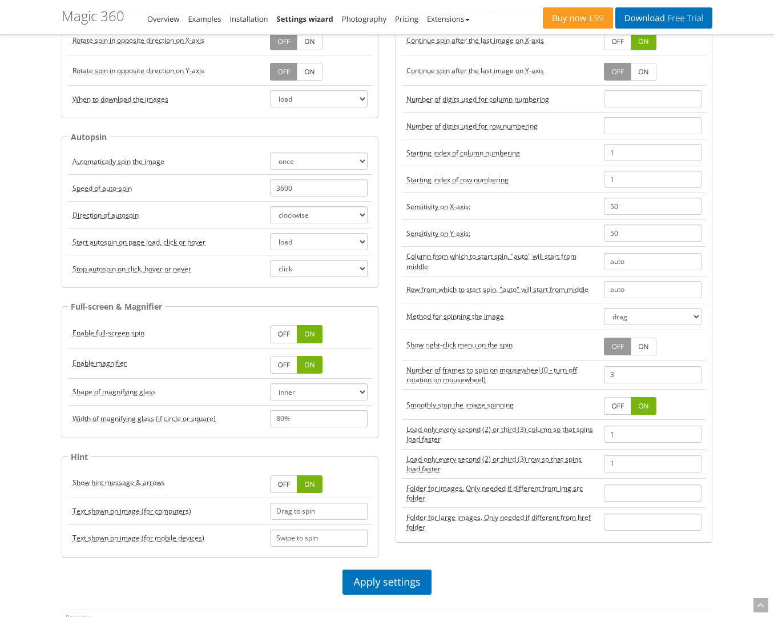
click at [644, 352] on link "ON" at bounding box center [643, 347] width 25 height 18
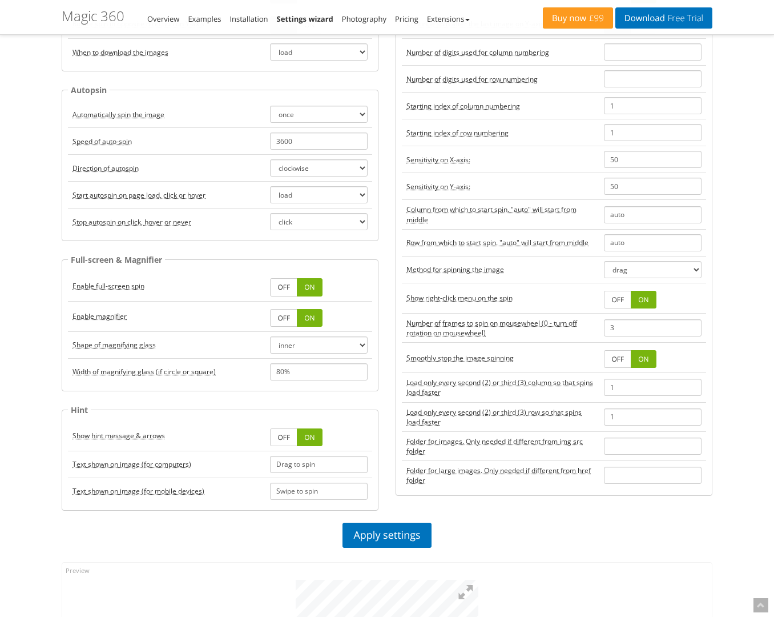
scroll to position [511, 0]
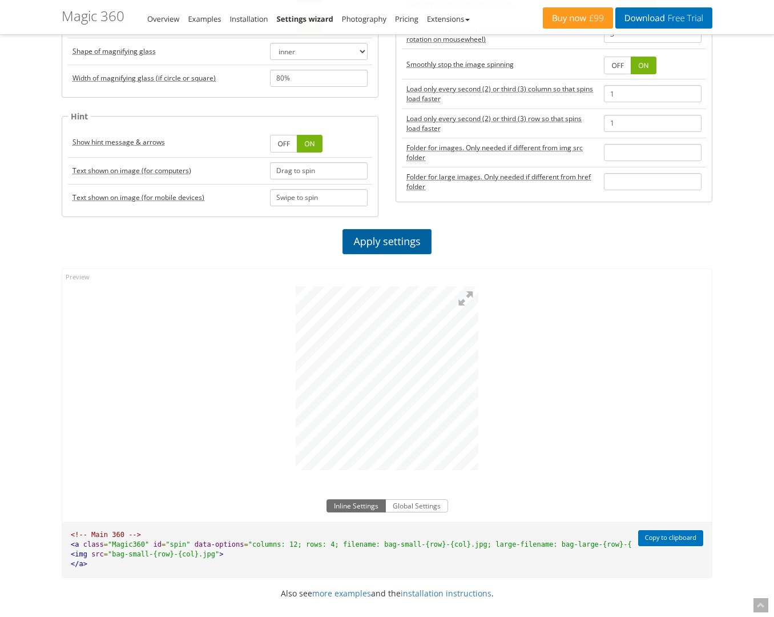
click at [390, 240] on link "Apply settings" at bounding box center [387, 241] width 89 height 25
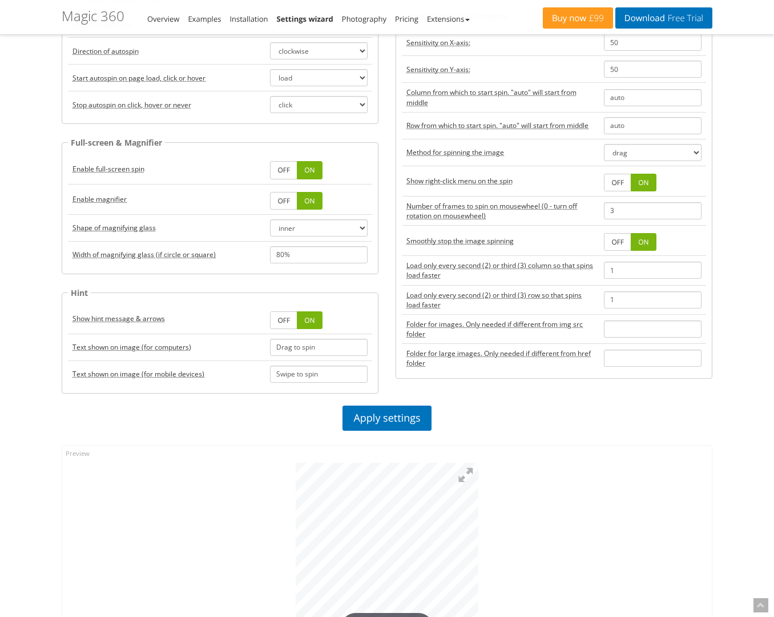
scroll to position [426, 0]
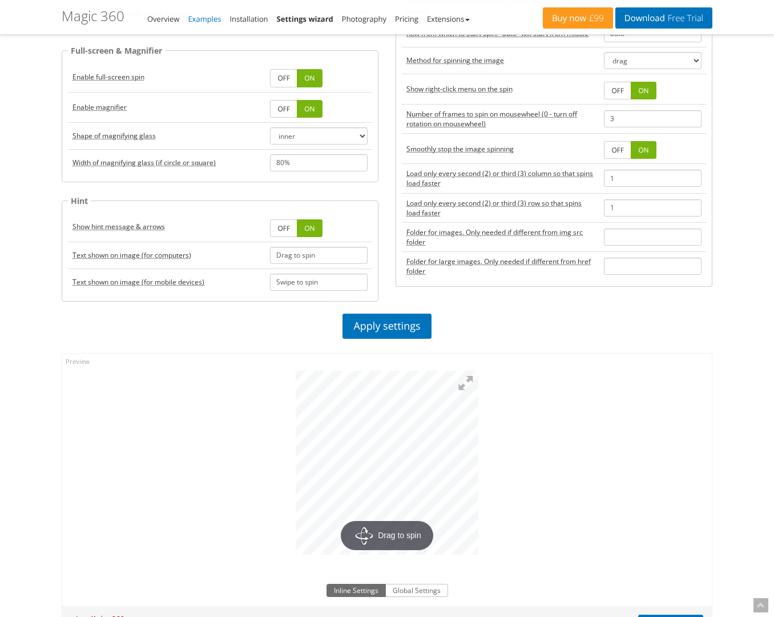
click at [208, 22] on link "Examples" at bounding box center [204, 19] width 33 height 10
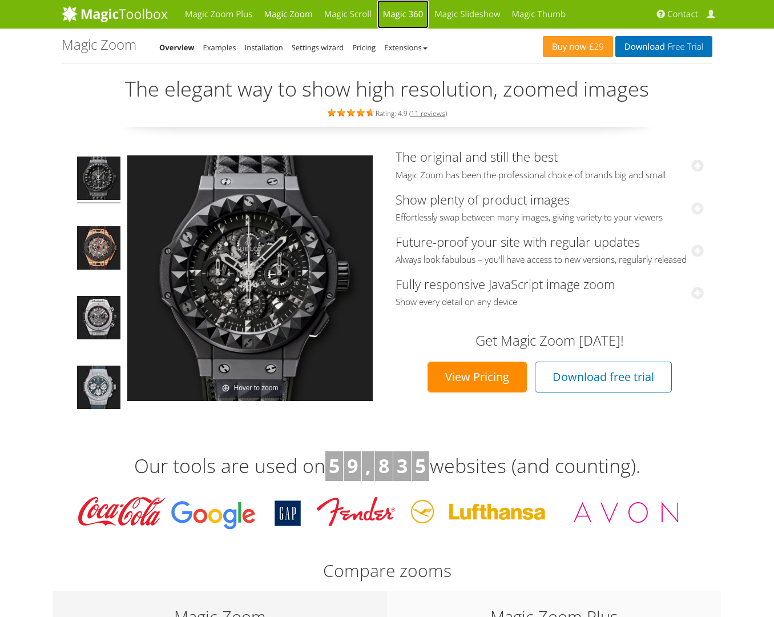
click at [428, 13] on link "Magic 360" at bounding box center [404, 14] width 52 height 29
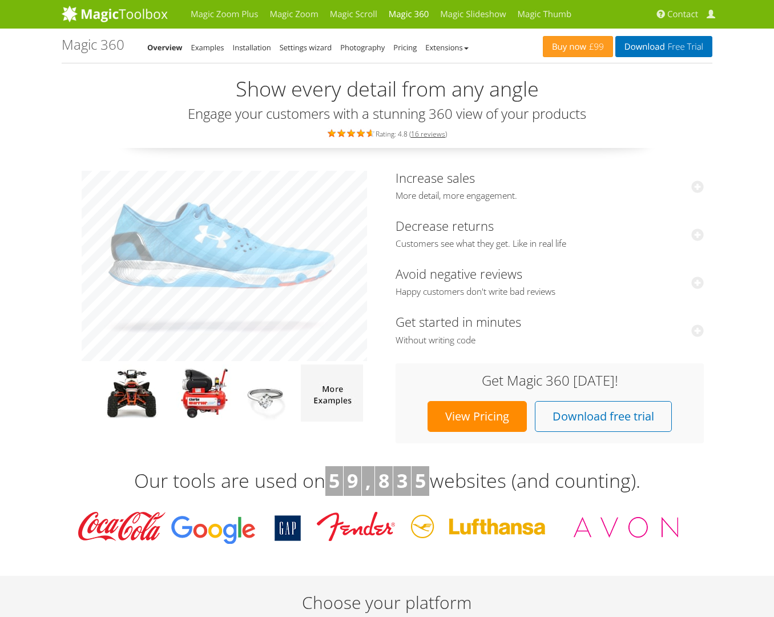
click at [259, 50] on link "Installation" at bounding box center [252, 47] width 38 height 10
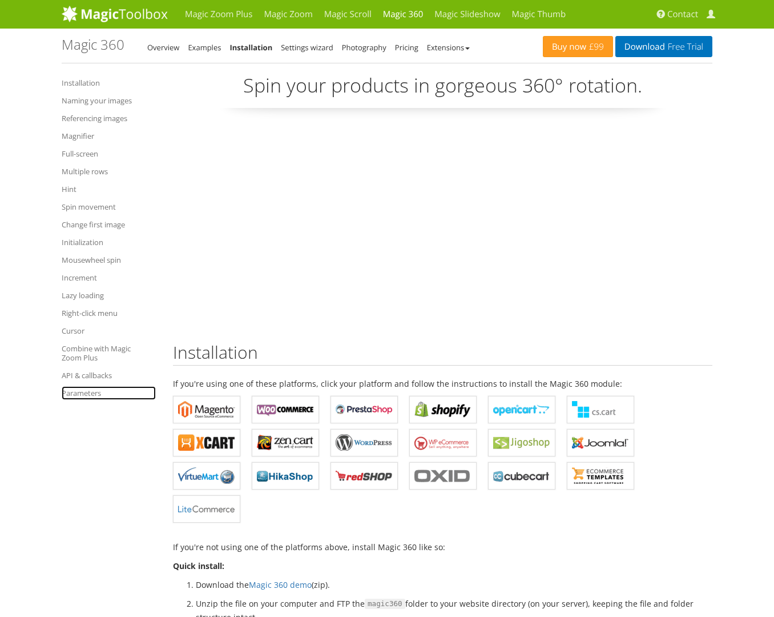
click at [80, 392] on link "Parameters" at bounding box center [109, 393] width 94 height 14
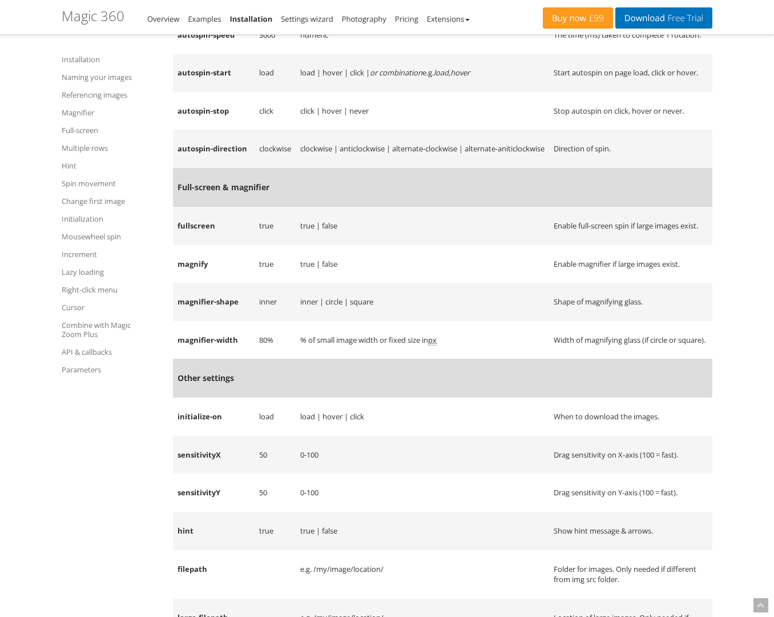
scroll to position [11794, 0]
